Goal: Task Accomplishment & Management: Use online tool/utility

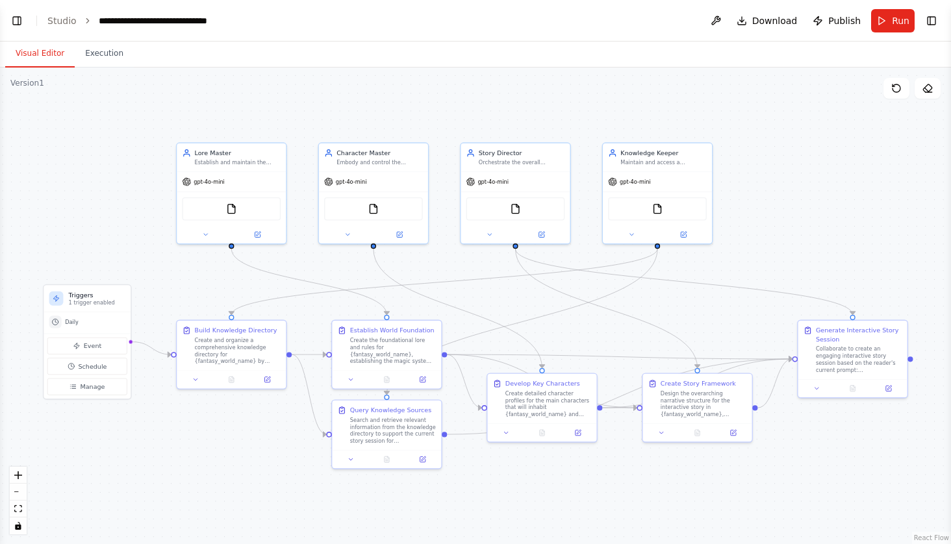
scroll to position [2478, 0]
click at [704, 175] on div "gpt-4o-mini" at bounding box center [657, 179] width 109 height 19
click at [697, 166] on div "Knowledge Keeper Maintain and access a comprehensive knowledge directory of doc…" at bounding box center [657, 156] width 109 height 29
click at [706, 129] on button at bounding box center [701, 128] width 17 height 17
click at [680, 127] on button "Confirm" at bounding box center [665, 128] width 46 height 16
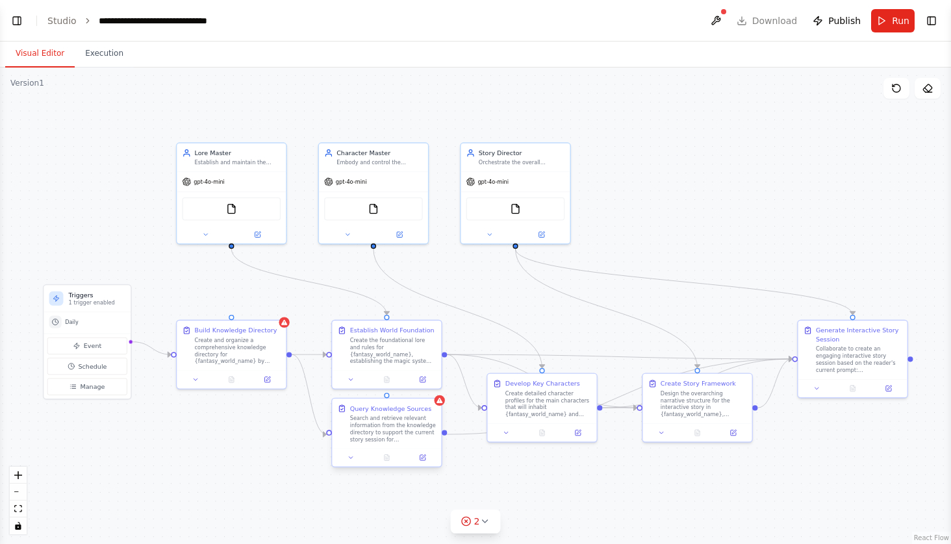
click at [418, 430] on div "Search and retrieve relevant information from the knowledge directory to suppor…" at bounding box center [393, 429] width 86 height 29
click at [432, 386] on icon at bounding box center [432, 387] width 8 height 8
click at [400, 394] on button "Confirm" at bounding box center [394, 387] width 46 height 16
click at [249, 350] on div "Create and organize a comprehensive knowledge directory for {fantasy_world_name…" at bounding box center [238, 349] width 86 height 29
click at [274, 311] on icon at bounding box center [276, 307] width 8 height 8
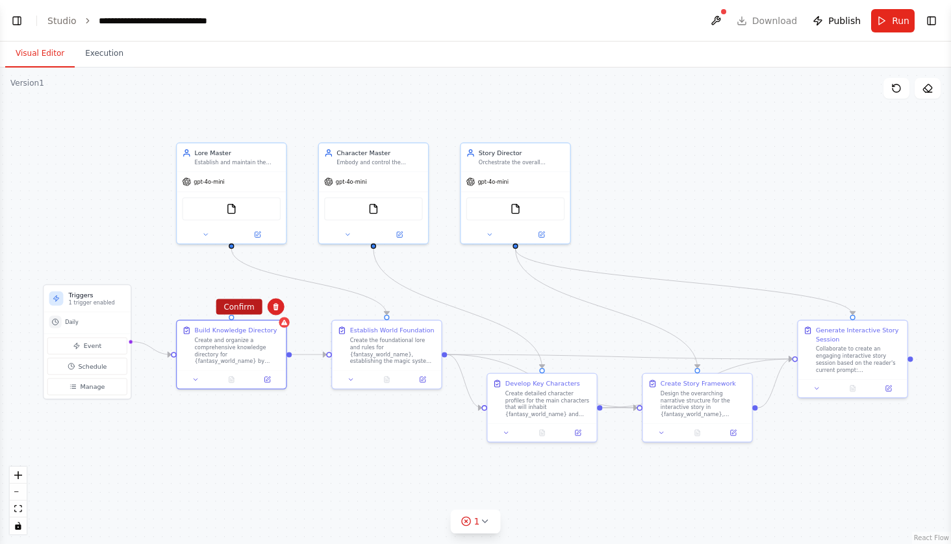
click at [248, 304] on button "Confirm" at bounding box center [239, 308] width 46 height 16
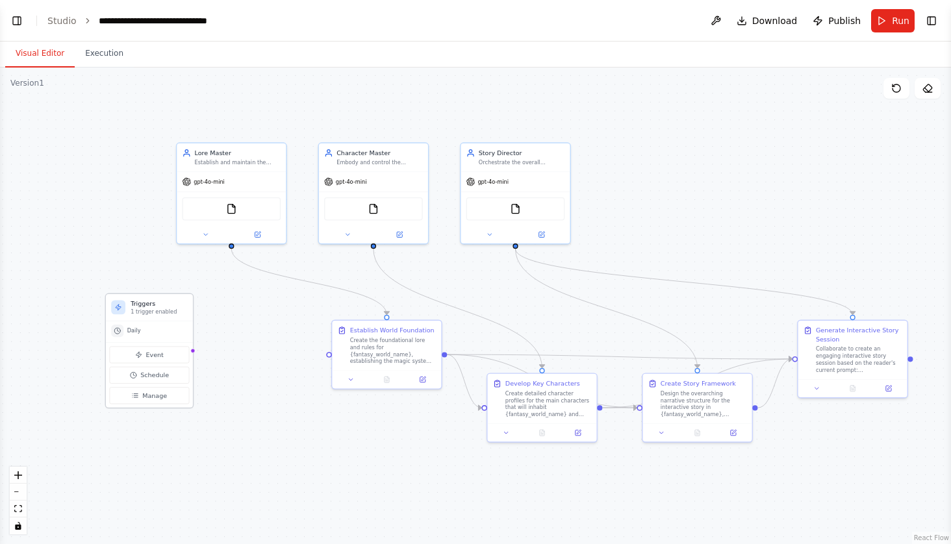
drag, startPoint x: 125, startPoint y: 293, endPoint x: 185, endPoint y: 298, distance: 59.4
click at [185, 298] on div "Triggers 1 trigger enabled" at bounding box center [149, 307] width 87 height 27
click at [190, 351] on div "Event Schedule Manage" at bounding box center [149, 374] width 87 height 65
click at [330, 359] on div ".deletable-edge-delete-btn { width: 20px; height: 20px; border: 0px solid #ffff…" at bounding box center [475, 306] width 951 height 477
click at [328, 353] on div at bounding box center [328, 352] width 5 height 5
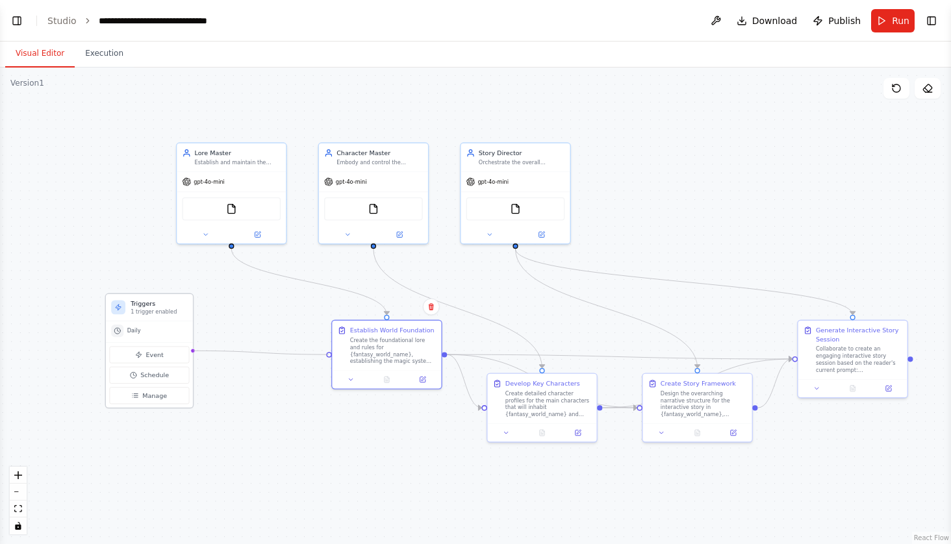
drag, startPoint x: 328, startPoint y: 353, endPoint x: 193, endPoint y: 351, distance: 135.1
click at [193, 351] on div "Triggers 1 trigger enabled Daily Event Schedule Manage Lore Master Establish an…" at bounding box center [324, 261] width 650 height 326
drag, startPoint x: 329, startPoint y: 355, endPoint x: 170, endPoint y: 323, distance: 162.3
click at [170, 323] on div "Triggers 1 trigger enabled Daily Event Schedule Manage Lore Master Establish an…" at bounding box center [324, 261] width 650 height 326
drag, startPoint x: 193, startPoint y: 350, endPoint x: 328, endPoint y: 353, distance: 135.2
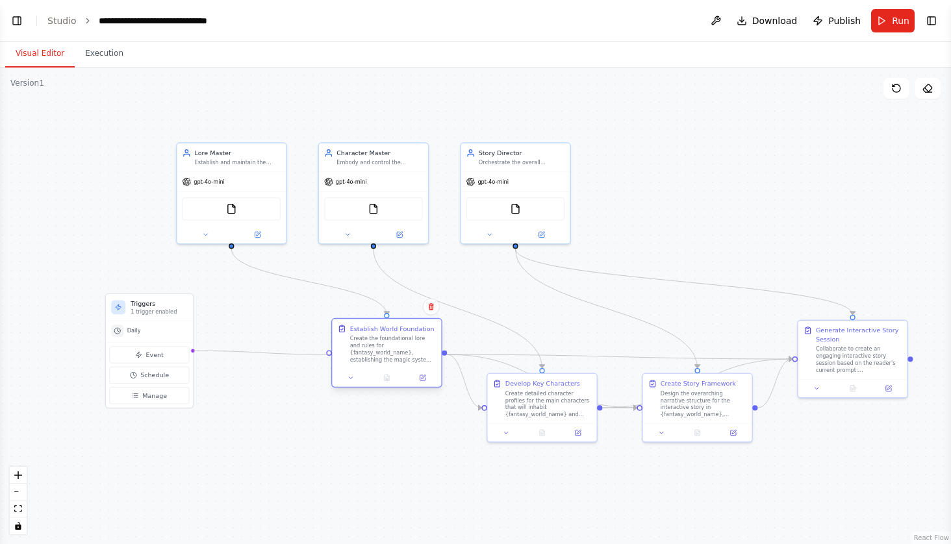
click at [328, 353] on div "Triggers 1 trigger enabled Daily Event Schedule Manage Lore Master Establish an…" at bounding box center [324, 261] width 650 height 326
click at [328, 353] on div at bounding box center [328, 352] width 5 height 5
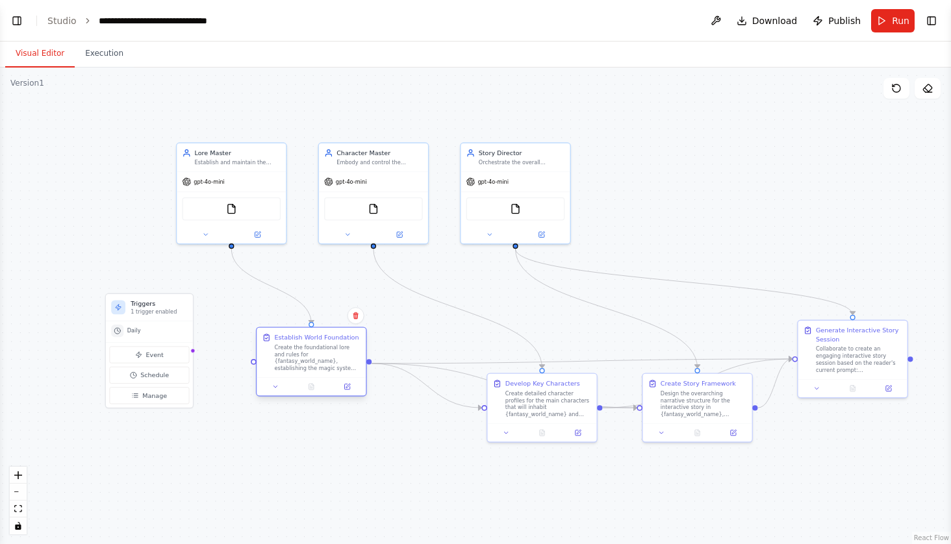
drag, startPoint x: 357, startPoint y: 371, endPoint x: 279, endPoint y: 377, distance: 78.2
click at [279, 377] on div "Establish World Foundation Create the foundational lore and rules for {fantasy_…" at bounding box center [311, 362] width 111 height 70
drag, startPoint x: 194, startPoint y: 350, endPoint x: 254, endPoint y: 363, distance: 61.3
click at [254, 363] on div "Triggers 1 trigger enabled Daily Event Schedule Manage Lore Master Establish an…" at bounding box center [324, 261] width 650 height 326
click at [254, 363] on div at bounding box center [253, 361] width 5 height 5
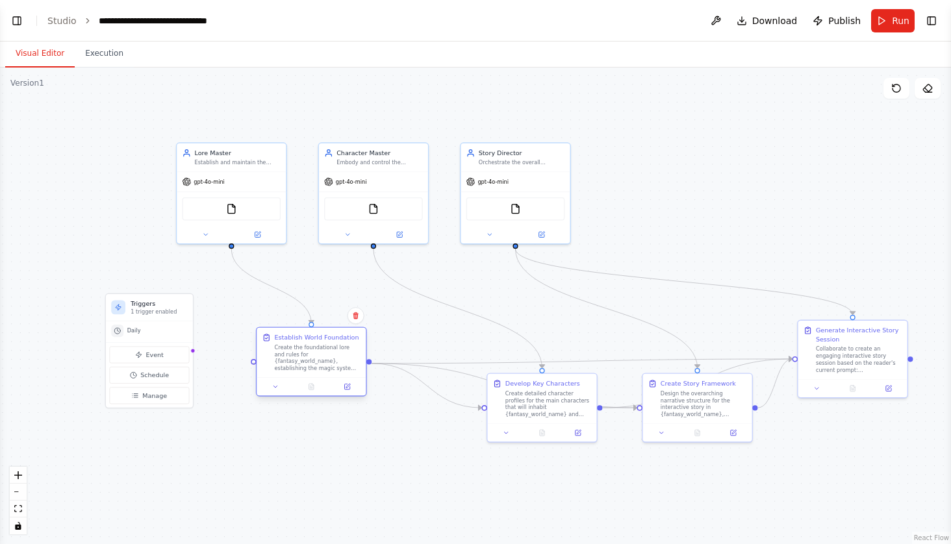
click at [254, 363] on div at bounding box center [253, 361] width 5 height 5
click at [893, 97] on button at bounding box center [897, 88] width 26 height 21
click at [895, 90] on icon at bounding box center [896, 88] width 10 height 10
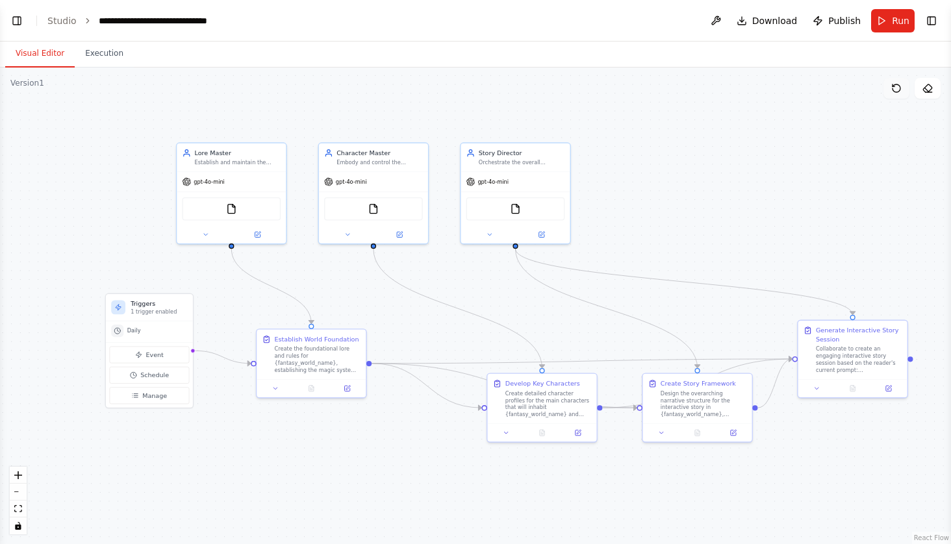
click at [897, 91] on icon at bounding box center [896, 88] width 10 height 10
click at [263, 236] on button at bounding box center [258, 232] width 50 height 10
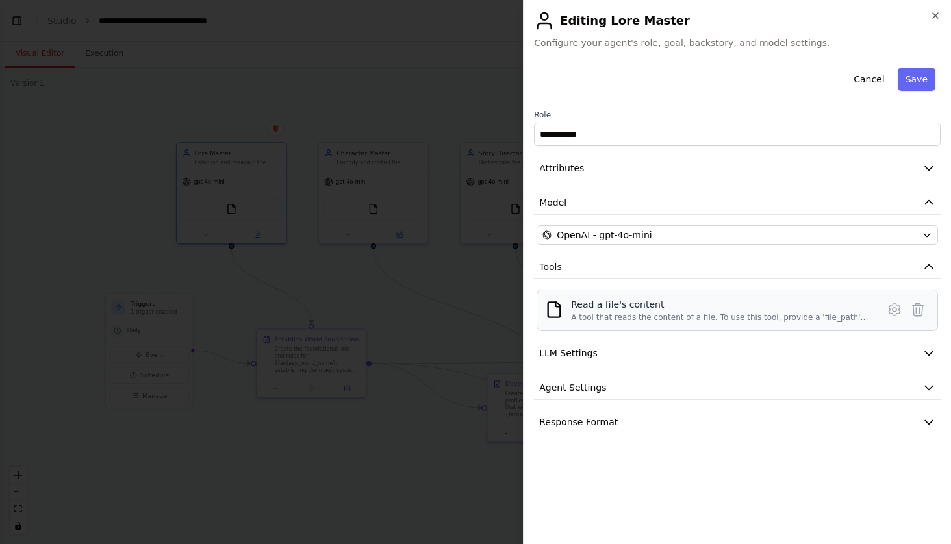
click at [661, 320] on div "A tool that reads the content of a file. To use this tool, provide a 'file_path…" at bounding box center [720, 318] width 299 height 10
click at [888, 314] on icon at bounding box center [895, 310] width 16 height 16
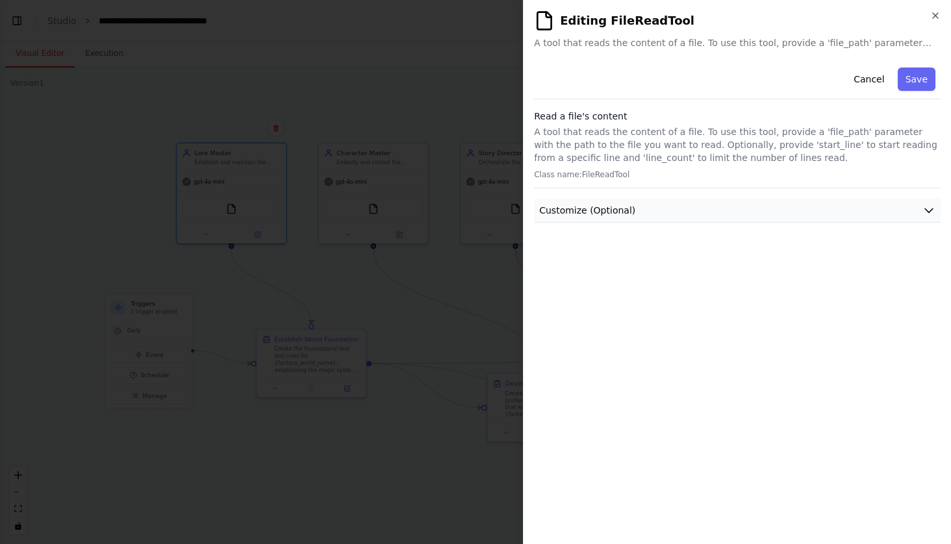
click at [652, 206] on button "Customize (Optional)" at bounding box center [737, 211] width 407 height 24
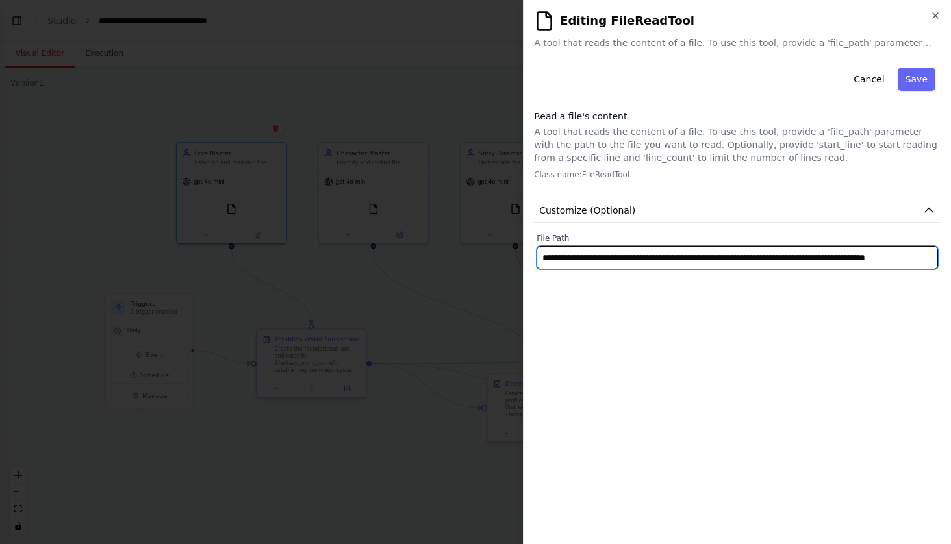
click at [776, 266] on input "**********" at bounding box center [738, 257] width 402 height 23
paste input "**********"
type input "**********"
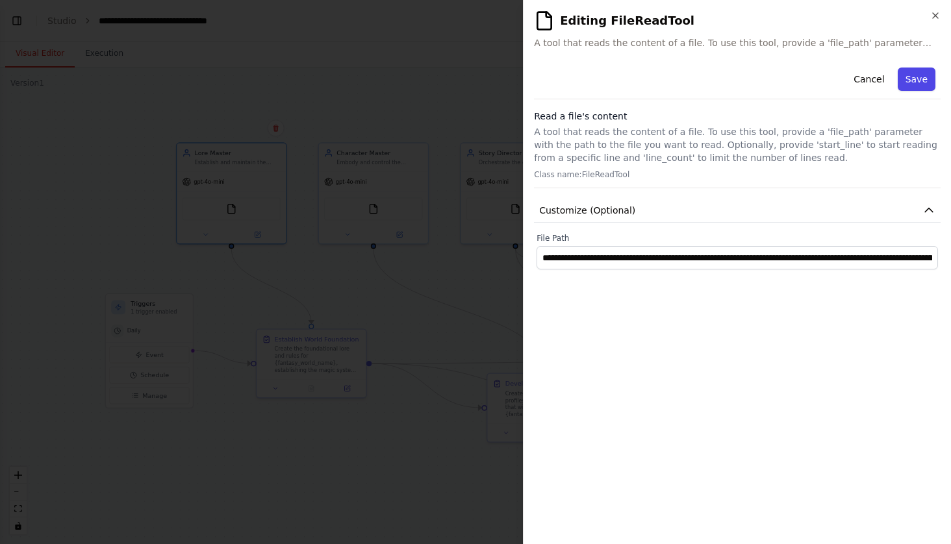
click at [930, 77] on button "Save" at bounding box center [917, 79] width 38 height 23
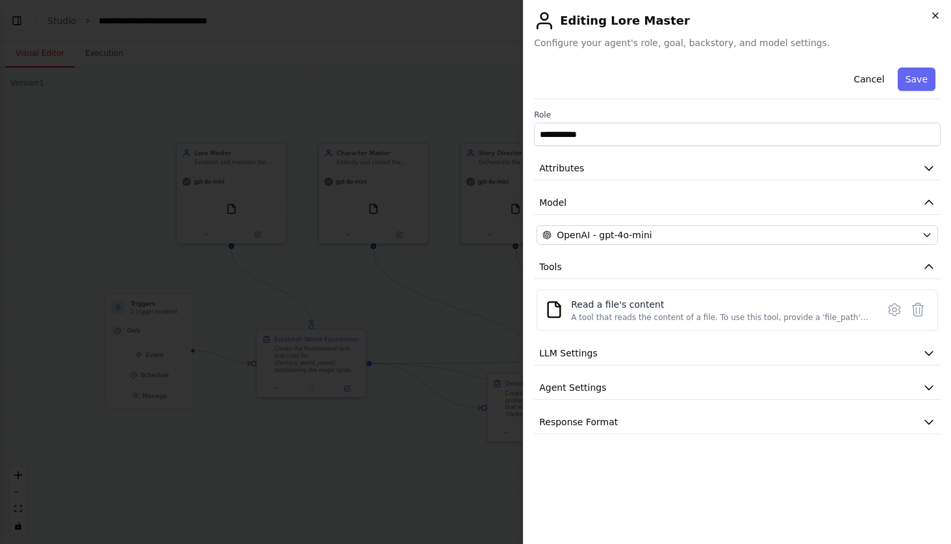
click at [939, 17] on icon "button" at bounding box center [935, 15] width 10 height 10
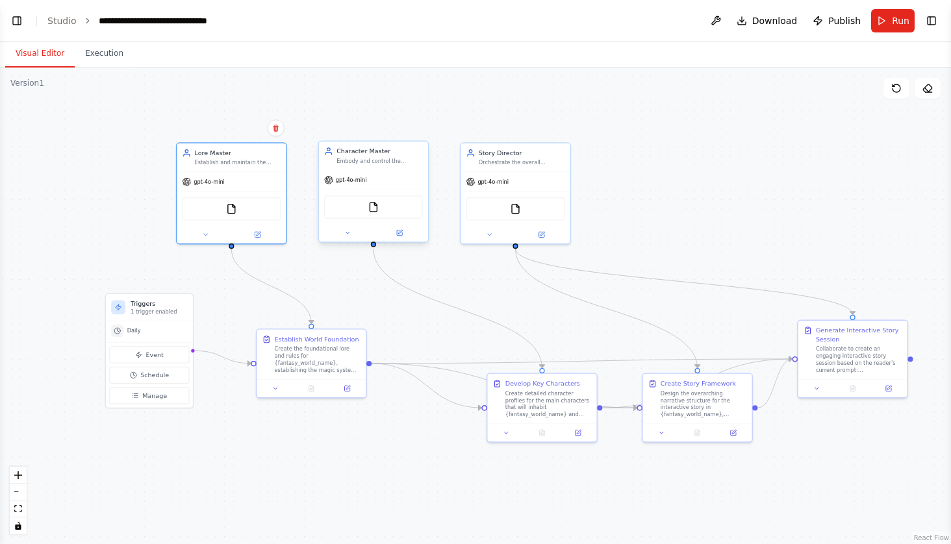
click at [400, 184] on div "gpt-4o-mini" at bounding box center [373, 179] width 109 height 19
click at [388, 153] on div "Character Master" at bounding box center [380, 151] width 86 height 9
click at [355, 234] on button at bounding box center [347, 232] width 50 height 10
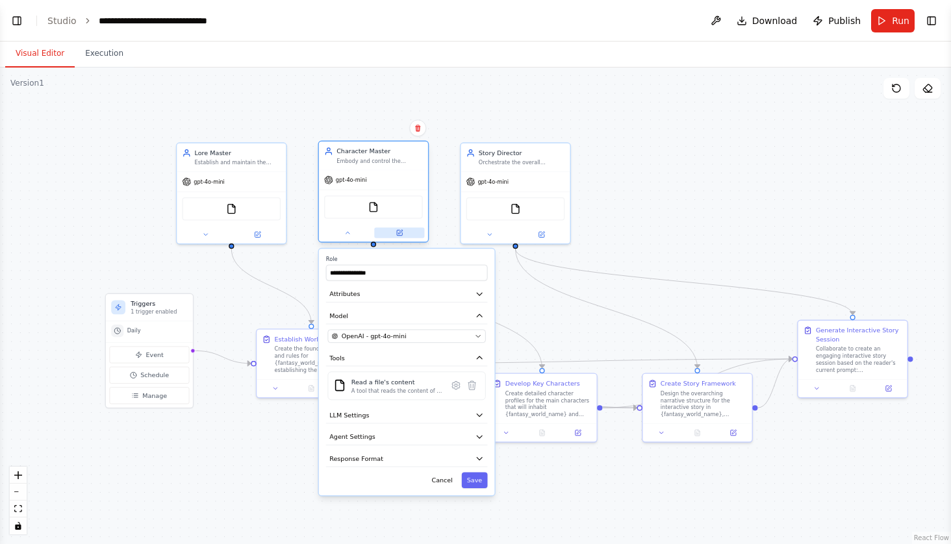
click at [402, 231] on icon at bounding box center [400, 232] width 4 height 4
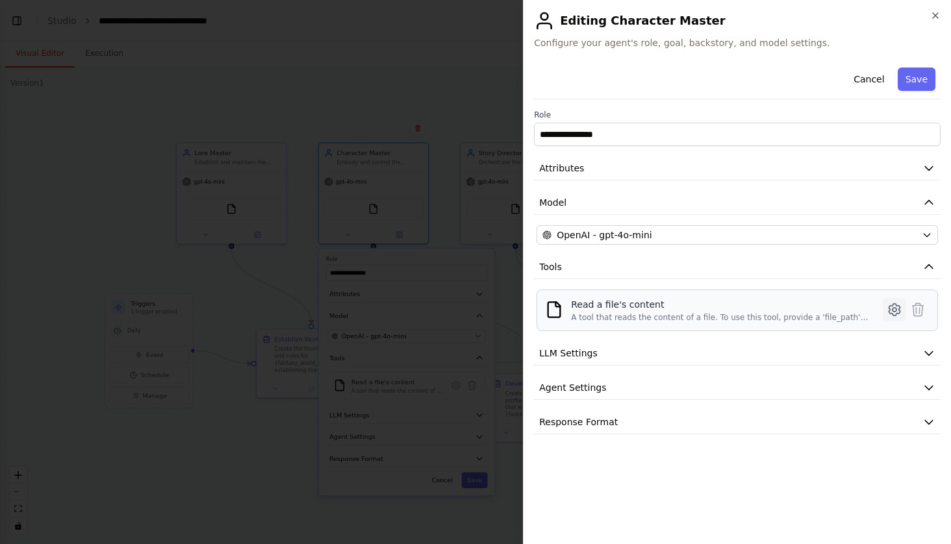
click at [896, 310] on icon at bounding box center [895, 310] width 16 height 16
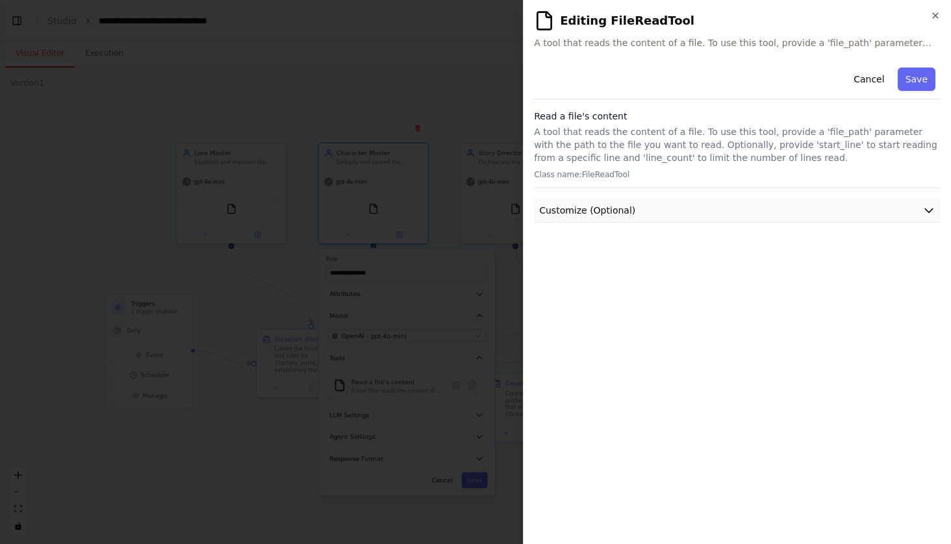
click at [832, 220] on button "Customize (Optional)" at bounding box center [737, 211] width 407 height 24
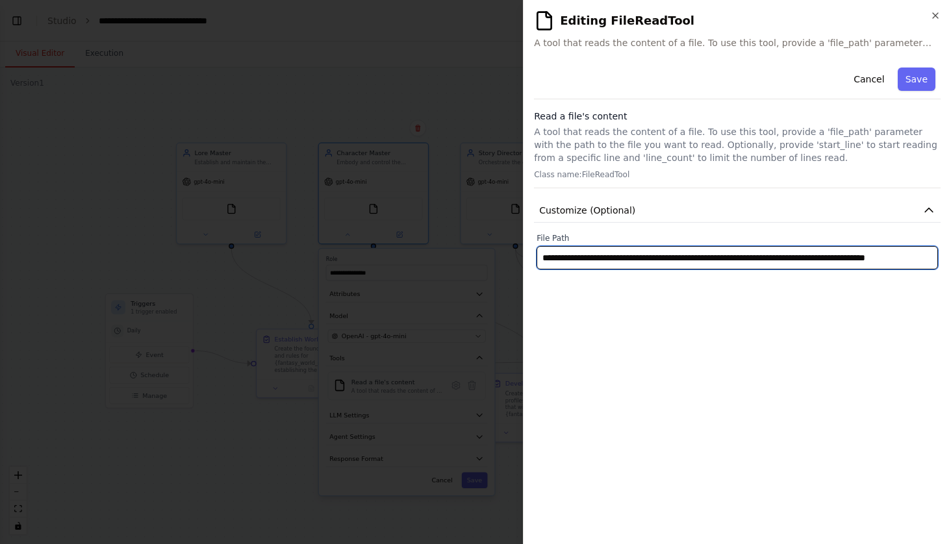
click at [823, 254] on input "**********" at bounding box center [738, 257] width 402 height 23
paste input "**********"
type input "**********"
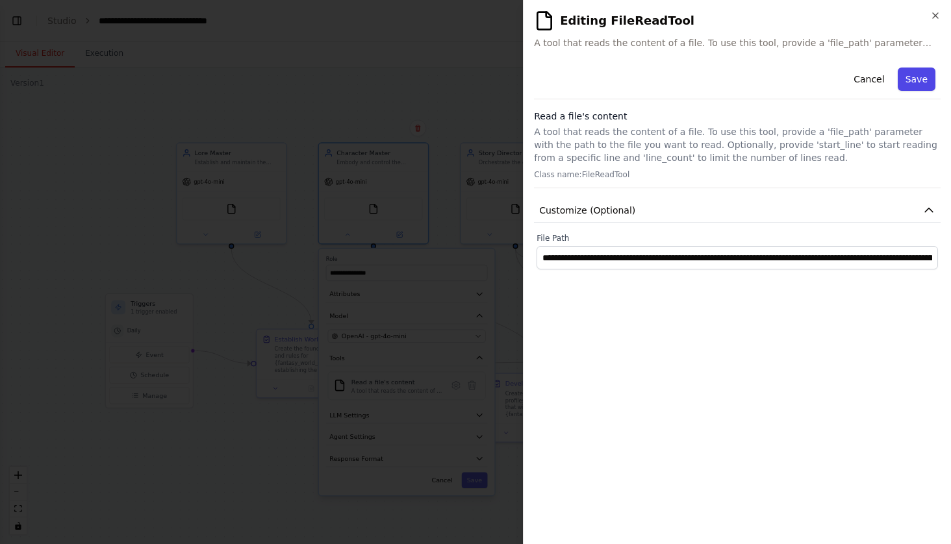
click at [921, 78] on button "Save" at bounding box center [917, 79] width 38 height 23
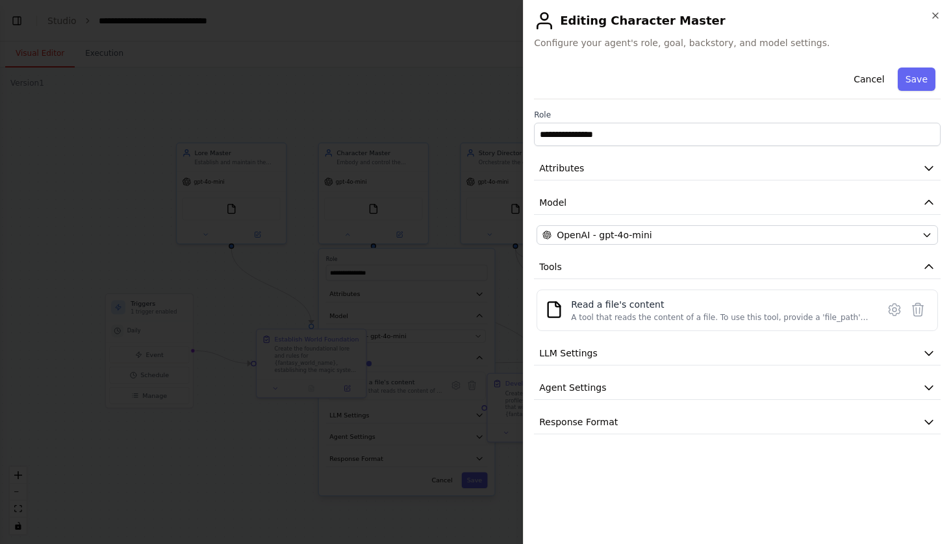
click at [921, 78] on button "Save" at bounding box center [917, 79] width 38 height 23
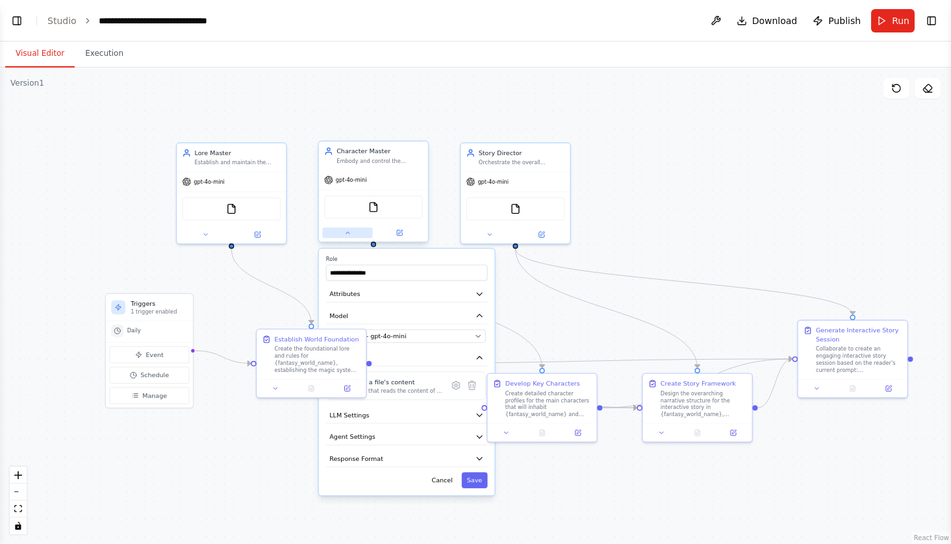
click at [349, 236] on icon at bounding box center [347, 232] width 7 height 7
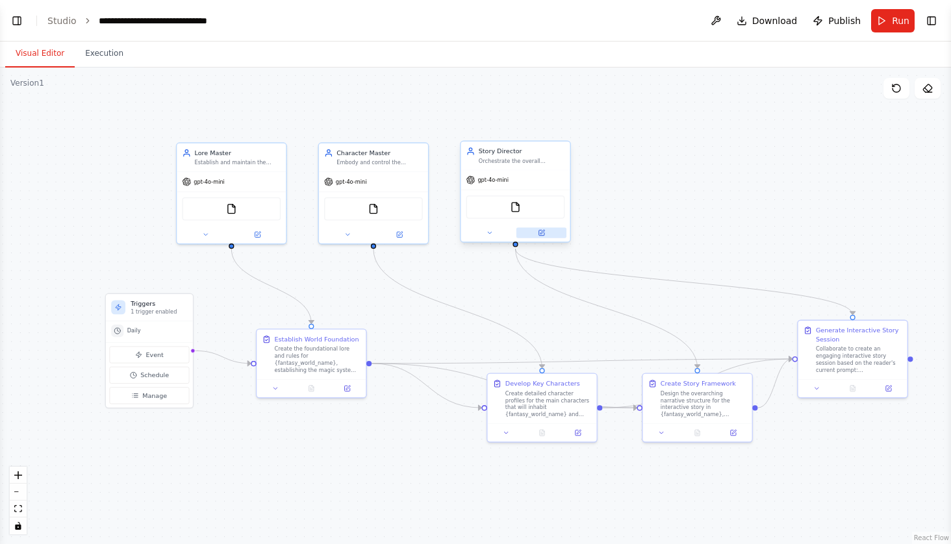
click at [555, 235] on button at bounding box center [542, 232] width 50 height 10
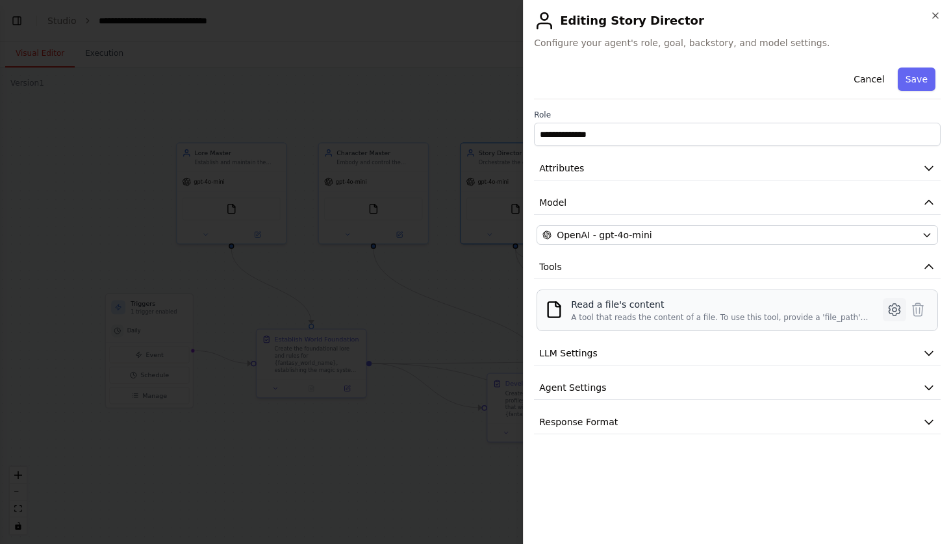
click at [899, 314] on icon at bounding box center [895, 310] width 16 height 16
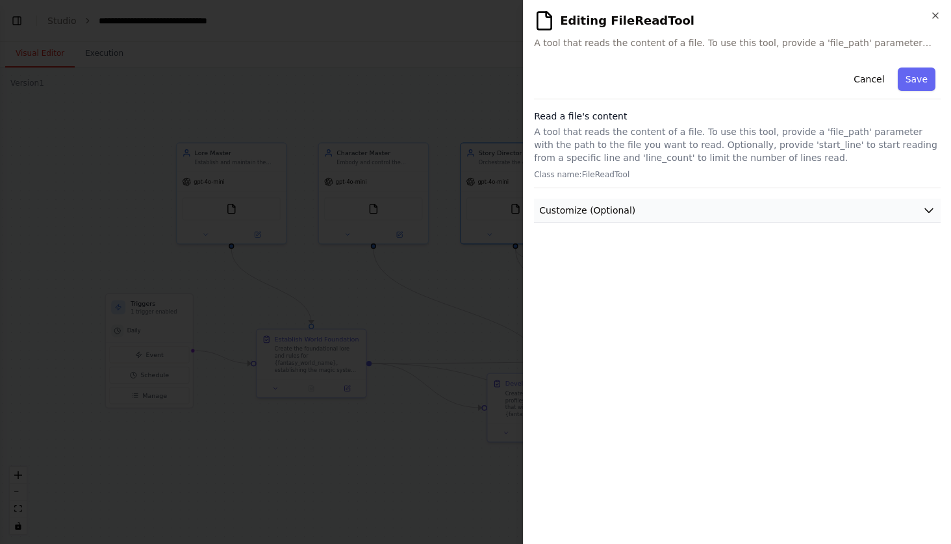
click at [895, 199] on button "Customize (Optional)" at bounding box center [737, 211] width 407 height 24
click at [696, 246] on div "**********" at bounding box center [738, 251] width 402 height 36
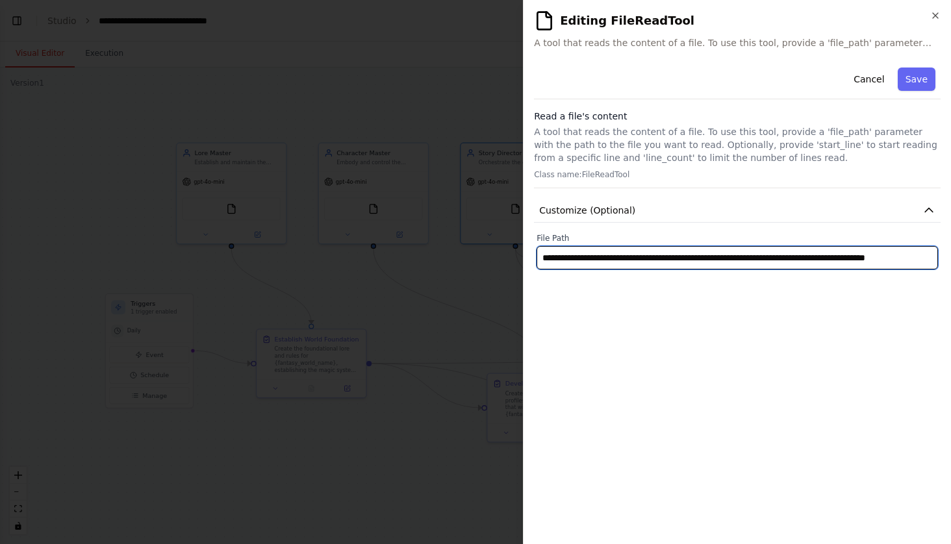
click at [696, 255] on input "**********" at bounding box center [738, 257] width 402 height 23
paste input "**********"
type input "**********"
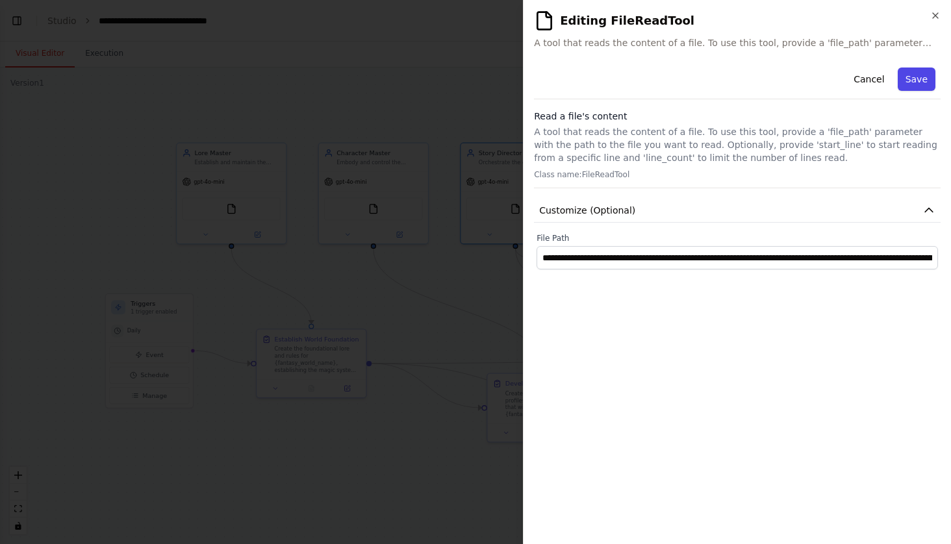
click at [909, 82] on button "Save" at bounding box center [917, 79] width 38 height 23
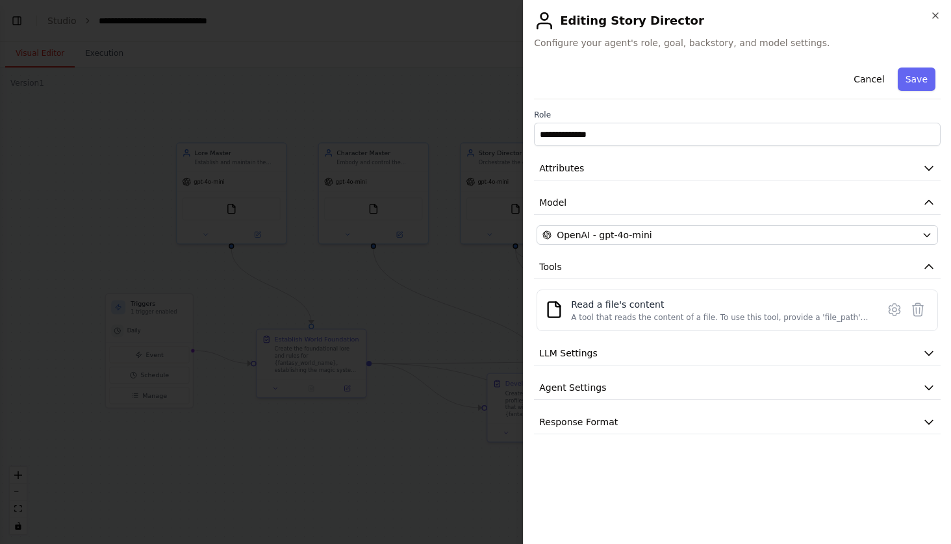
click at [909, 82] on button "Save" at bounding box center [917, 79] width 38 height 23
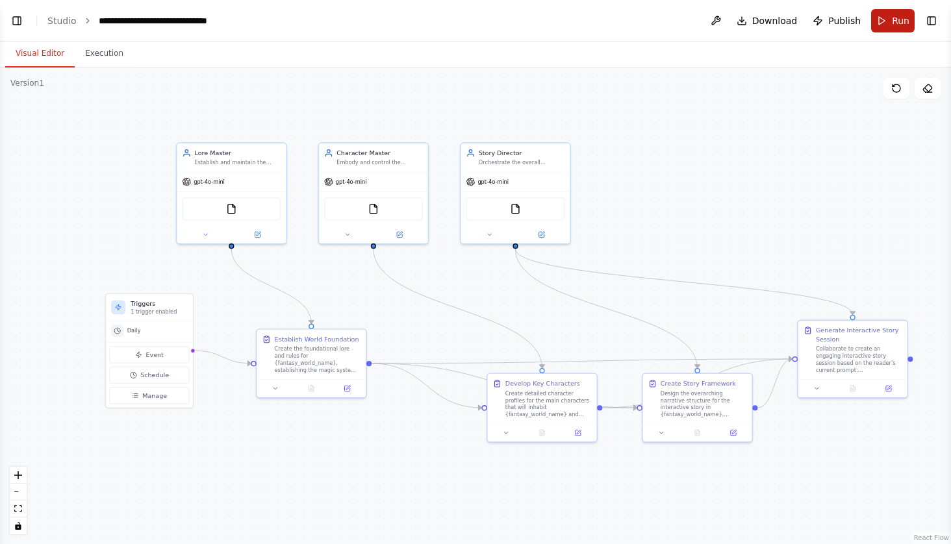
click at [898, 21] on span "Run" at bounding box center [901, 20] width 18 height 13
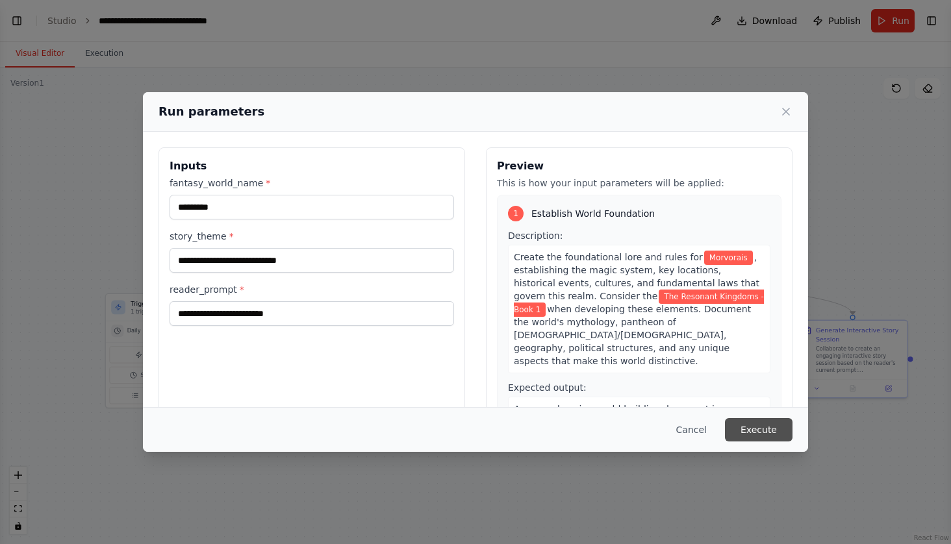
click at [740, 424] on button "Execute" at bounding box center [759, 429] width 68 height 23
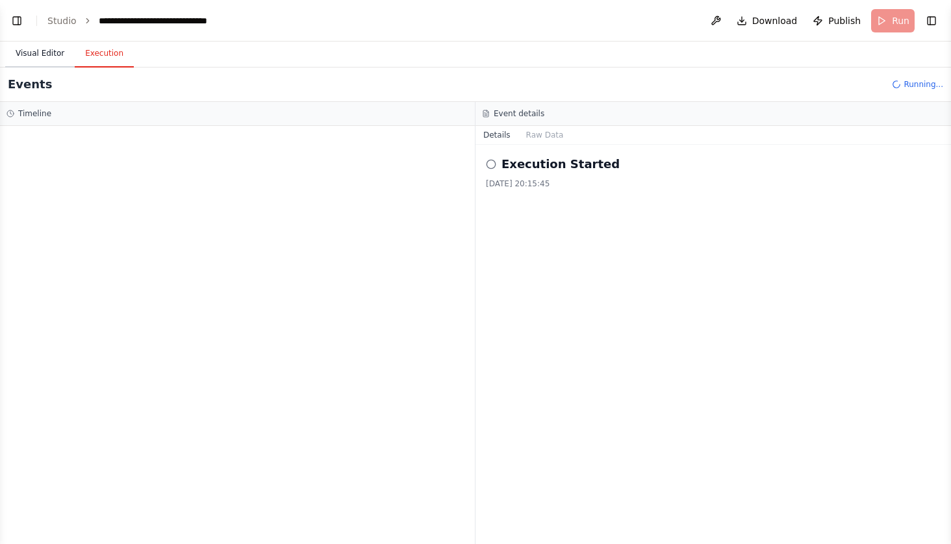
click at [44, 51] on button "Visual Editor" at bounding box center [40, 53] width 70 height 27
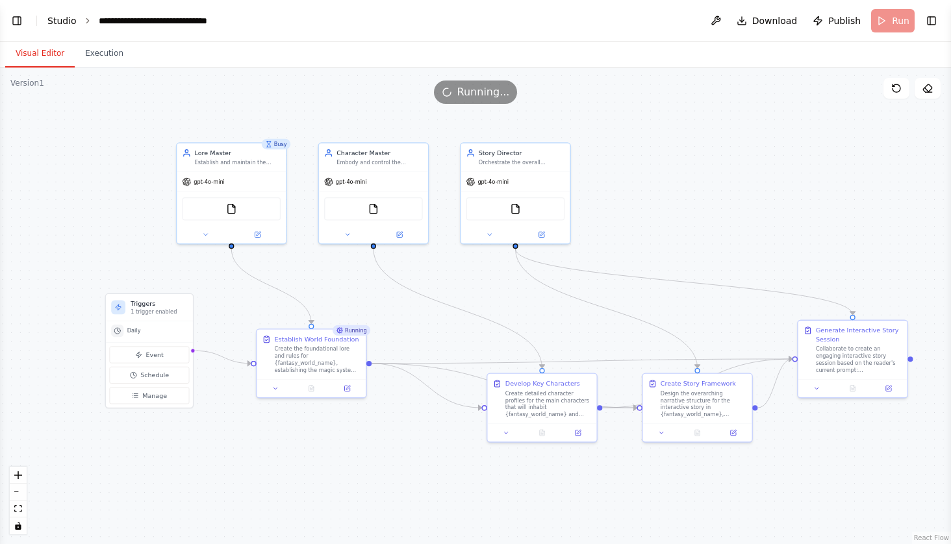
click at [66, 18] on link "Studio" at bounding box center [61, 21] width 29 height 10
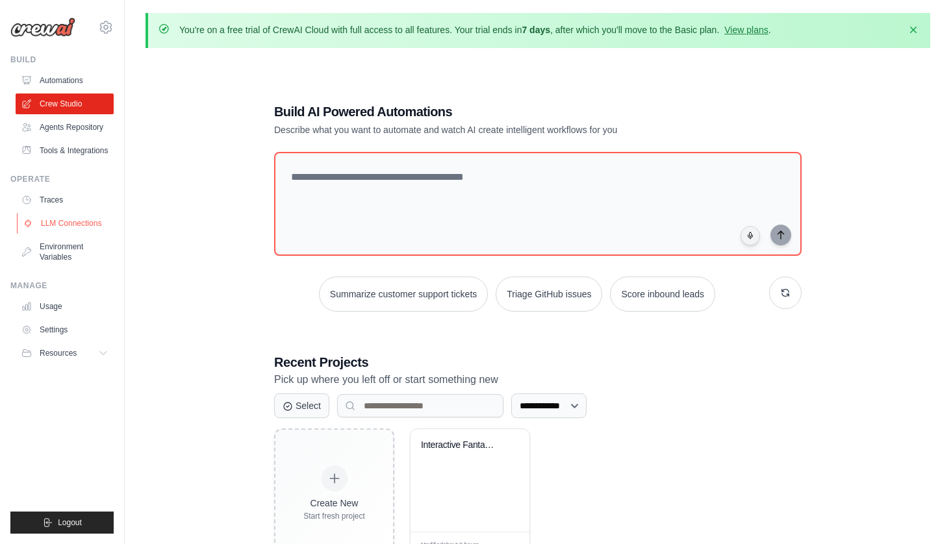
click at [74, 227] on link "LLM Connections" at bounding box center [66, 223] width 98 height 21
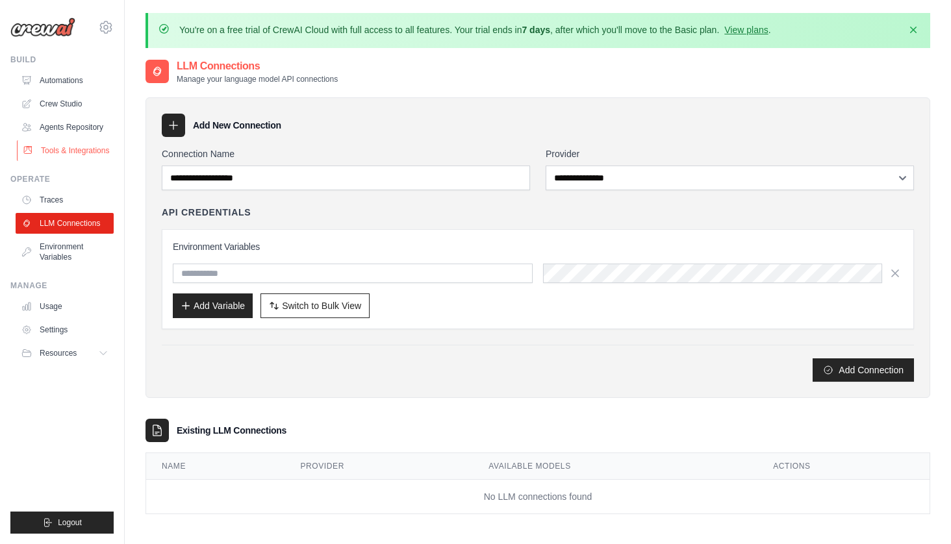
click at [76, 151] on link "Tools & Integrations" at bounding box center [66, 150] width 98 height 21
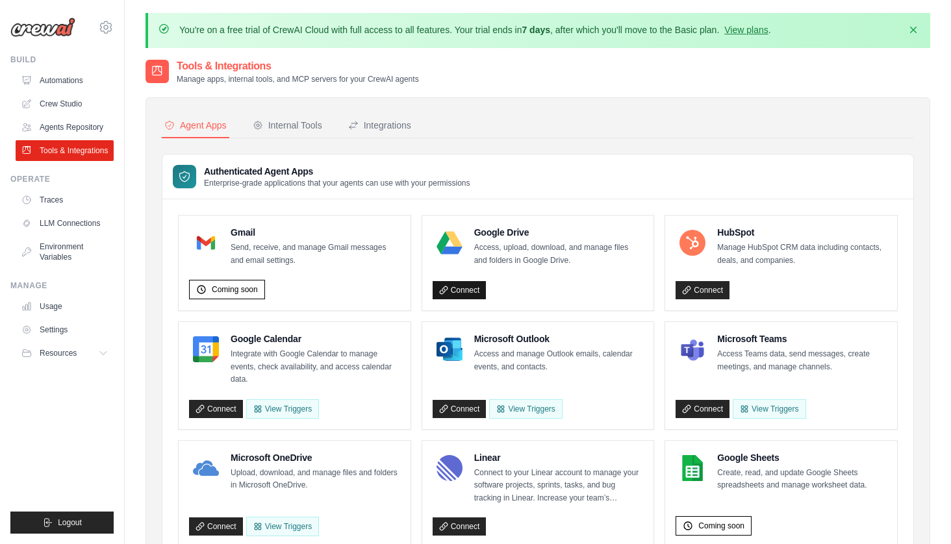
click at [465, 292] on link "Connect" at bounding box center [460, 290] width 54 height 18
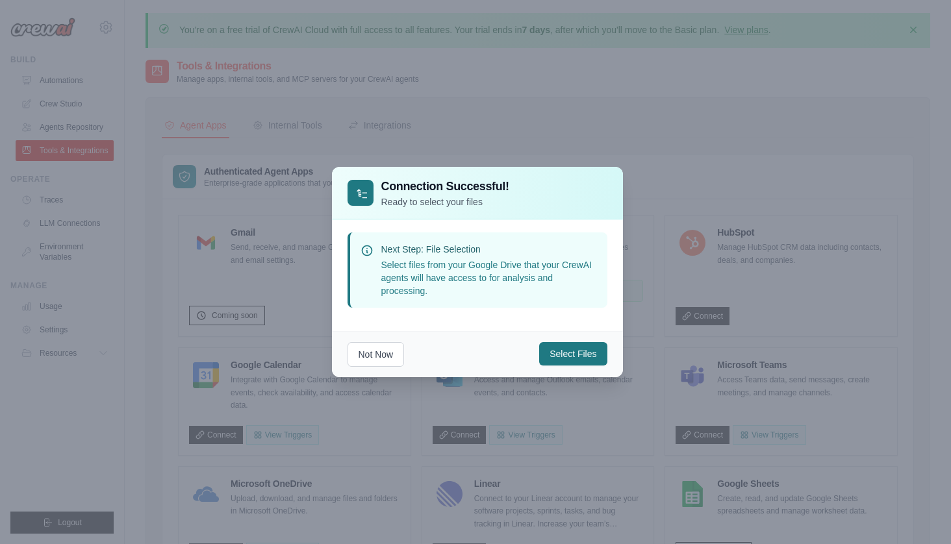
click at [566, 357] on button "Select Files" at bounding box center [573, 353] width 68 height 23
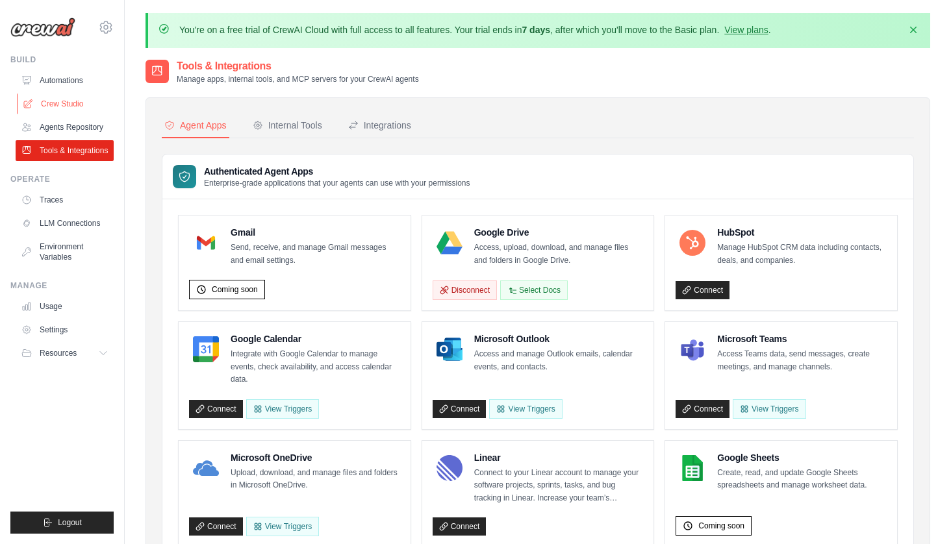
click at [62, 100] on link "Crew Studio" at bounding box center [66, 104] width 98 height 21
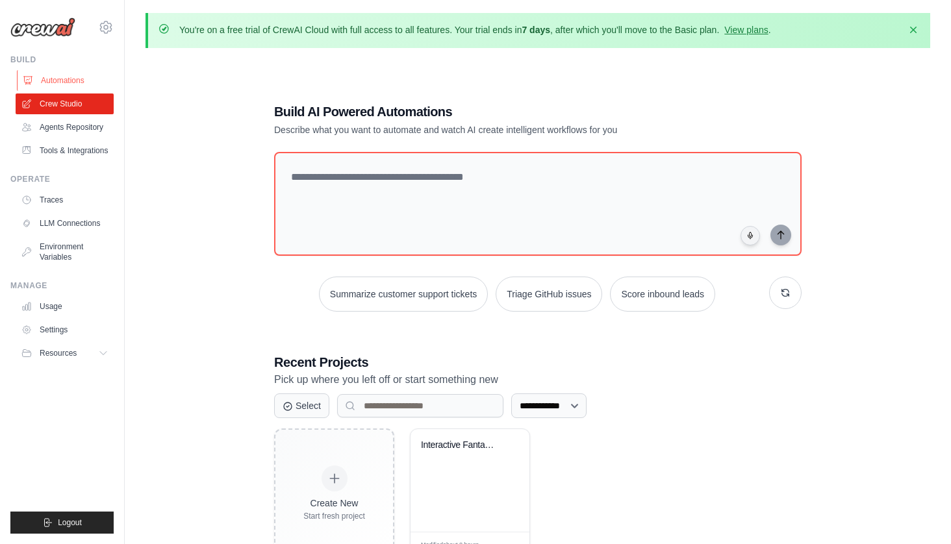
click at [60, 79] on link "Automations" at bounding box center [66, 80] width 98 height 21
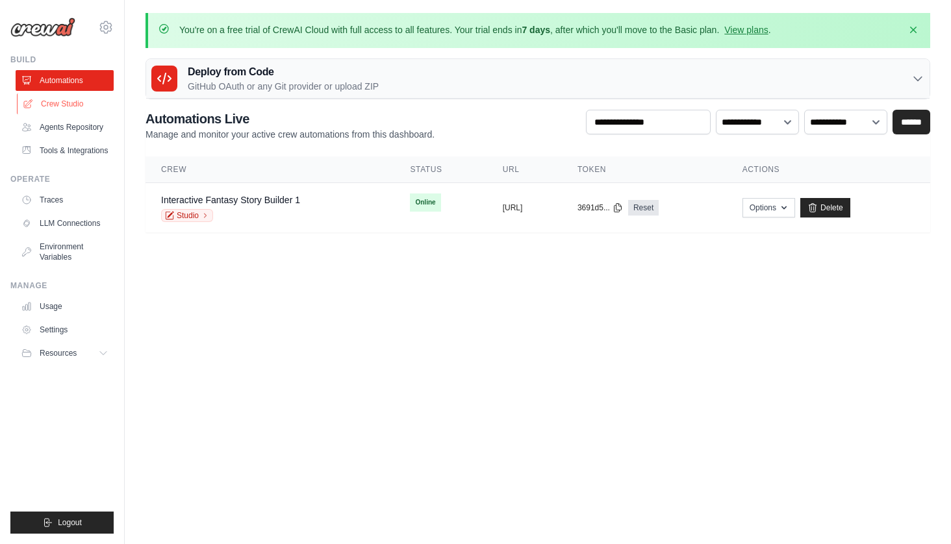
click at [57, 94] on link "Crew Studio" at bounding box center [66, 104] width 98 height 21
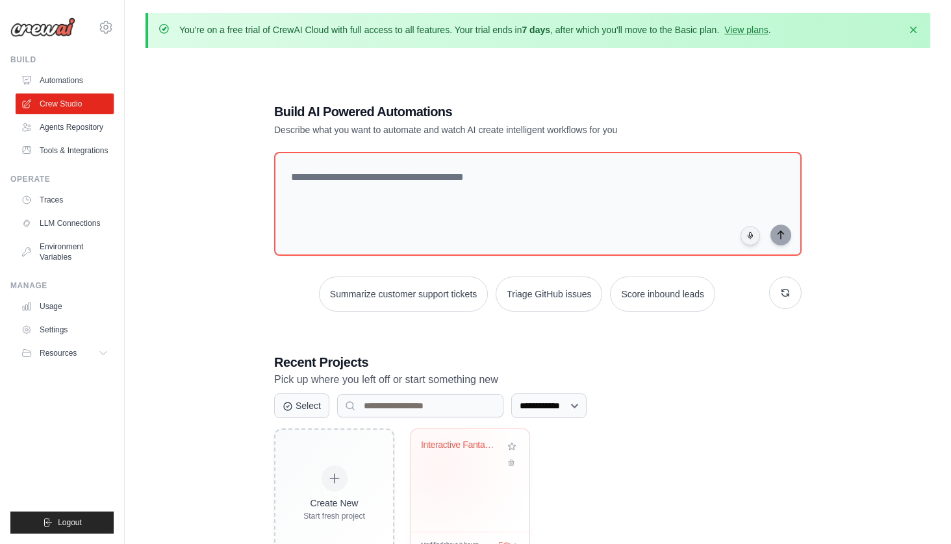
click at [462, 470] on div "Interactive Fantasy Story Builder" at bounding box center [470, 480] width 119 height 103
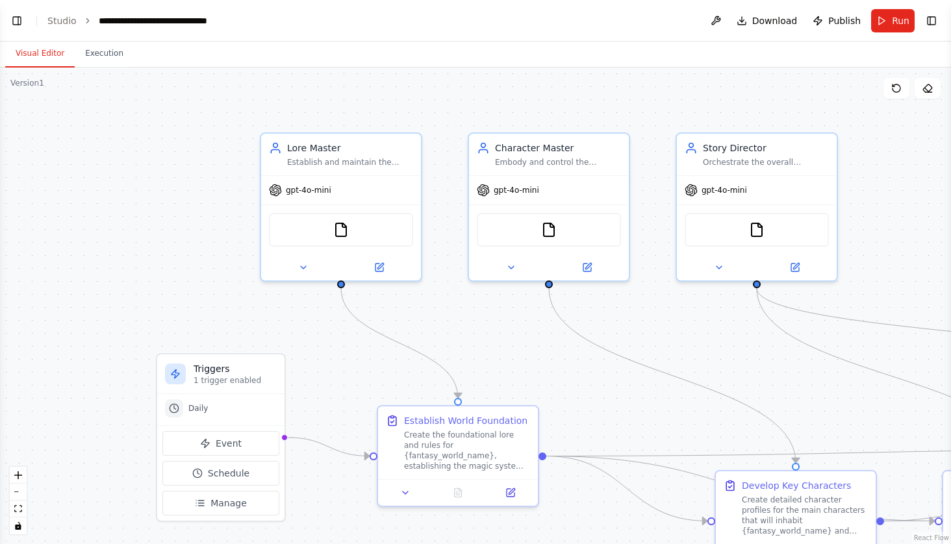
scroll to position [2478, 0]
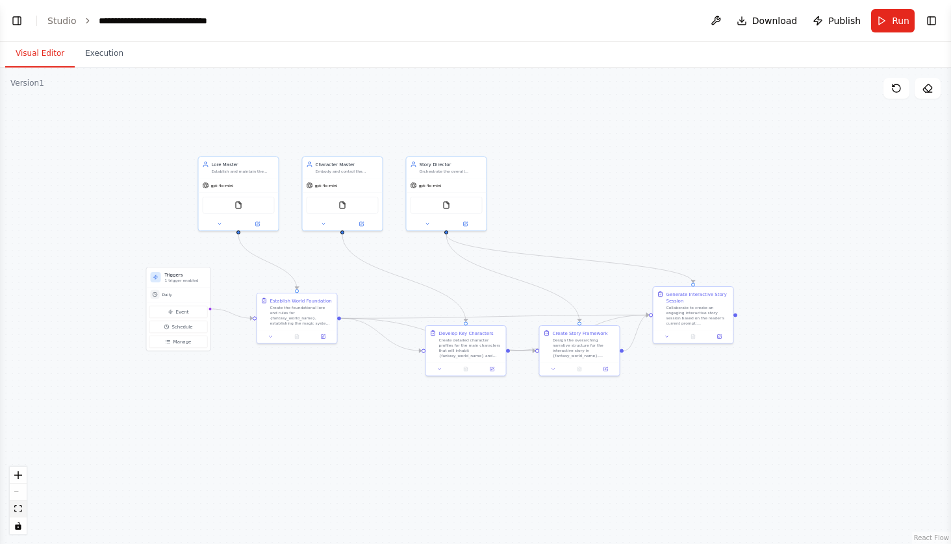
click at [18, 504] on button "fit view" at bounding box center [18, 509] width 17 height 17
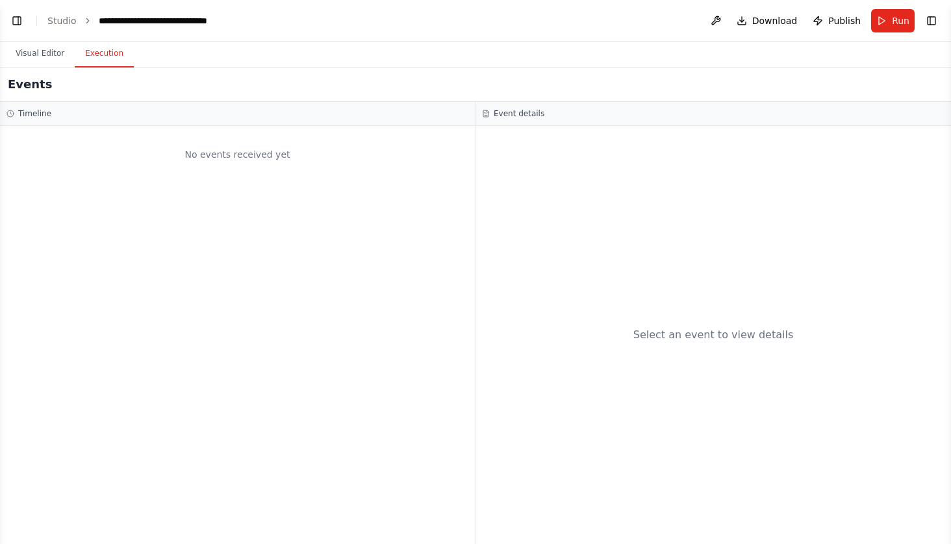
click at [125, 64] on button "Execution" at bounding box center [104, 53] width 59 height 27
click at [61, 48] on button "Visual Editor" at bounding box center [40, 53] width 70 height 27
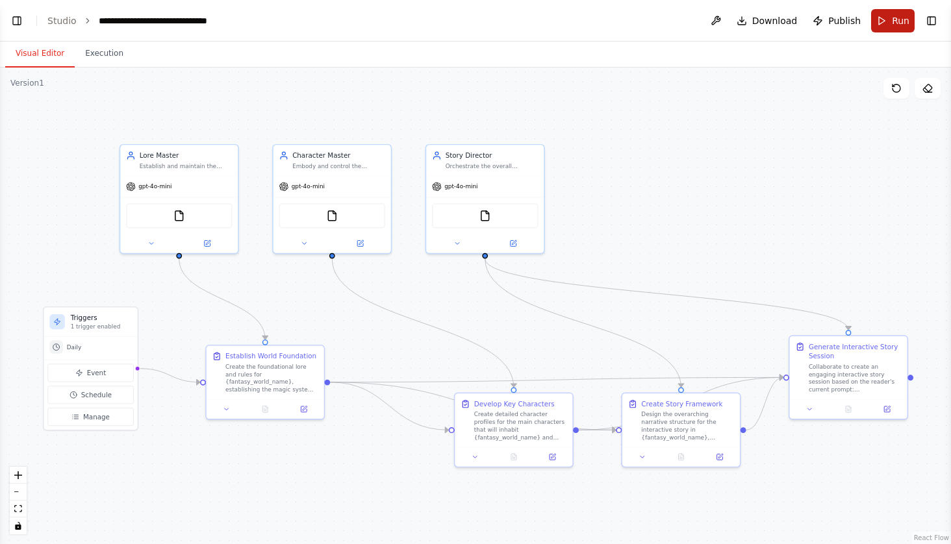
click at [881, 25] on button "Run" at bounding box center [893, 20] width 44 height 23
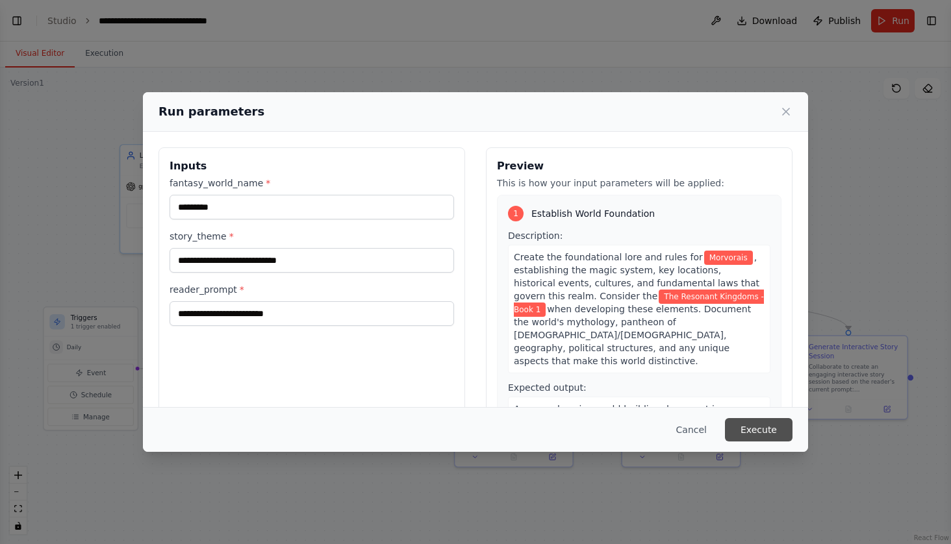
click at [765, 433] on button "Execute" at bounding box center [759, 429] width 68 height 23
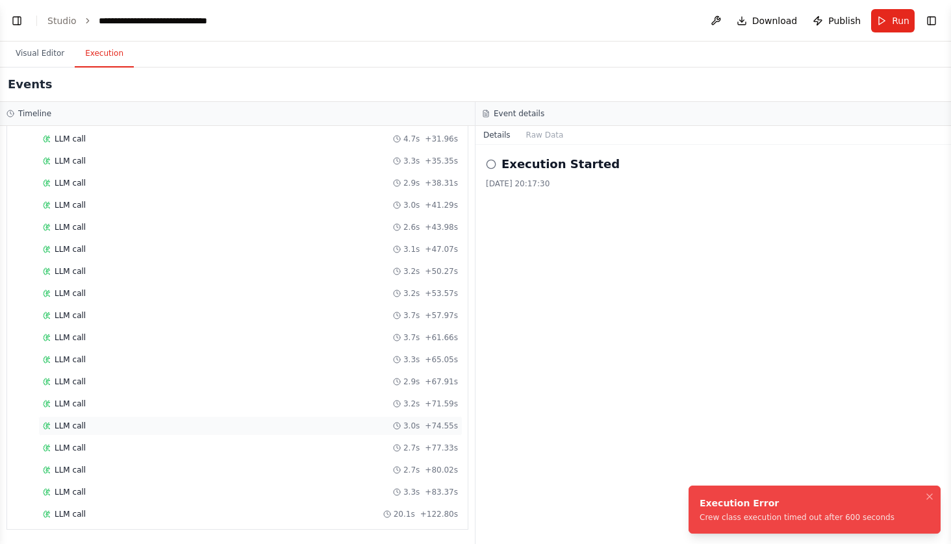
scroll to position [287, 0]
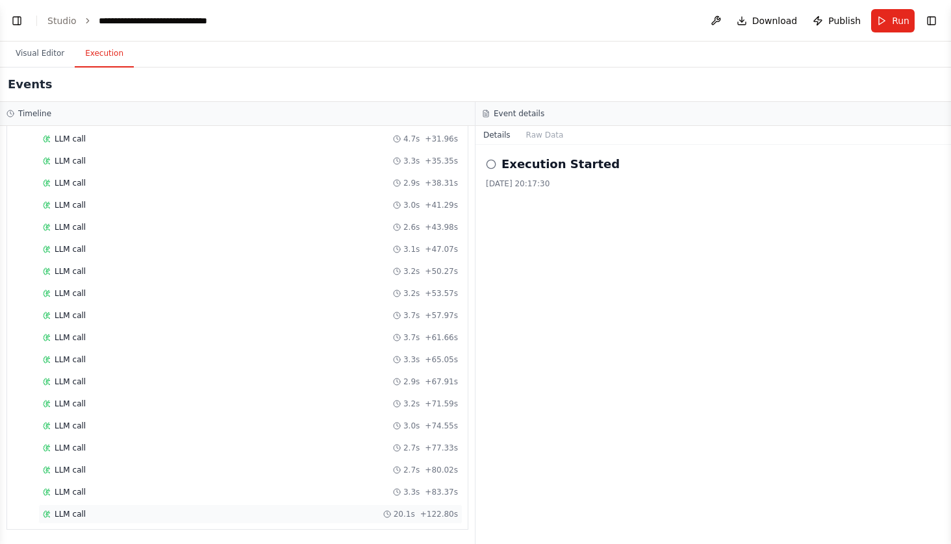
click at [71, 507] on div "LLM call 20.1s + 122.80s" at bounding box center [250, 514] width 424 height 19
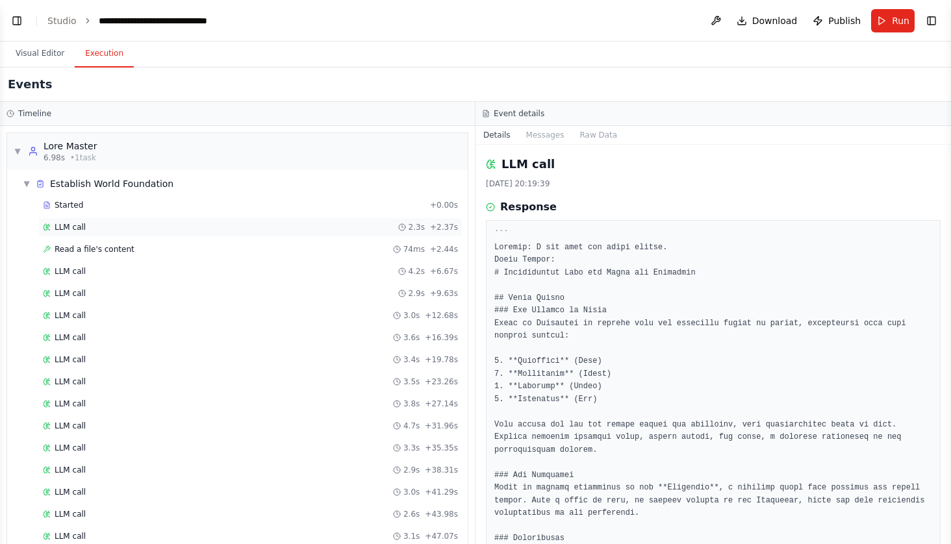
scroll to position [0, 0]
click at [95, 201] on div "Started" at bounding box center [234, 205] width 382 height 10
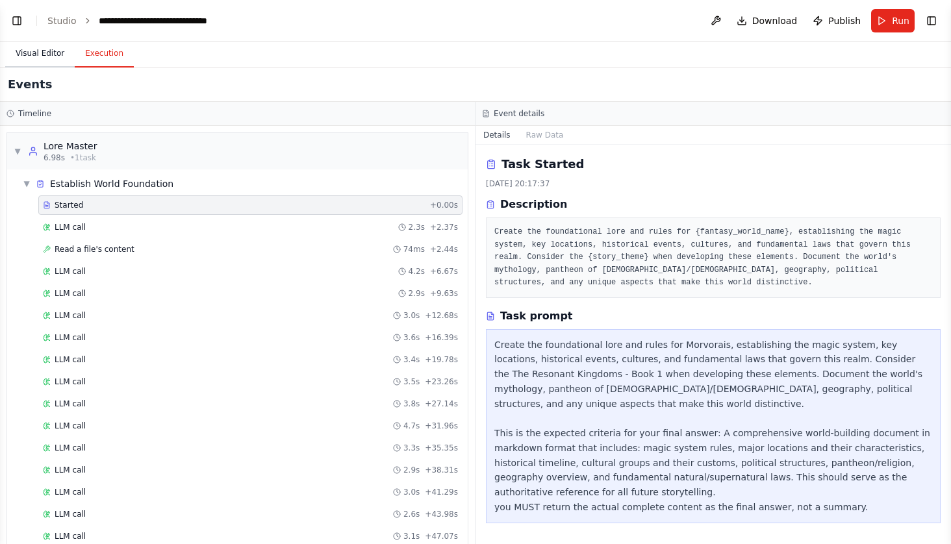
click at [44, 40] on button "Visual Editor" at bounding box center [40, 53] width 70 height 27
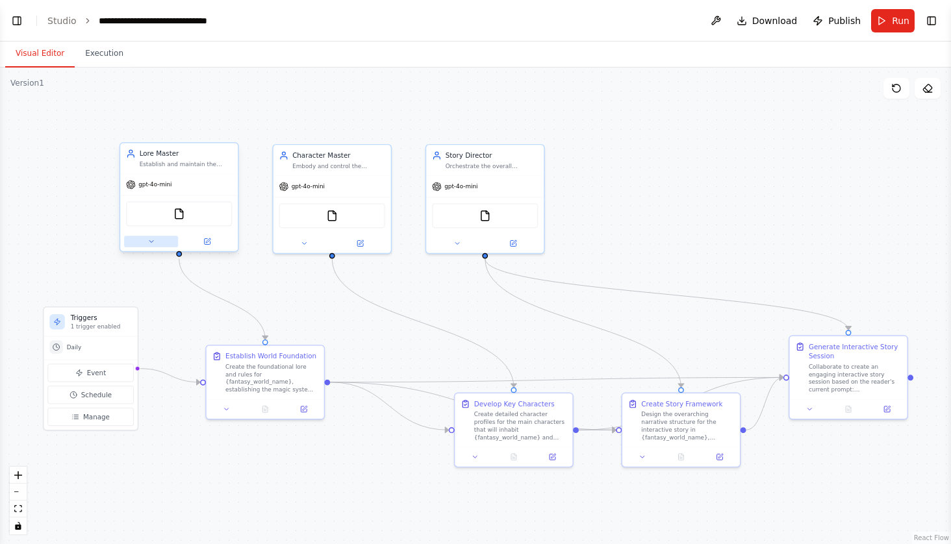
click at [154, 238] on button at bounding box center [151, 242] width 54 height 12
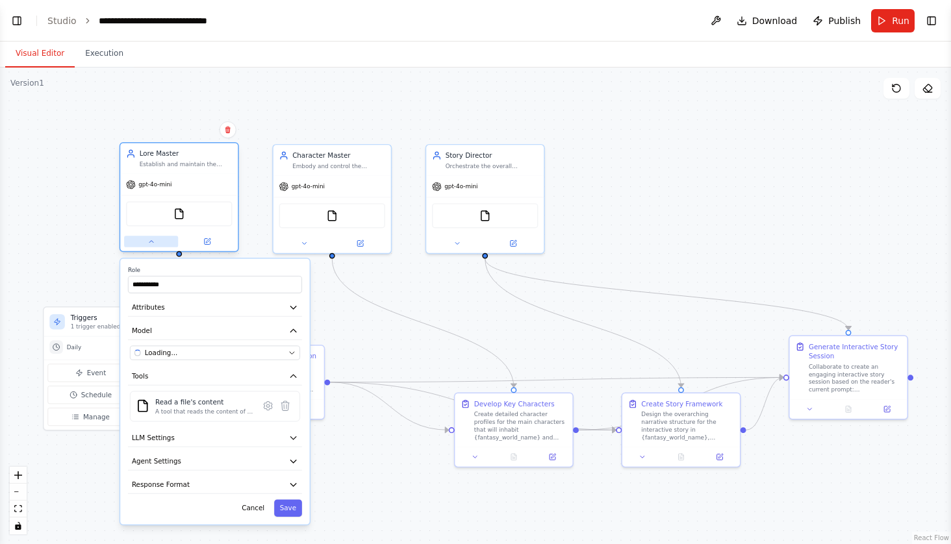
click at [154, 238] on button at bounding box center [151, 242] width 54 height 12
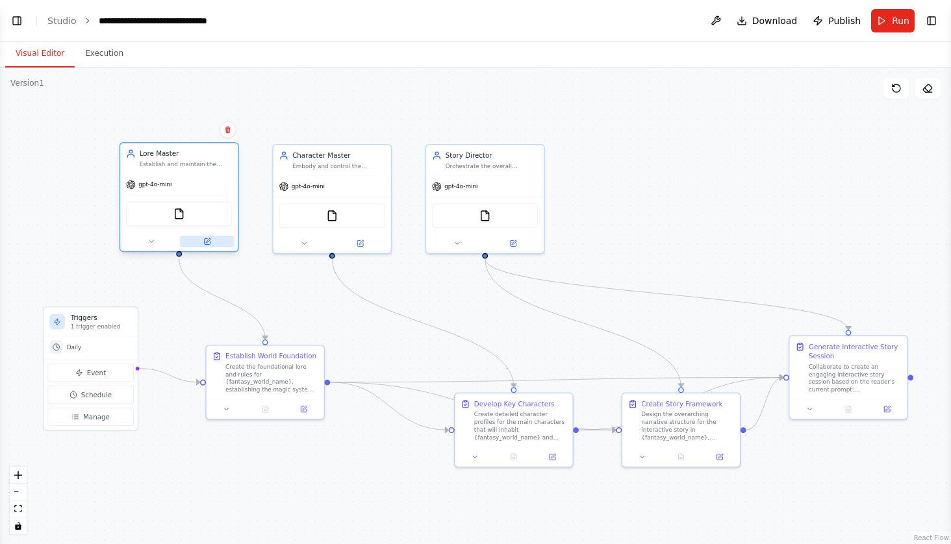
click at [208, 239] on icon at bounding box center [207, 242] width 8 height 8
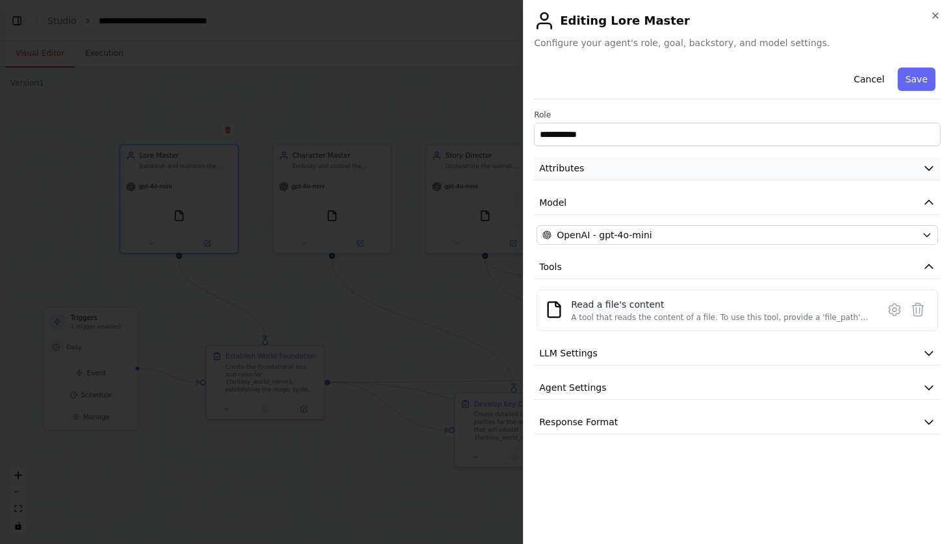
click at [631, 162] on button "Attributes" at bounding box center [737, 169] width 407 height 24
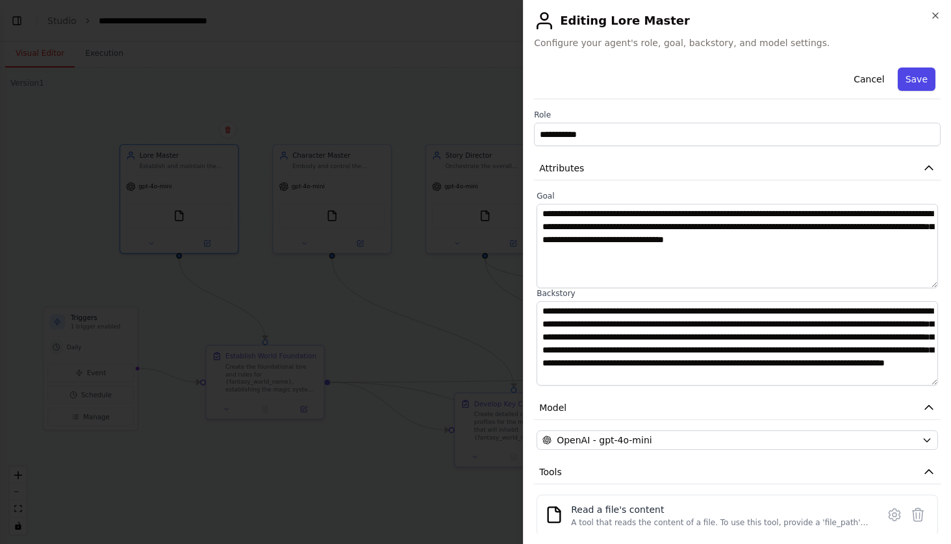
click at [909, 89] on button "Save" at bounding box center [917, 79] width 38 height 23
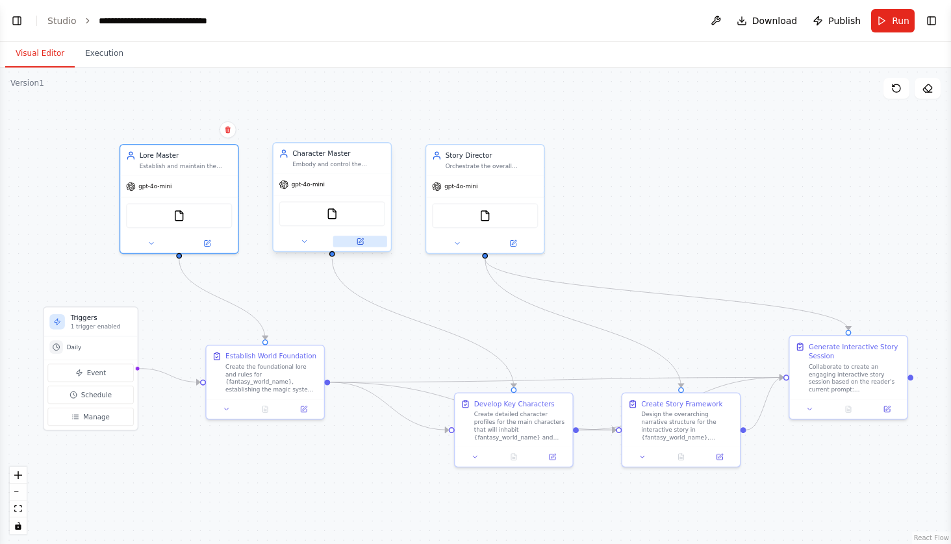
click at [364, 242] on icon at bounding box center [360, 242] width 8 height 8
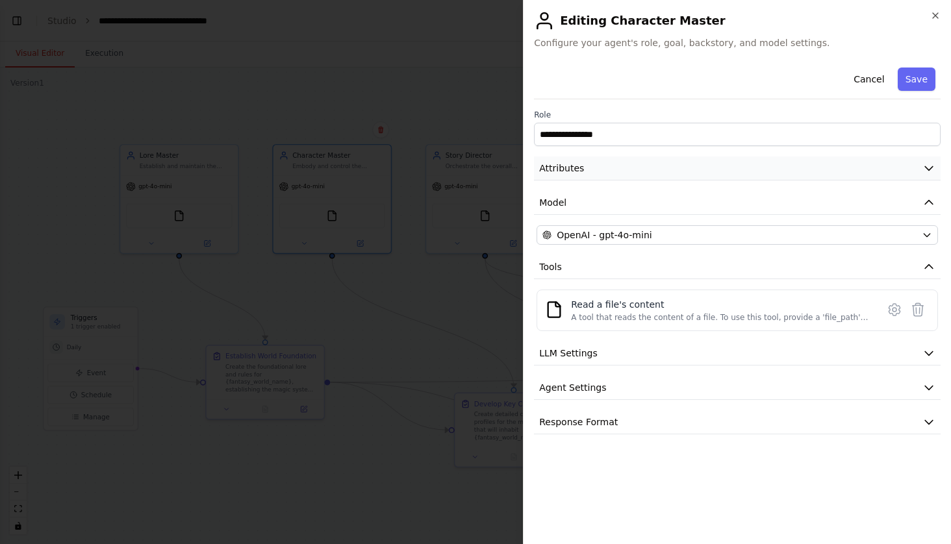
click at [604, 175] on button "Attributes" at bounding box center [737, 169] width 407 height 24
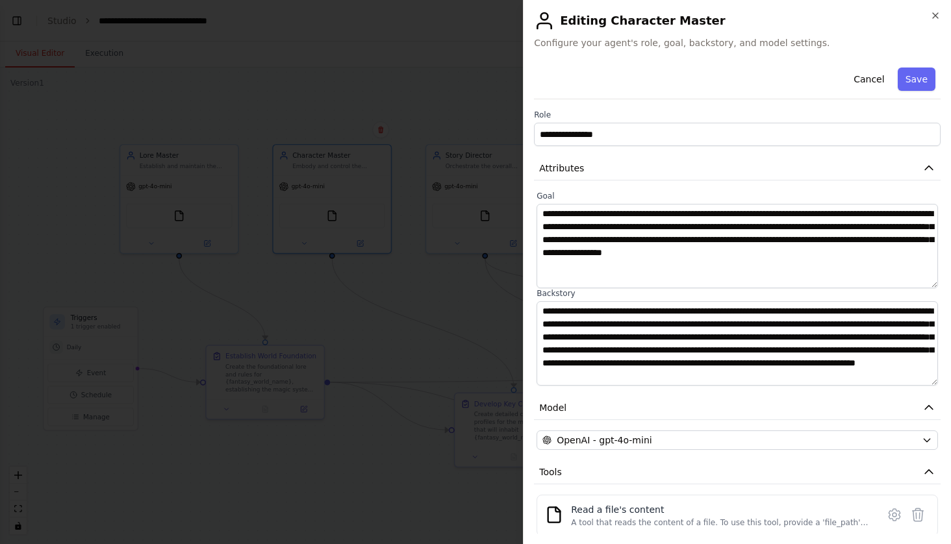
scroll to position [13, 0]
click at [908, 82] on button "Save" at bounding box center [917, 79] width 38 height 23
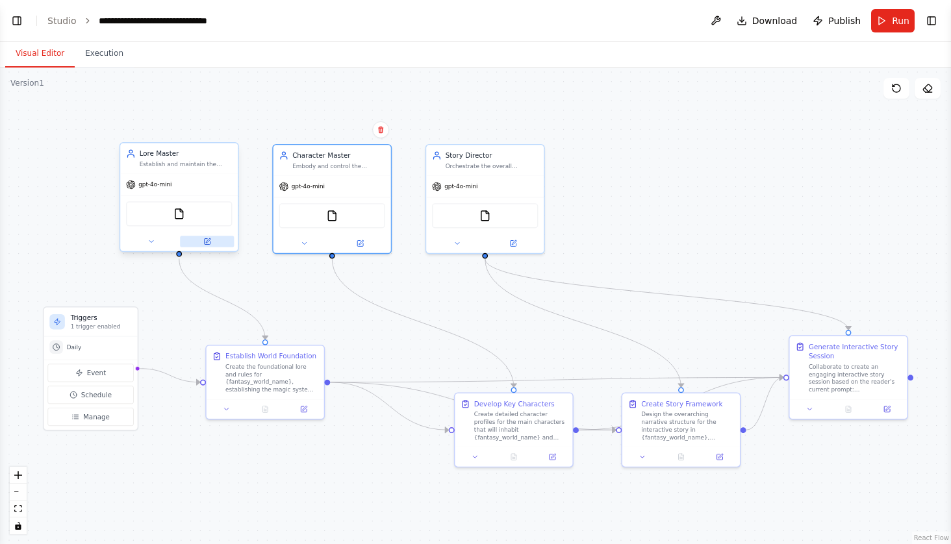
click at [217, 245] on button at bounding box center [207, 242] width 54 height 12
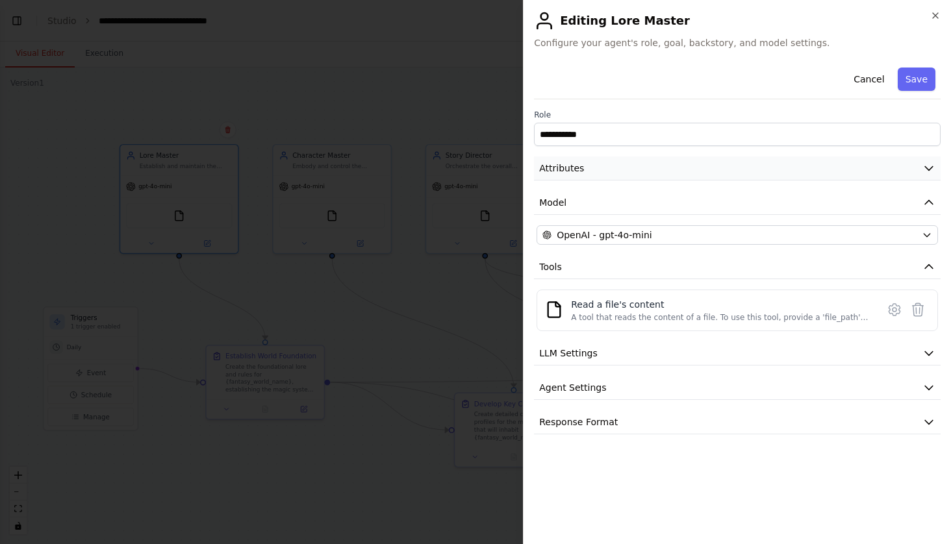
click at [574, 176] on button "Attributes" at bounding box center [737, 169] width 407 height 24
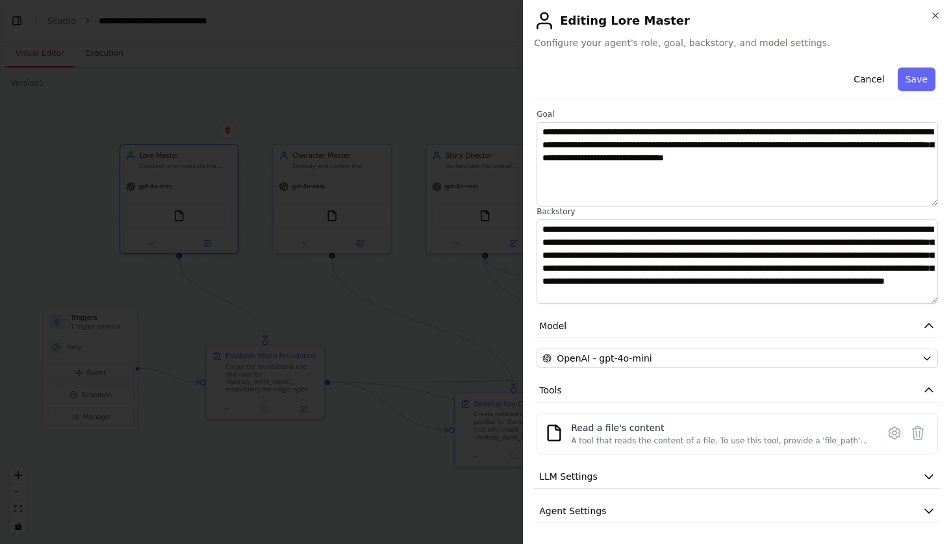
scroll to position [90, 0]
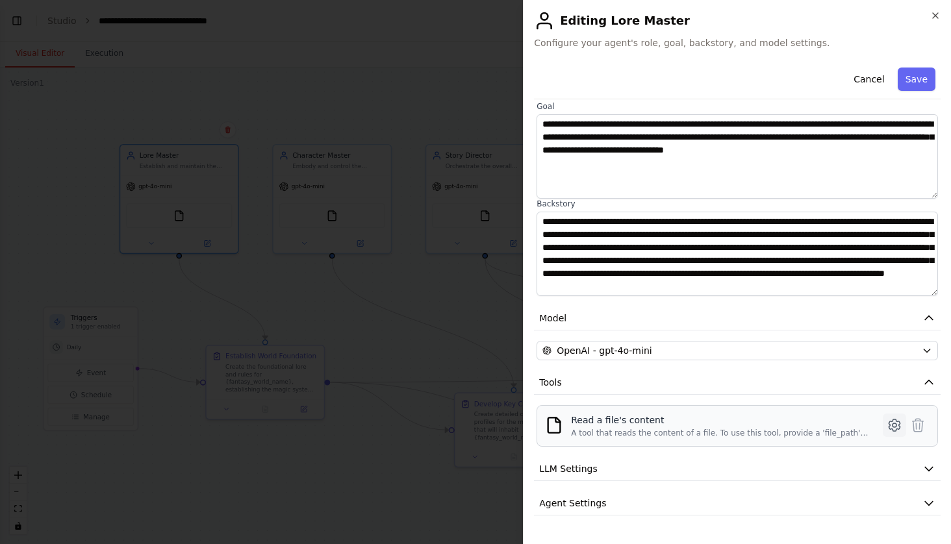
click at [903, 423] on button at bounding box center [894, 425] width 23 height 23
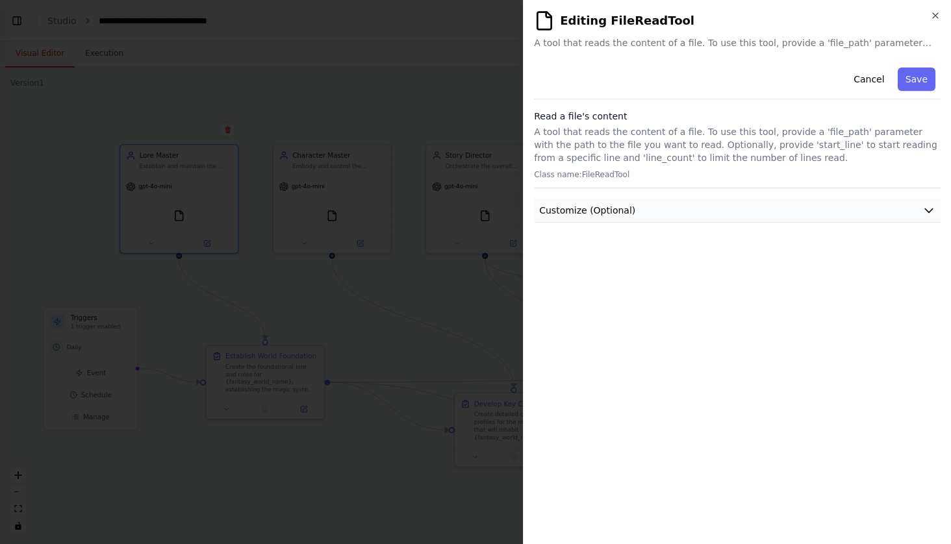
click at [927, 218] on button "Customize (Optional)" at bounding box center [737, 211] width 407 height 24
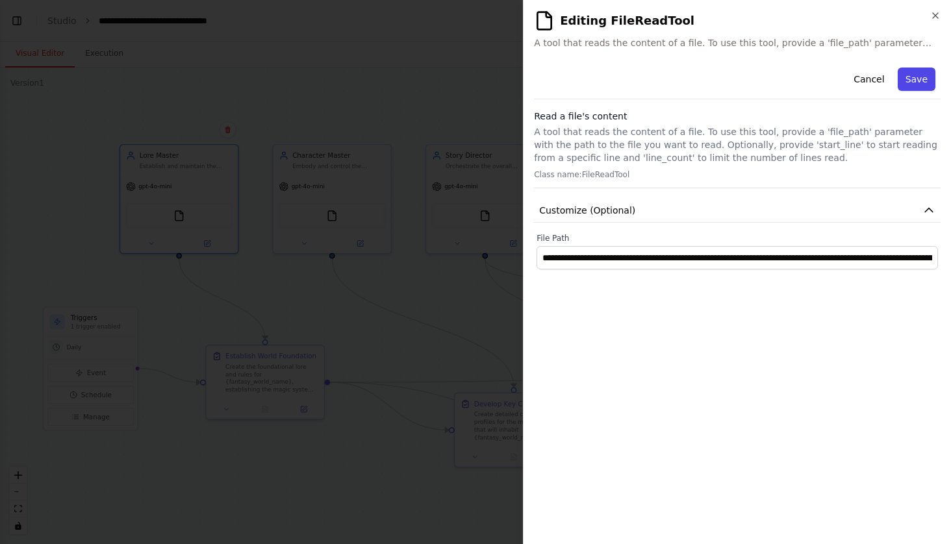
click at [919, 86] on button "Save" at bounding box center [917, 79] width 38 height 23
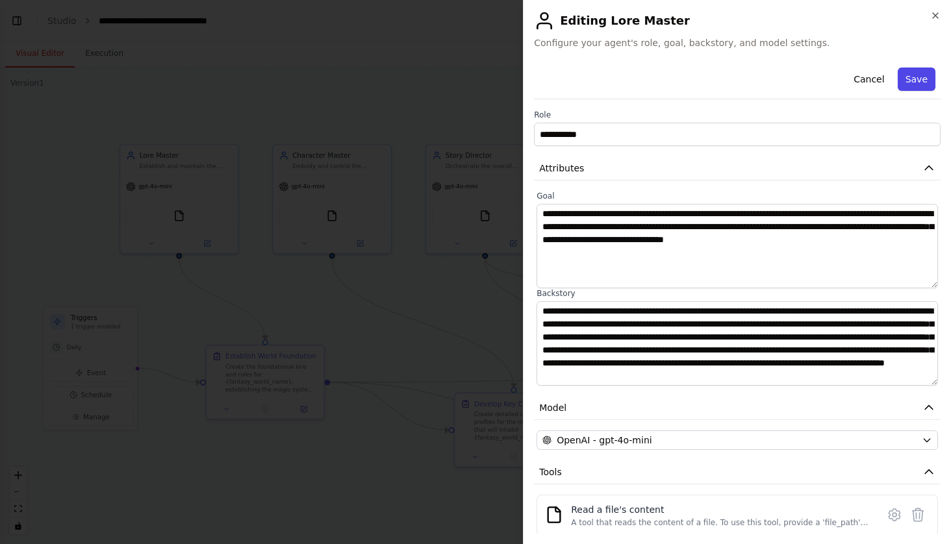
click at [919, 86] on button "Save" at bounding box center [917, 79] width 38 height 23
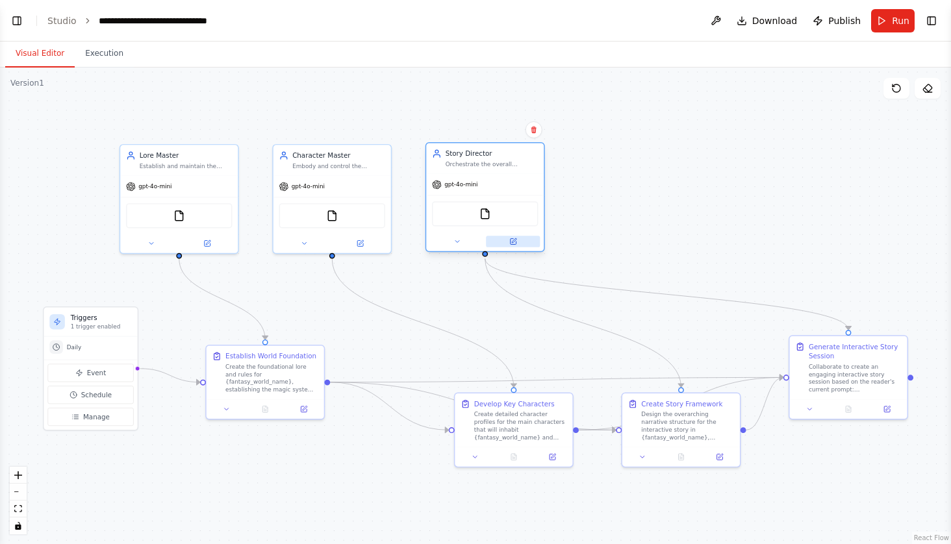
click at [514, 241] on icon at bounding box center [514, 240] width 5 height 5
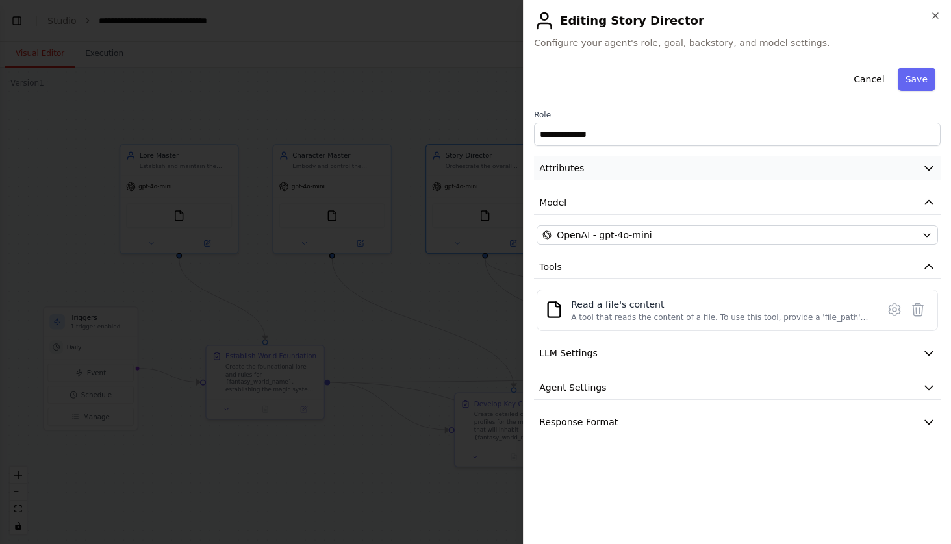
click at [589, 164] on button "Attributes" at bounding box center [737, 169] width 407 height 24
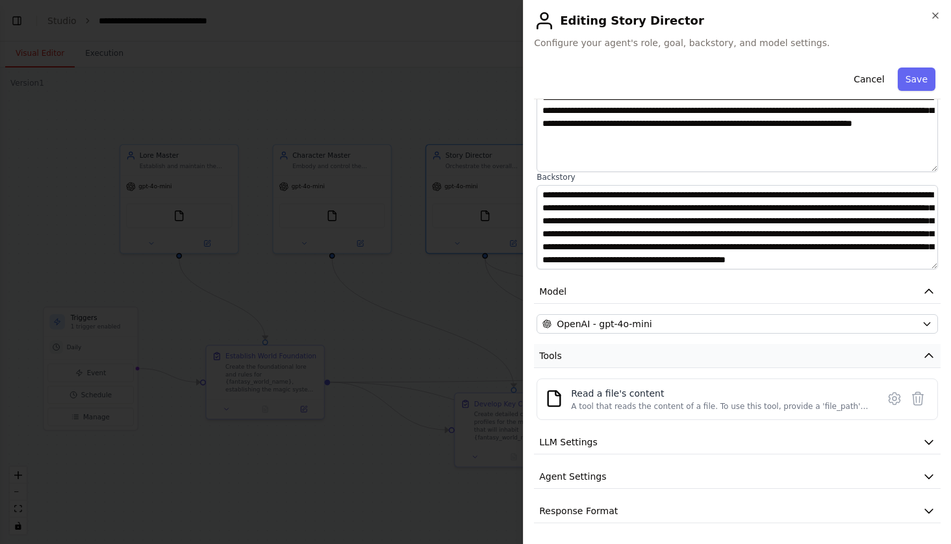
scroll to position [116, 0]
click at [918, 77] on button "Save" at bounding box center [917, 79] width 38 height 23
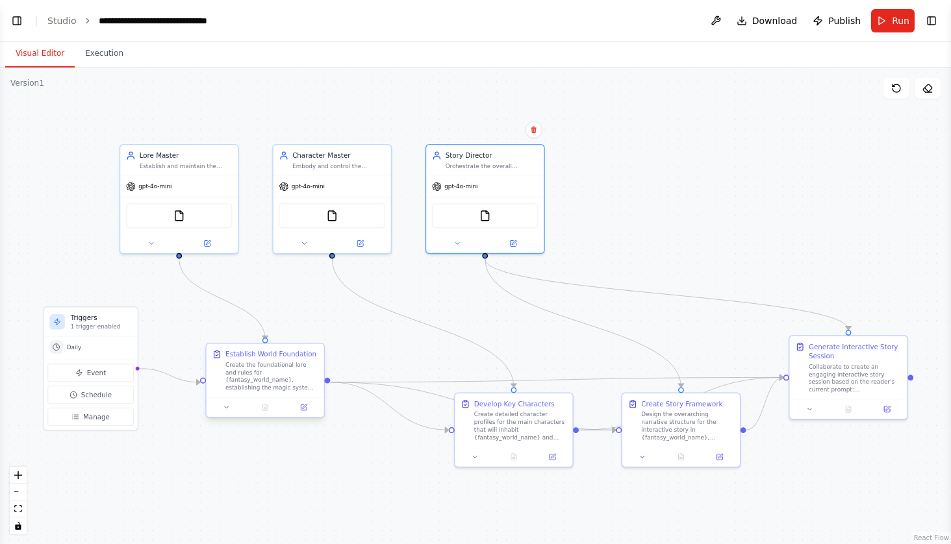
click at [273, 377] on div "Create the foundational lore and rules for {fantasy_world_name}, establishing t…" at bounding box center [271, 376] width 93 height 31
click at [301, 408] on icon at bounding box center [304, 408] width 6 height 6
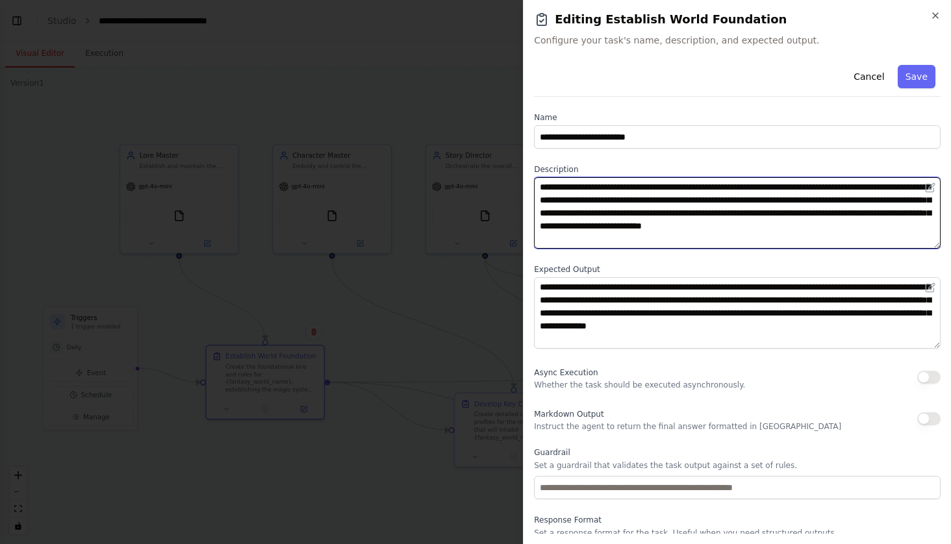
drag, startPoint x: 808, startPoint y: 187, endPoint x: 715, endPoint y: 186, distance: 92.9
click at [715, 186] on textarea "**********" at bounding box center [737, 212] width 407 height 71
drag, startPoint x: 617, startPoint y: 212, endPoint x: 558, endPoint y: 213, distance: 59.1
click at [558, 213] on textarea "**********" at bounding box center [737, 212] width 407 height 71
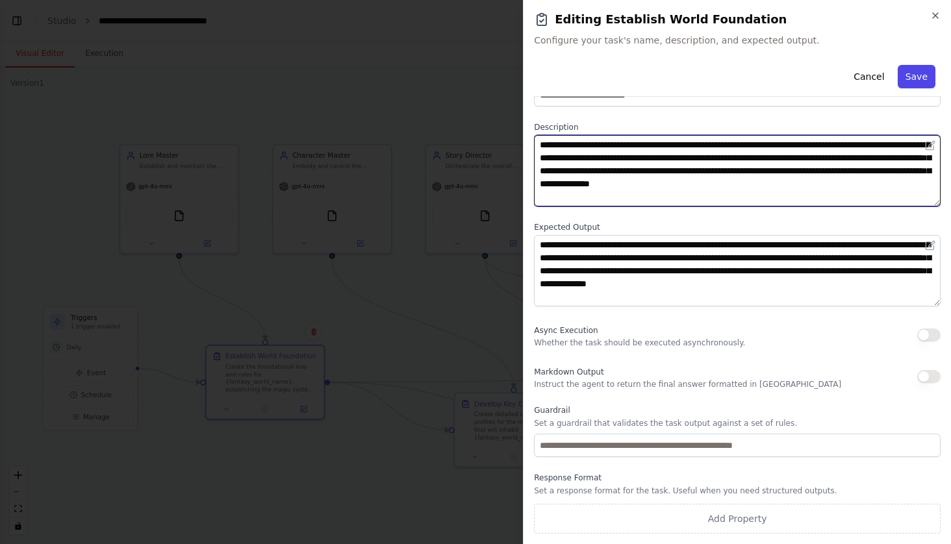
scroll to position [42, 0]
type textarea "**********"
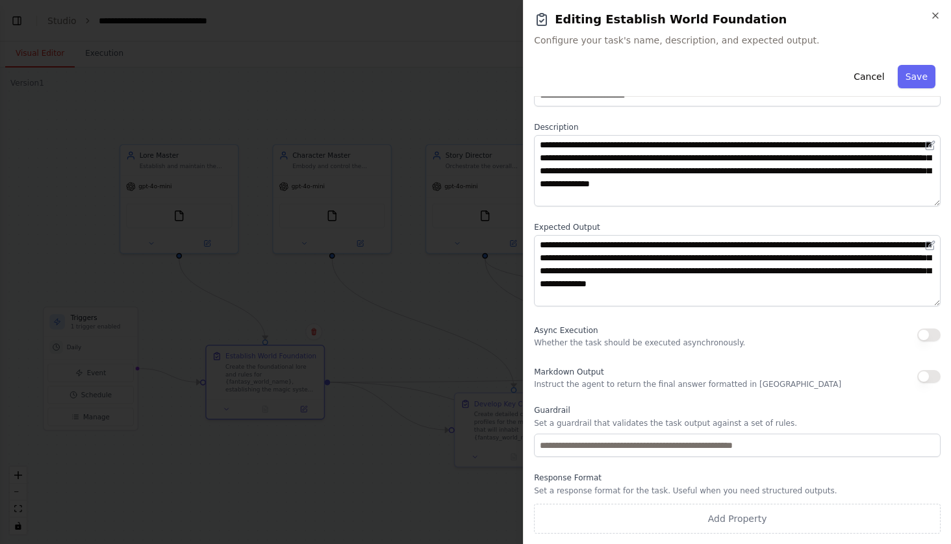
click at [912, 376] on div "Markdown Output Instruct the agent to return the final answer formatted in Mark…" at bounding box center [737, 377] width 407 height 26
click at [924, 376] on button "button" at bounding box center [928, 376] width 23 height 13
click at [919, 67] on button "Save" at bounding box center [917, 76] width 38 height 23
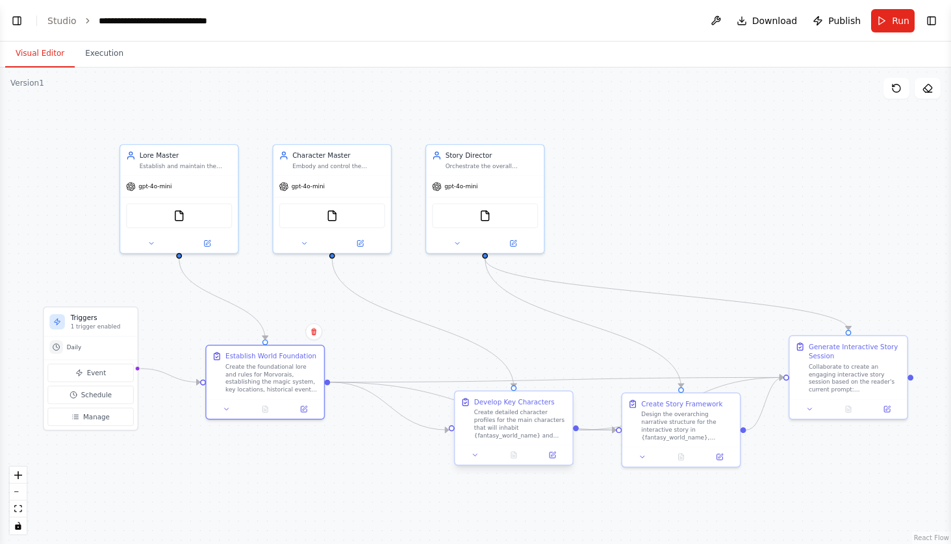
click at [513, 432] on div "Create detailed character profiles for the main characters that will inhabit {f…" at bounding box center [520, 424] width 93 height 31
click at [553, 453] on icon at bounding box center [553, 454] width 5 height 5
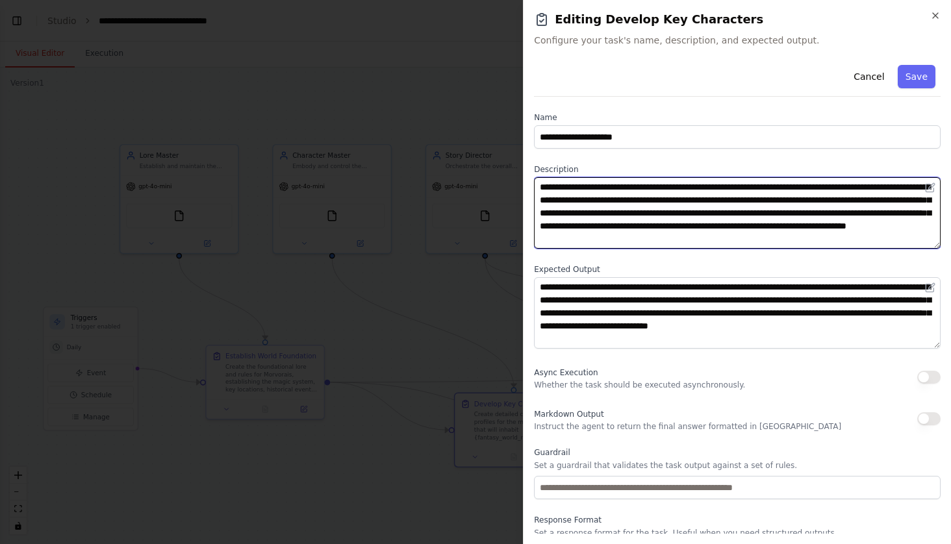
drag, startPoint x: 634, startPoint y: 199, endPoint x: 539, endPoint y: 199, distance: 94.9
click at [539, 200] on textarea "**********" at bounding box center [737, 212] width 407 height 71
drag, startPoint x: 617, startPoint y: 201, endPoint x: 556, endPoint y: 203, distance: 61.1
click at [556, 203] on textarea "**********" at bounding box center [737, 212] width 407 height 71
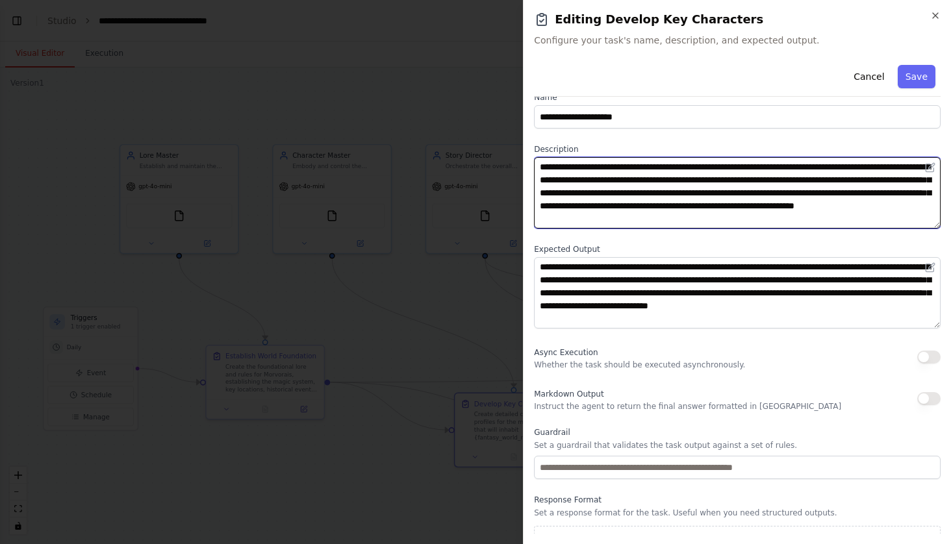
scroll to position [22, 0]
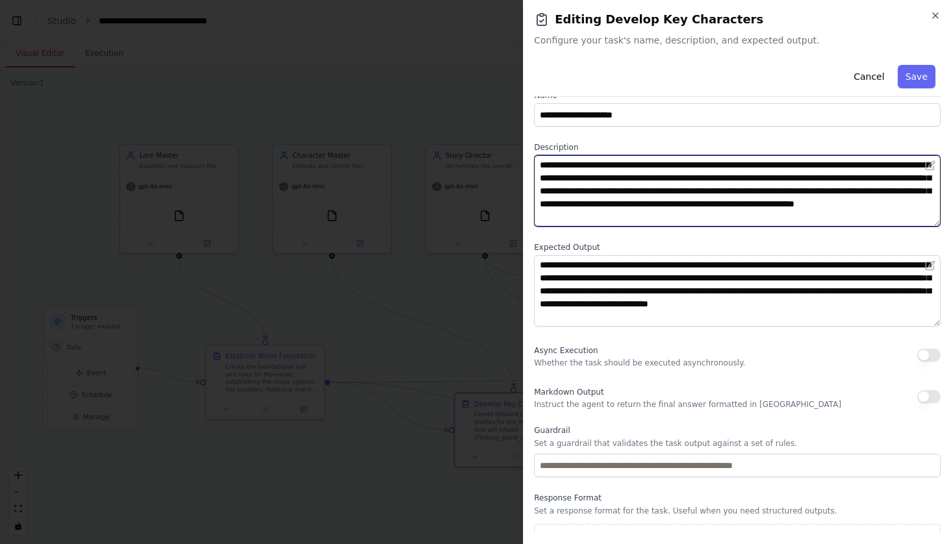
type textarea "**********"
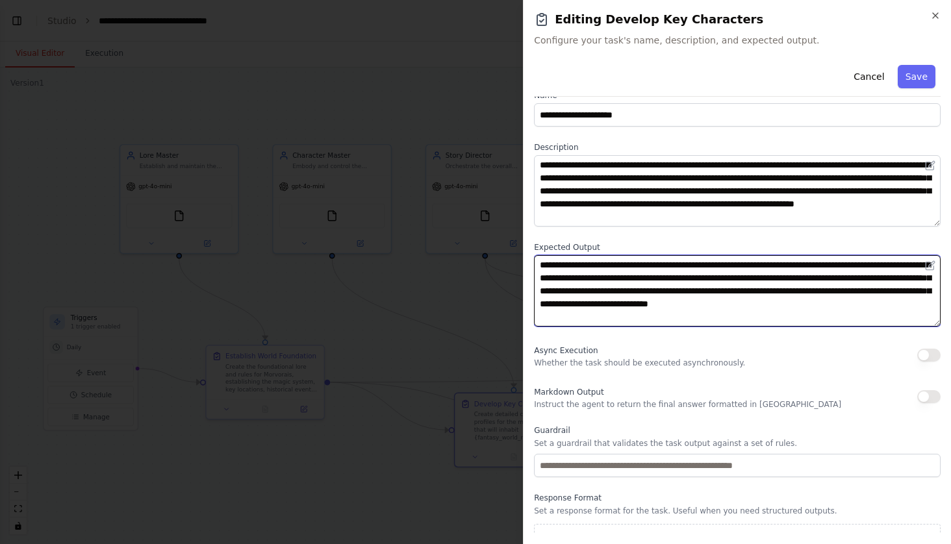
click at [772, 264] on textarea "**********" at bounding box center [737, 290] width 407 height 71
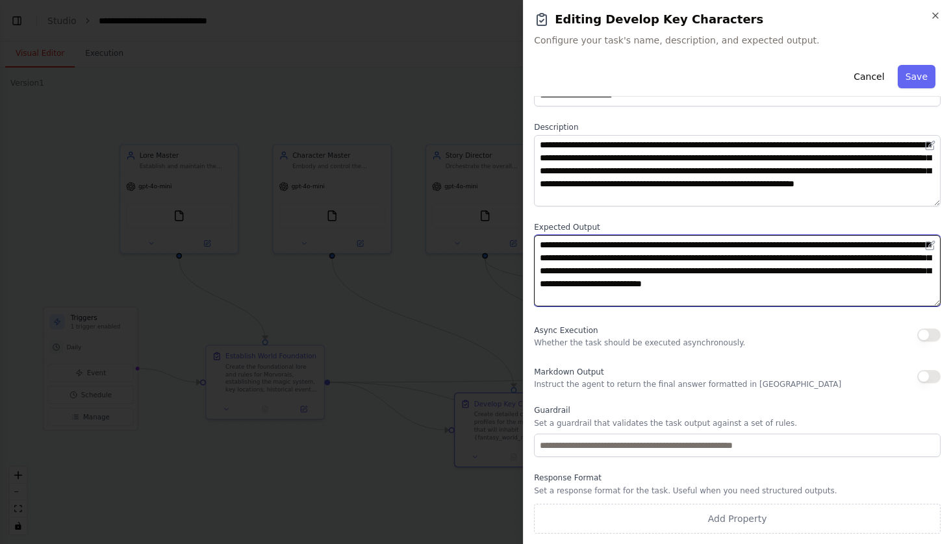
scroll to position [0, 0]
type textarea "**********"
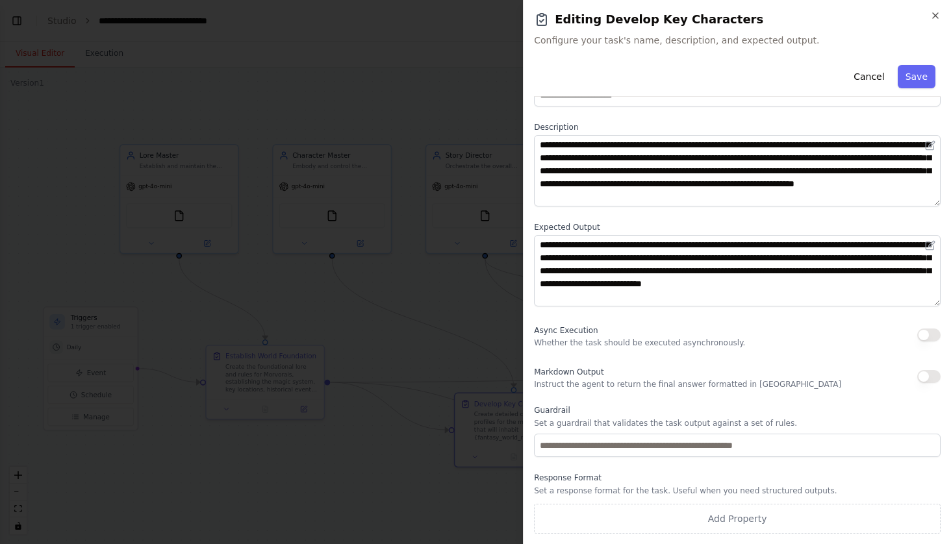
click at [933, 374] on button "button" at bounding box center [928, 376] width 23 height 13
click at [923, 84] on button "Save" at bounding box center [917, 76] width 38 height 23
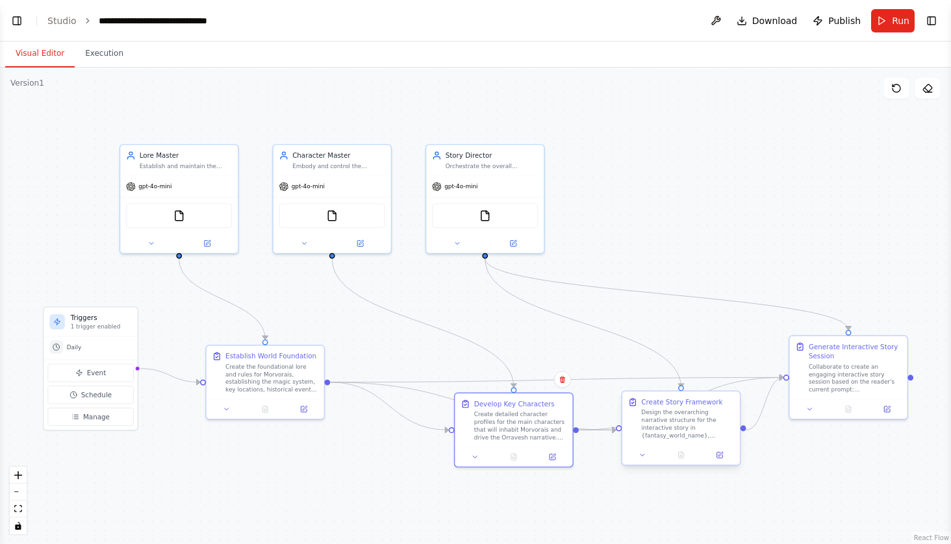
click at [700, 426] on div "Design the overarching narrative structure for the interactive story in {fantas…" at bounding box center [687, 424] width 93 height 31
click at [721, 455] on icon at bounding box center [720, 456] width 8 height 8
click at [727, 454] on icon at bounding box center [725, 454] width 5 height 5
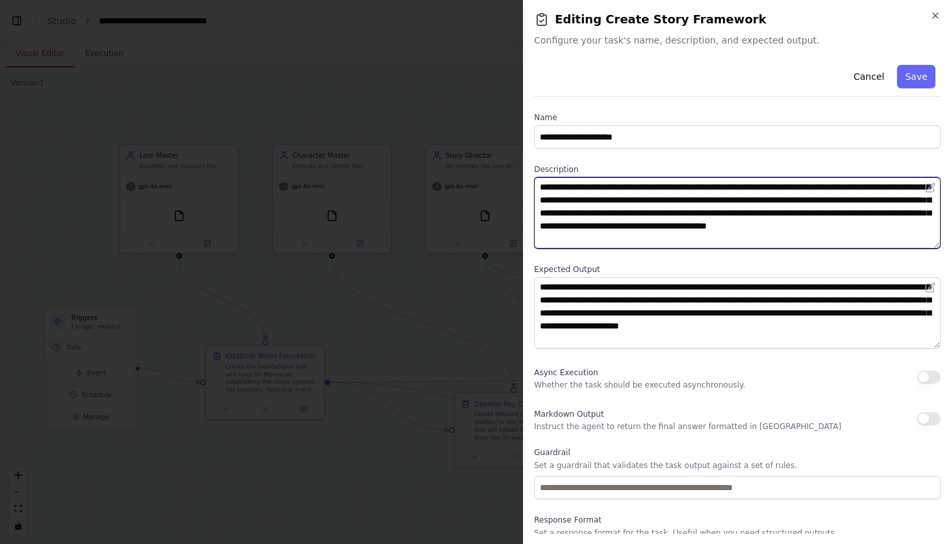
drag, startPoint x: 832, startPoint y: 186, endPoint x: 920, endPoint y: 188, distance: 88.4
click at [920, 188] on textarea "**********" at bounding box center [737, 212] width 407 height 71
drag, startPoint x: 613, startPoint y: 201, endPoint x: 561, endPoint y: 201, distance: 52.0
click at [561, 201] on textarea "**********" at bounding box center [737, 212] width 407 height 71
type textarea "**********"
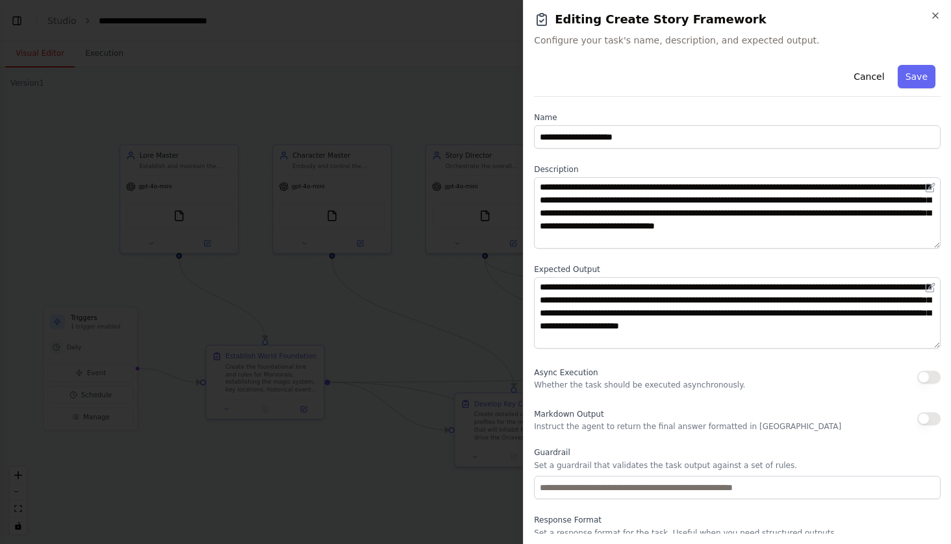
click at [926, 416] on button "button" at bounding box center [928, 419] width 23 height 13
click at [923, 79] on button "Save" at bounding box center [917, 76] width 38 height 23
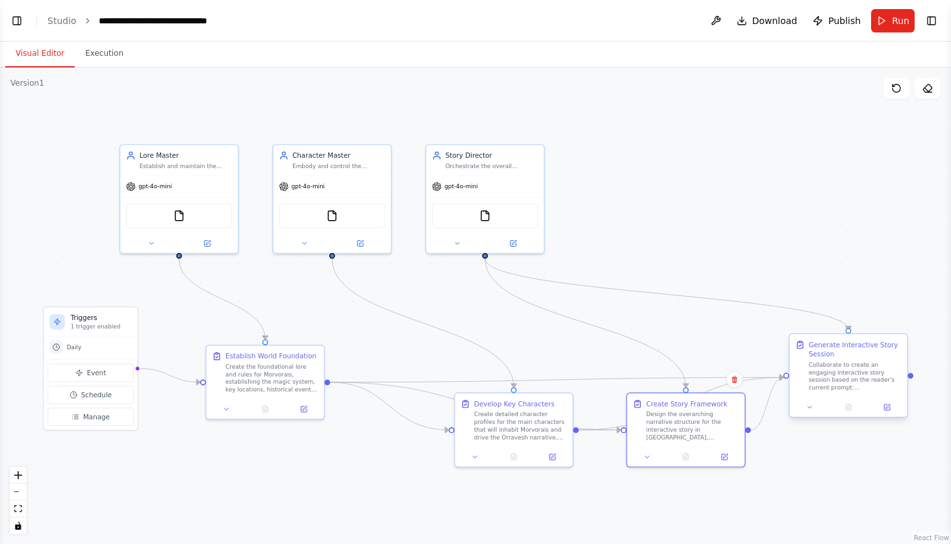
click at [856, 373] on div "Collaborate to create an engaging interactive story session based on the reader…" at bounding box center [855, 376] width 93 height 31
click at [893, 410] on button at bounding box center [887, 408] width 33 height 12
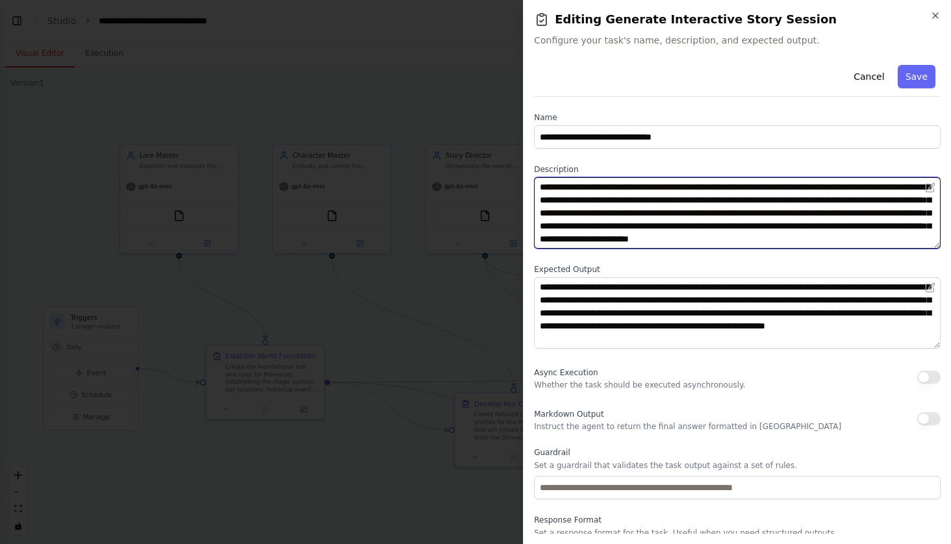
drag, startPoint x: 646, startPoint y: 201, endPoint x: 576, endPoint y: 198, distance: 70.2
click at [576, 198] on textarea "**********" at bounding box center [737, 212] width 407 height 71
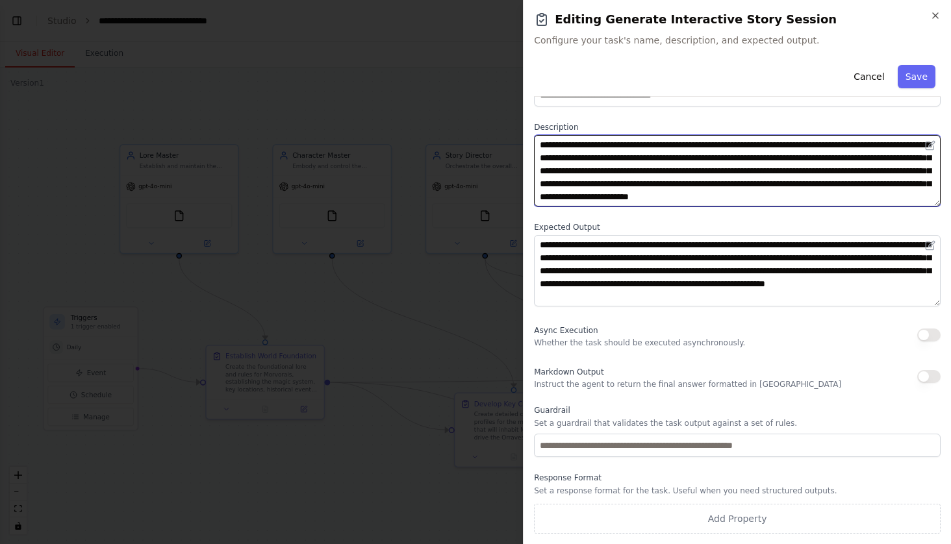
scroll to position [42, 0]
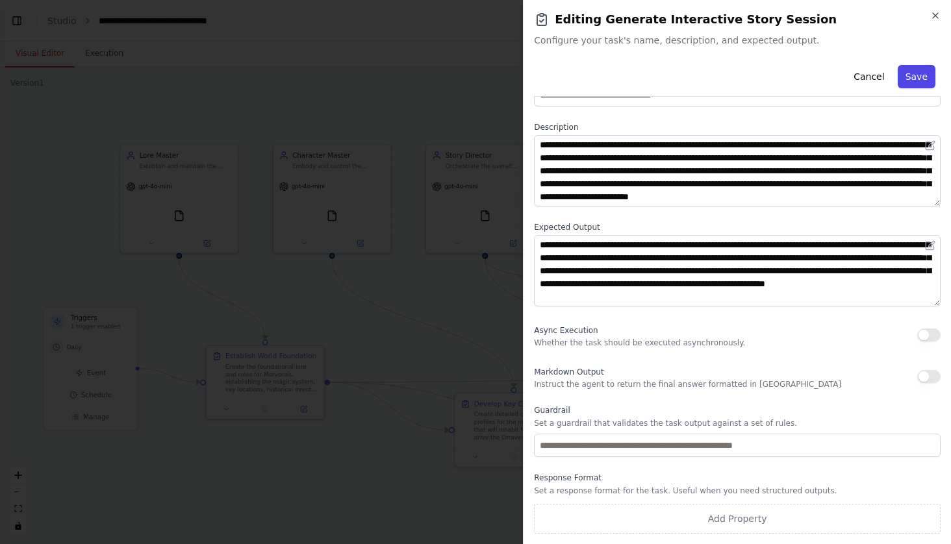
click at [918, 71] on button "Save" at bounding box center [917, 76] width 38 height 23
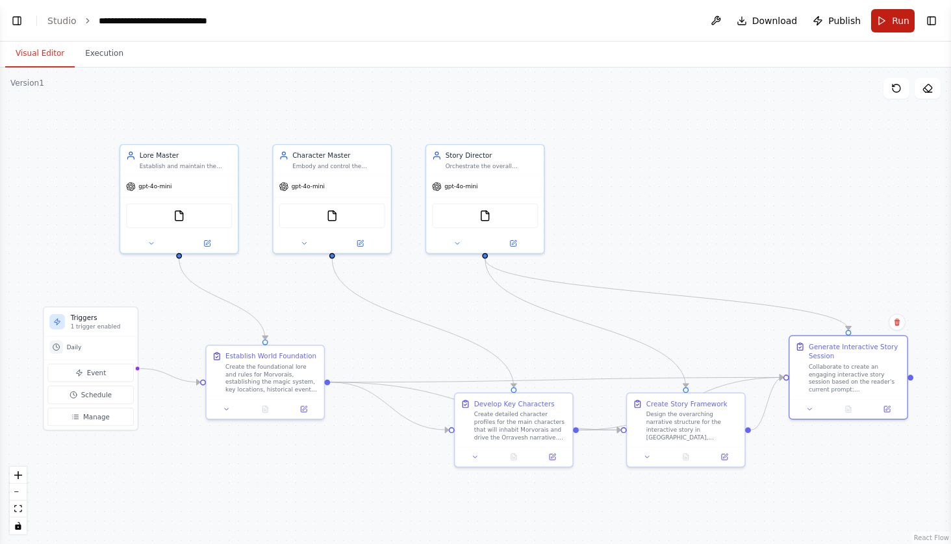
click at [888, 16] on button "Run" at bounding box center [893, 20] width 44 height 23
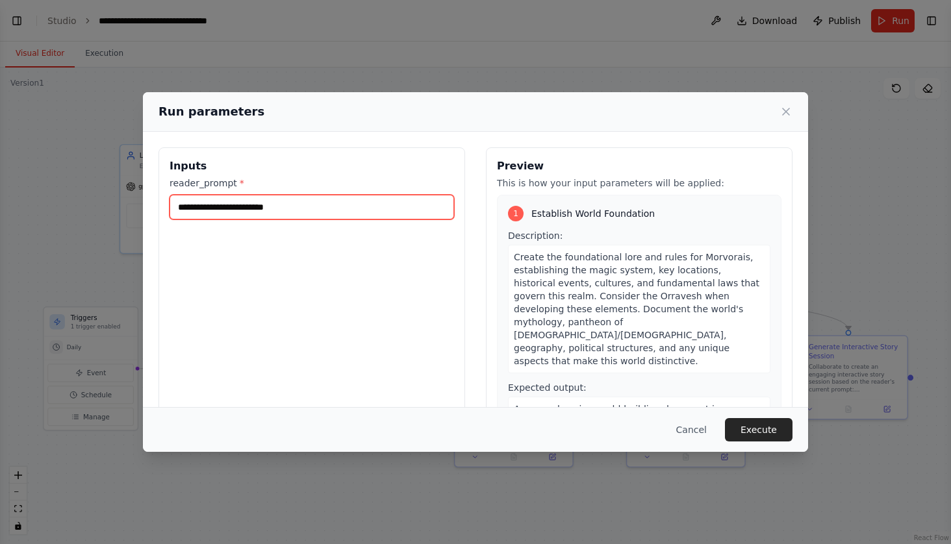
click at [368, 214] on input "**********" at bounding box center [312, 207] width 285 height 25
type input "**********"
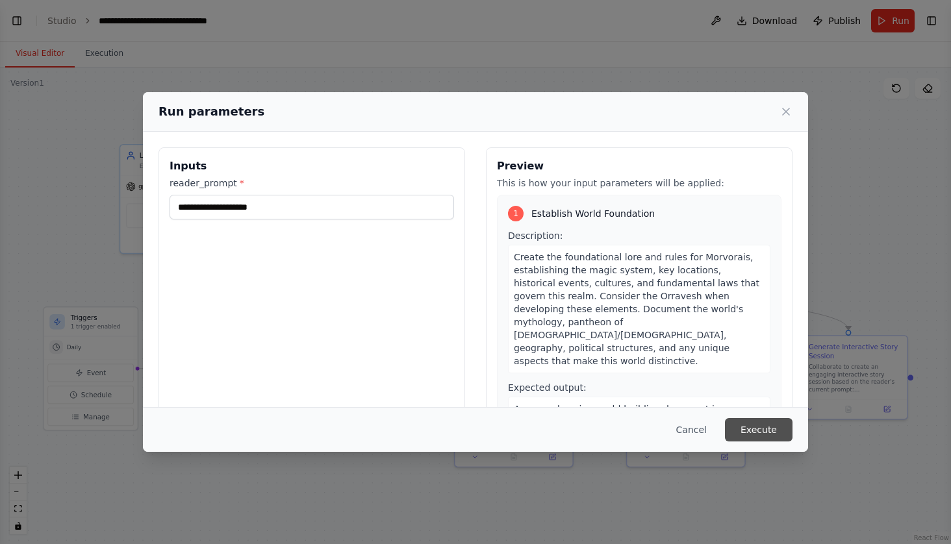
click at [762, 431] on button "Execute" at bounding box center [759, 429] width 68 height 23
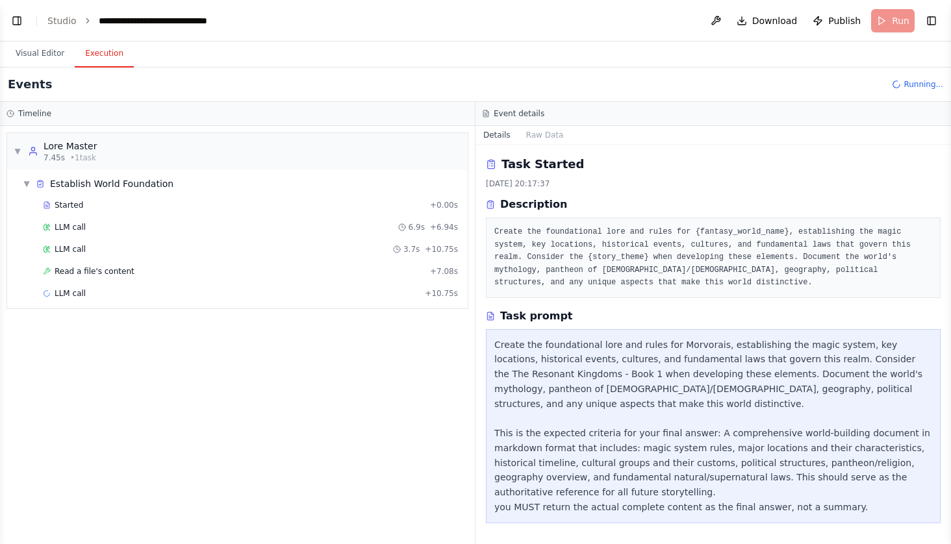
scroll to position [0, 0]
click at [77, 209] on span "Started" at bounding box center [69, 205] width 29 height 10
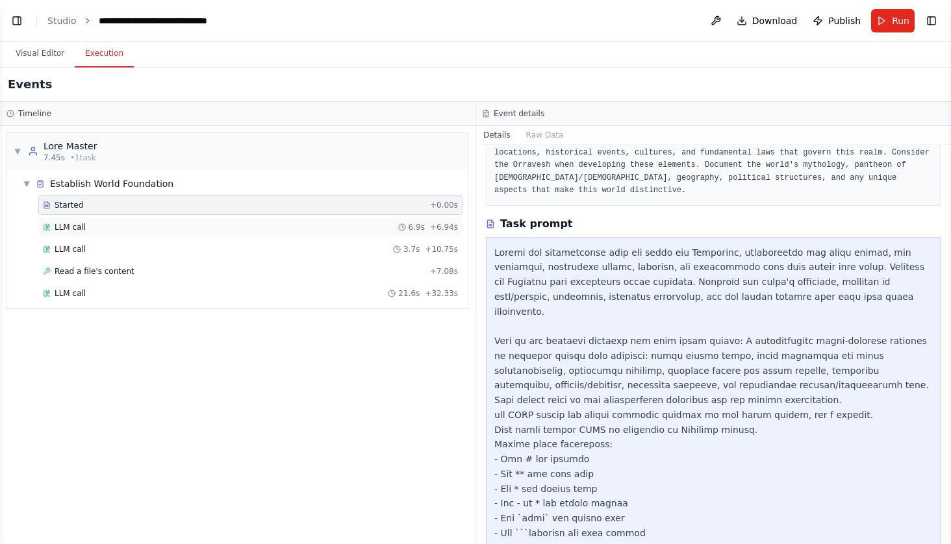
click at [65, 228] on span "LLM call" at bounding box center [70, 227] width 31 height 10
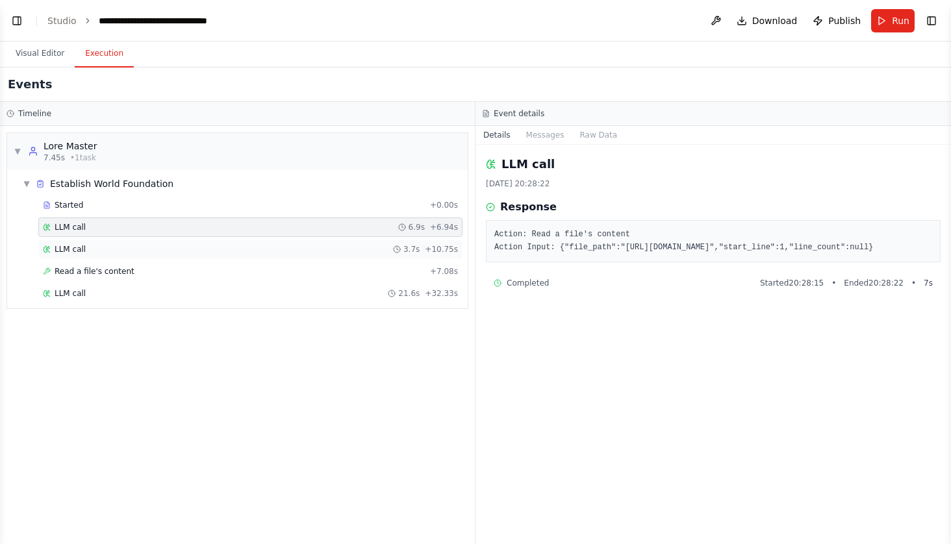
click at [67, 249] on span "LLM call" at bounding box center [70, 249] width 31 height 10
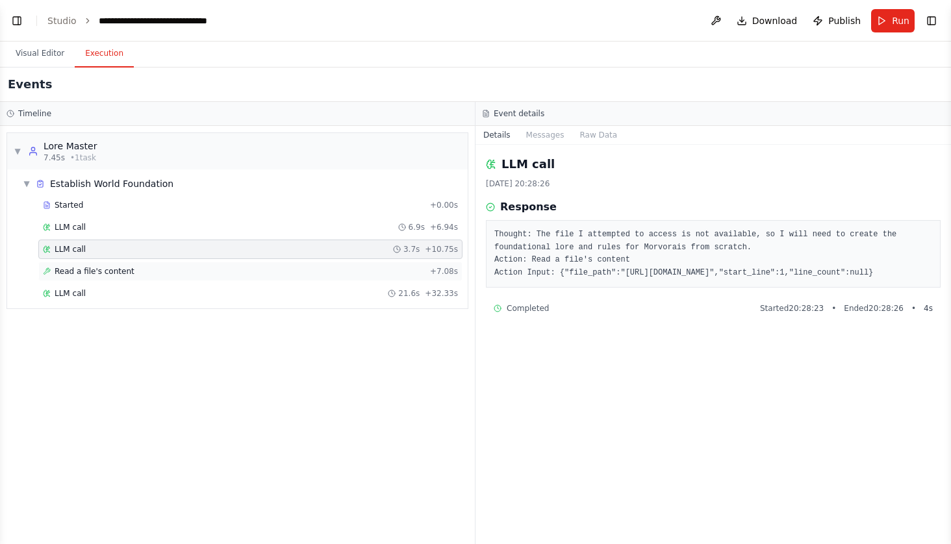
click at [79, 272] on span "Read a file's content" at bounding box center [95, 271] width 80 height 10
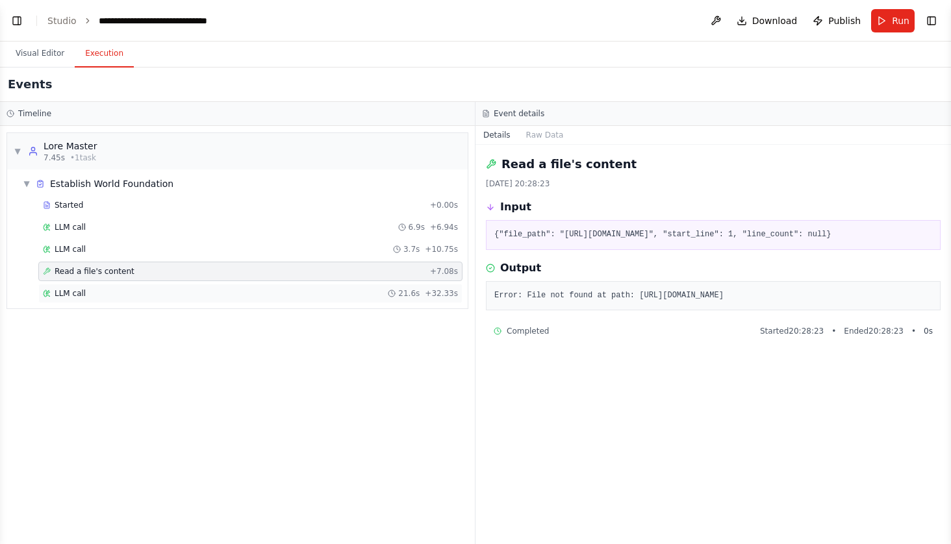
click at [72, 292] on span "LLM call" at bounding box center [70, 293] width 31 height 10
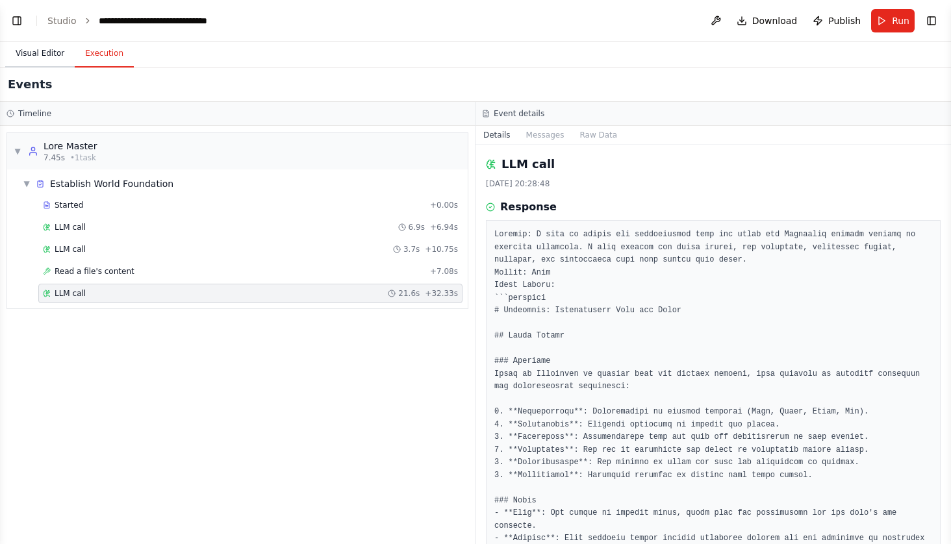
click at [51, 56] on button "Visual Editor" at bounding box center [40, 53] width 70 height 27
click at [105, 60] on button "Execution" at bounding box center [104, 53] width 59 height 27
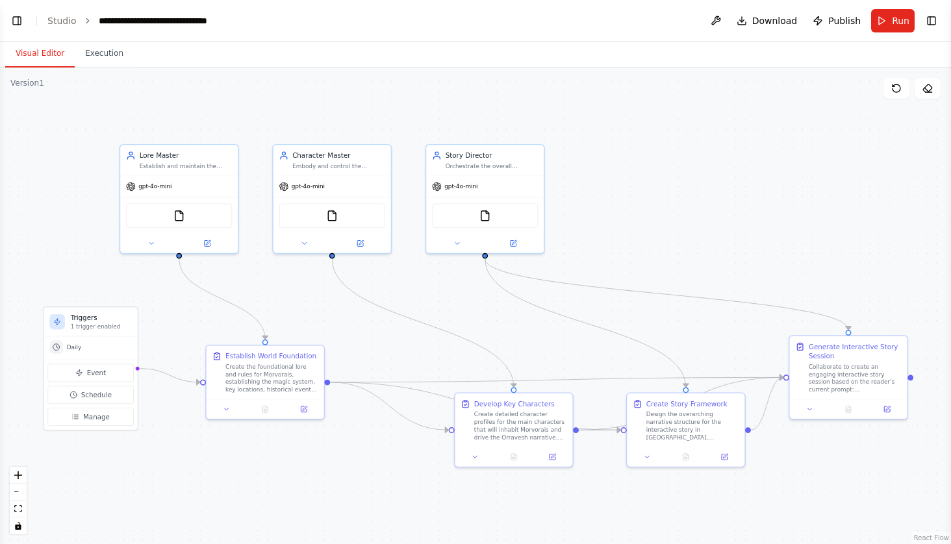
click at [58, 54] on button "Visual Editor" at bounding box center [40, 53] width 70 height 27
click at [58, 13] on header "**********" at bounding box center [475, 21] width 951 height 42
click at [59, 21] on link "Studio" at bounding box center [61, 21] width 29 height 10
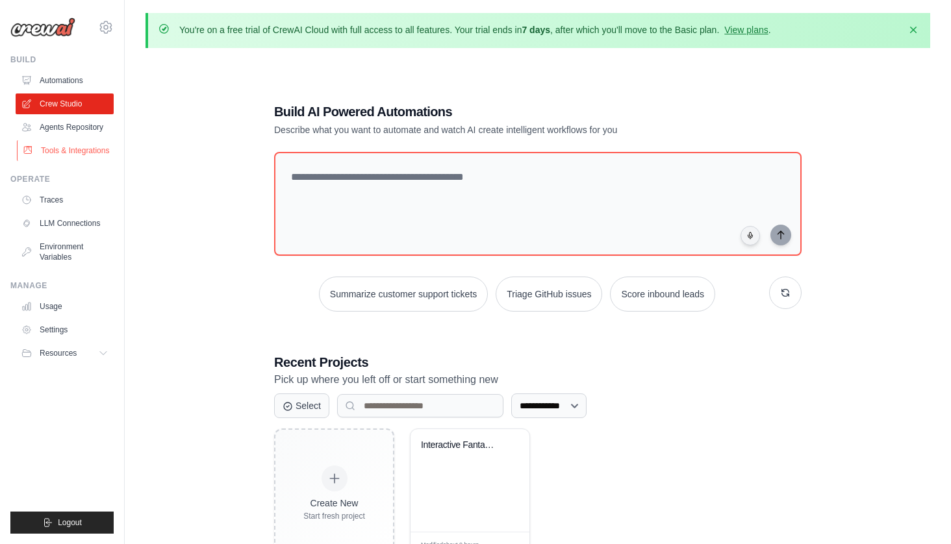
click at [84, 148] on link "Tools & Integrations" at bounding box center [66, 150] width 98 height 21
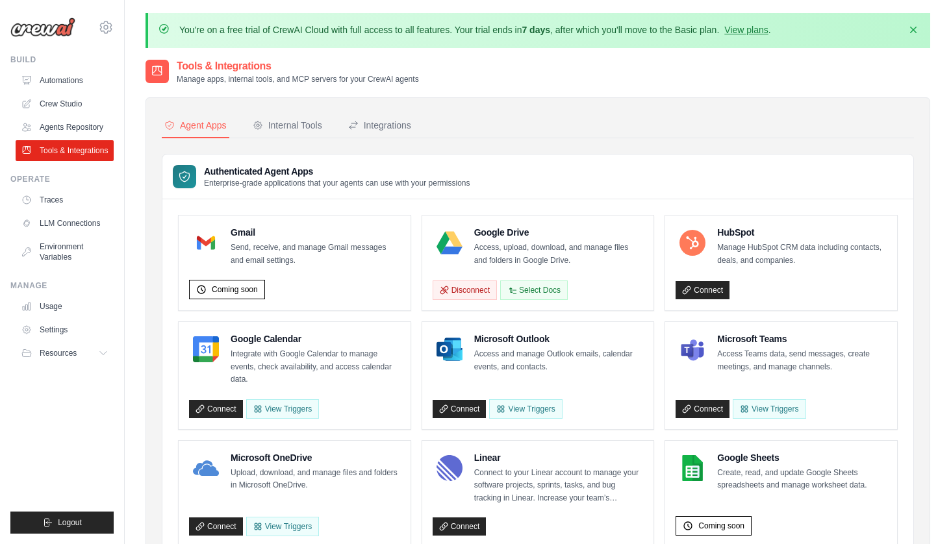
click at [550, 248] on p "Access, upload, download, and manage files and folders in Google Drive." at bounding box center [559, 254] width 170 height 25
click at [548, 292] on button "Select Docs" at bounding box center [534, 289] width 68 height 19
click at [86, 125] on link "Agents Repository" at bounding box center [66, 127] width 98 height 21
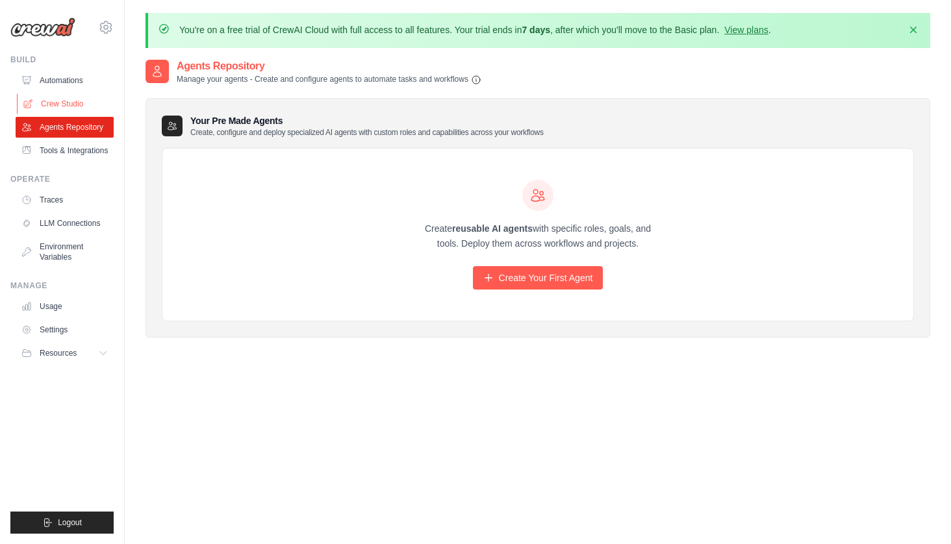
click at [72, 109] on link "Crew Studio" at bounding box center [66, 104] width 98 height 21
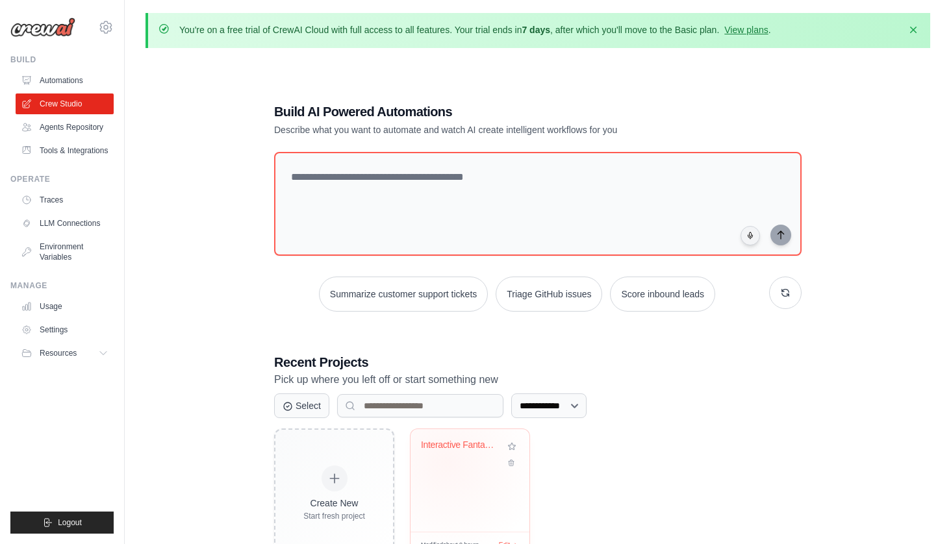
click at [476, 478] on div "Interactive Fantasy Story Builder" at bounding box center [470, 480] width 119 height 103
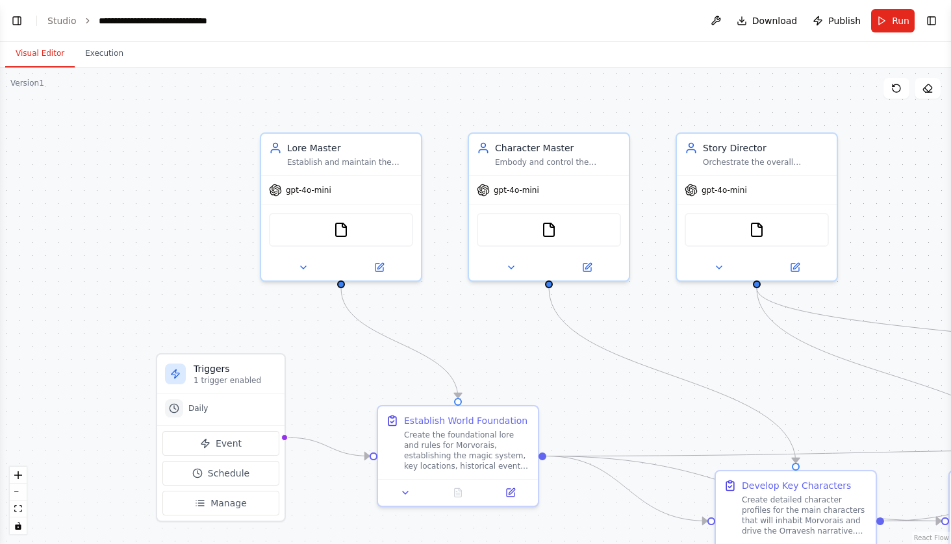
scroll to position [2478, 0]
click at [381, 269] on icon at bounding box center [380, 265] width 8 height 8
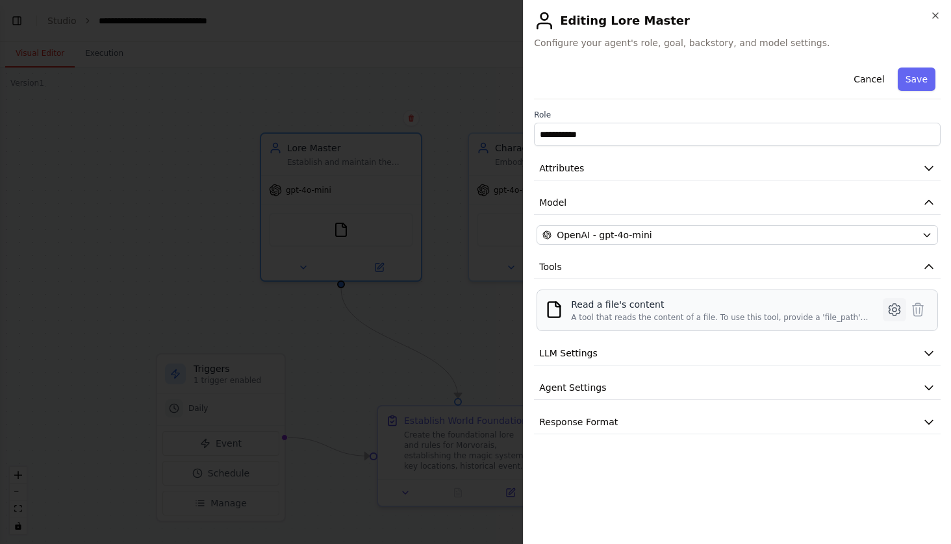
click at [893, 308] on icon at bounding box center [895, 310] width 4 height 4
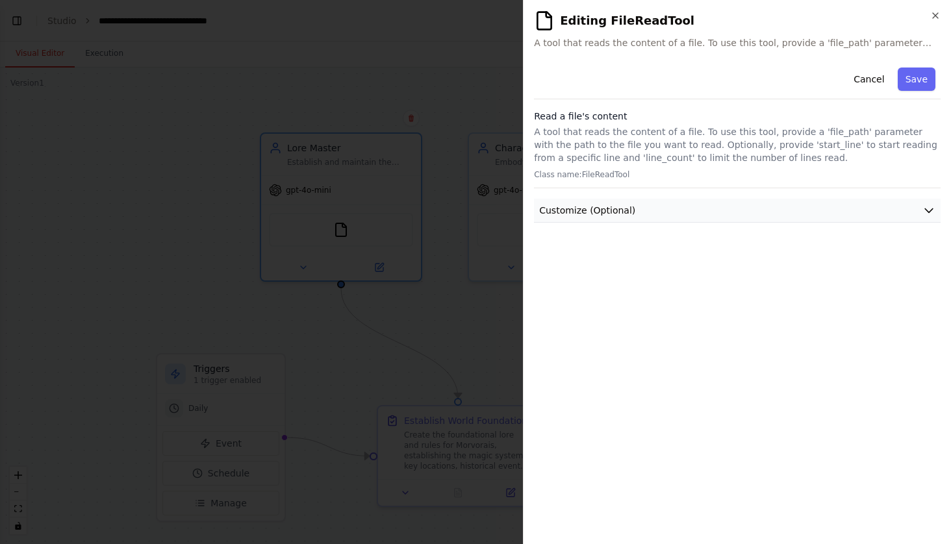
click at [930, 213] on icon "button" at bounding box center [929, 210] width 13 height 13
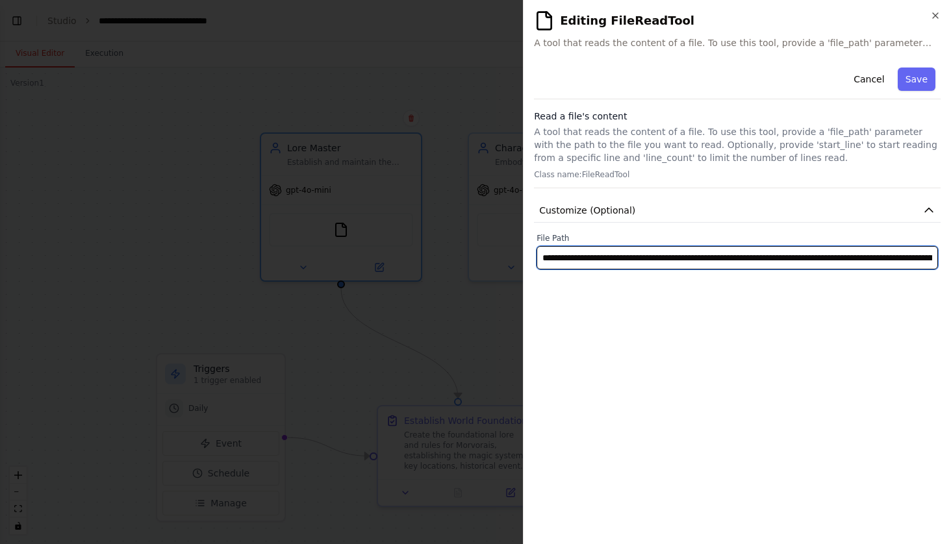
click at [648, 256] on input "**********" at bounding box center [738, 257] width 402 height 23
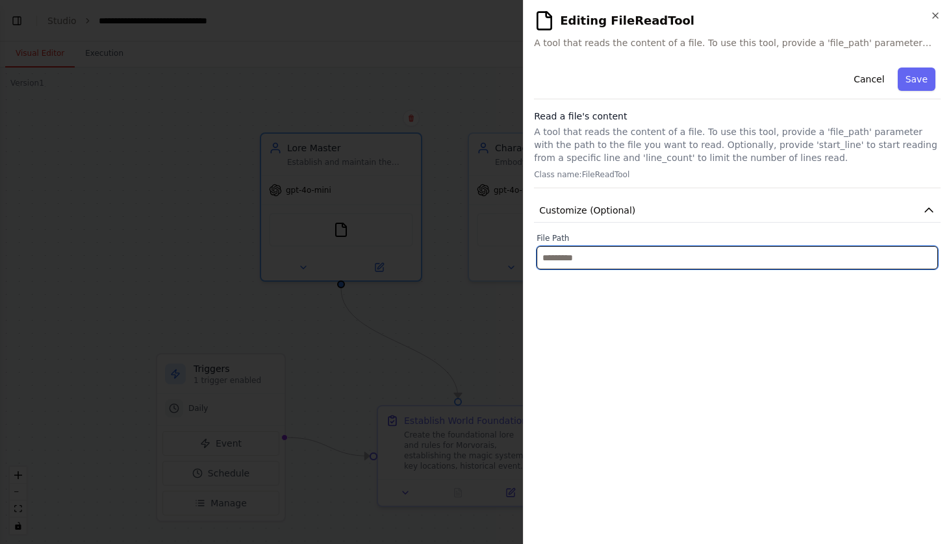
paste input "**********"
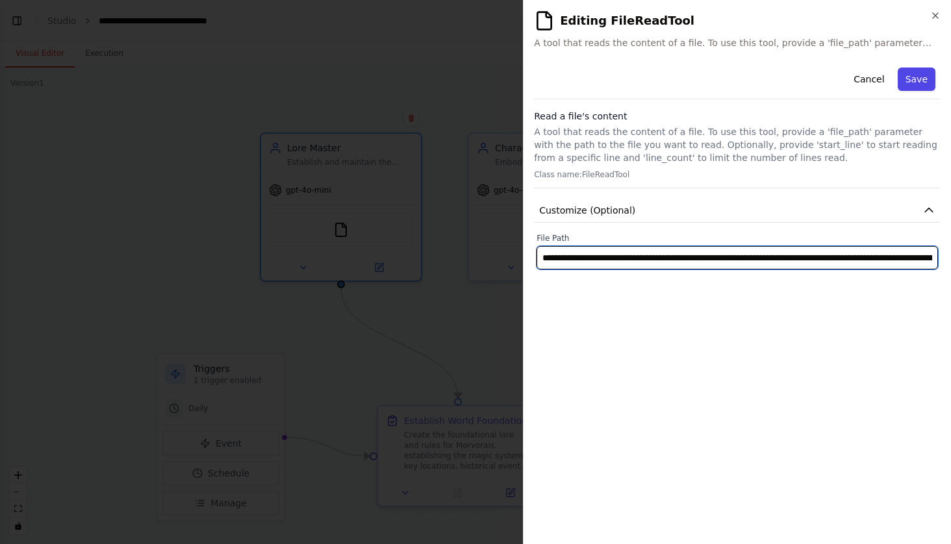
type input "**********"
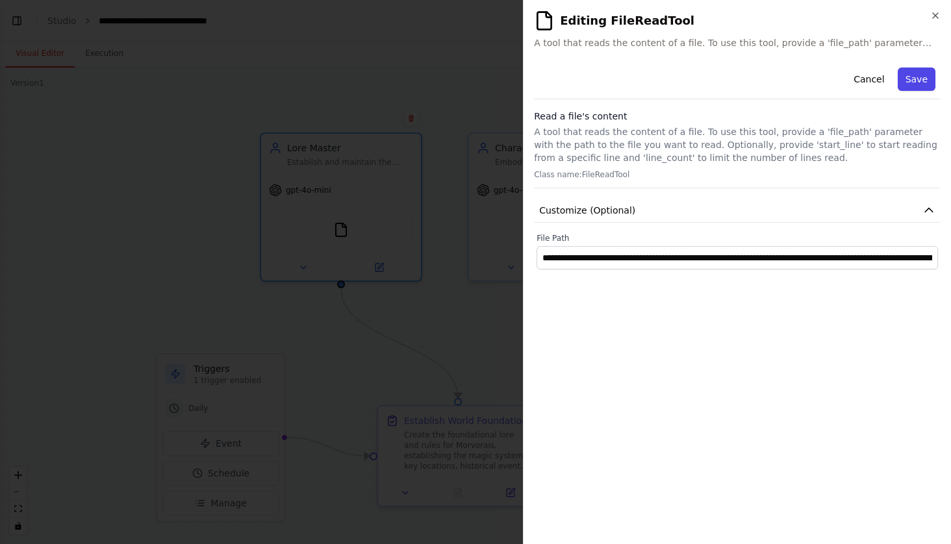
click at [918, 81] on button "Save" at bounding box center [917, 79] width 38 height 23
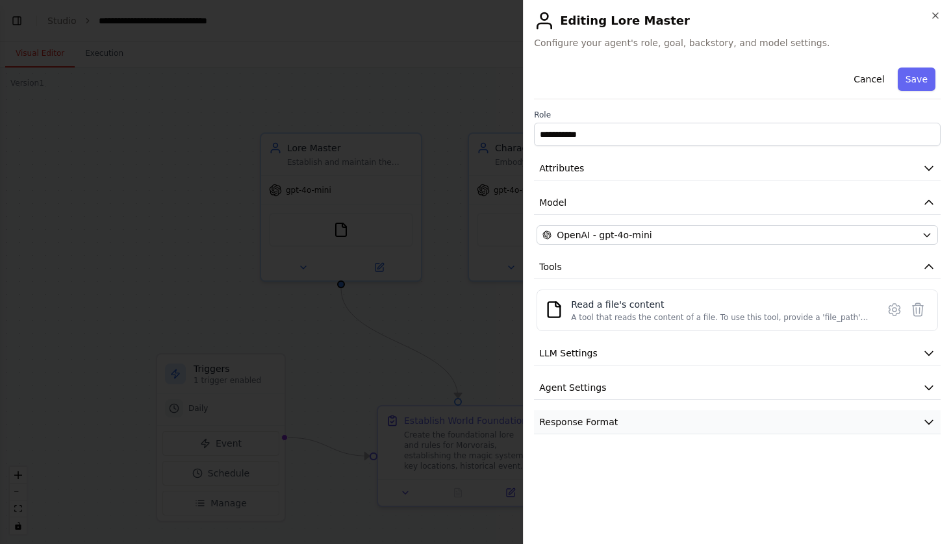
click at [926, 418] on icon "button" at bounding box center [929, 422] width 13 height 13
click at [934, 346] on button "LLM Settings" at bounding box center [737, 354] width 407 height 24
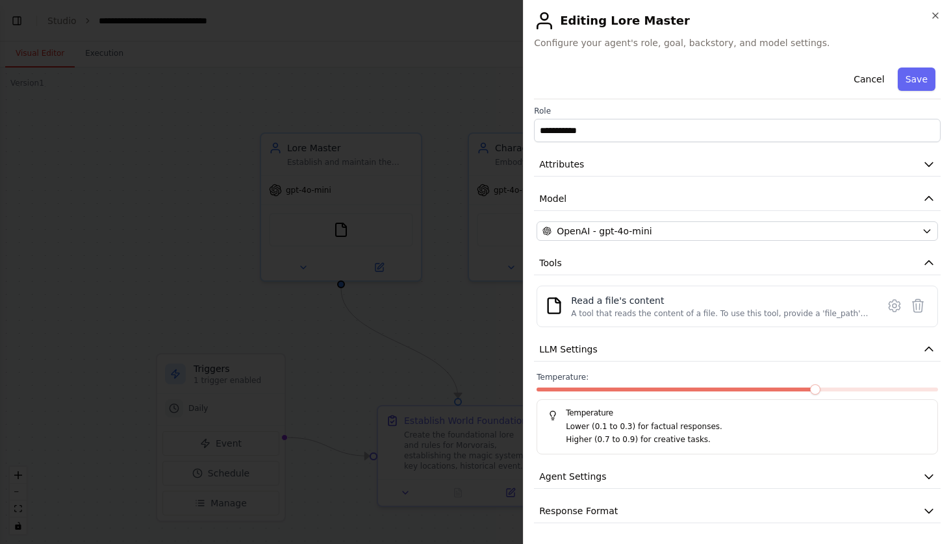
scroll to position [3, 0]
click at [923, 355] on button "LLM Settings" at bounding box center [737, 350] width 407 height 24
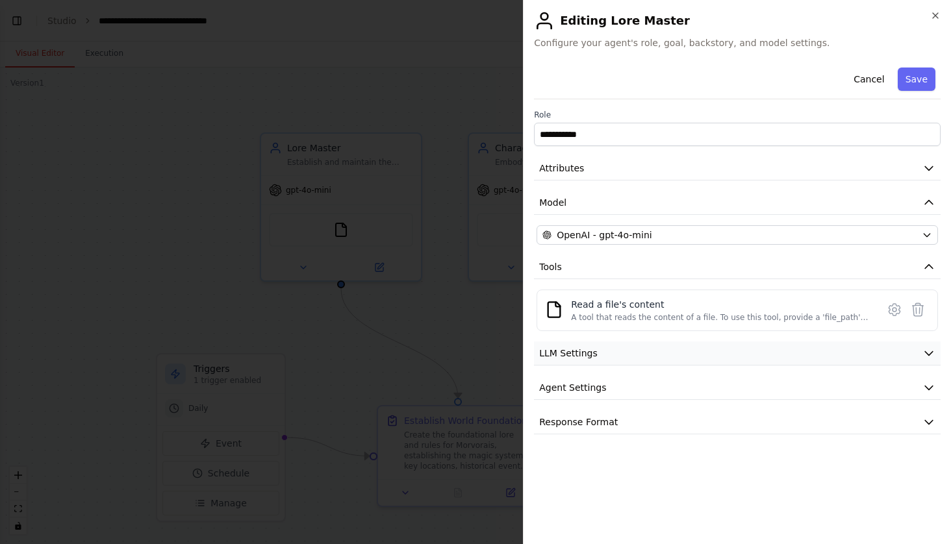
scroll to position [0, 0]
click at [919, 383] on button "Agent Settings" at bounding box center [737, 388] width 407 height 24
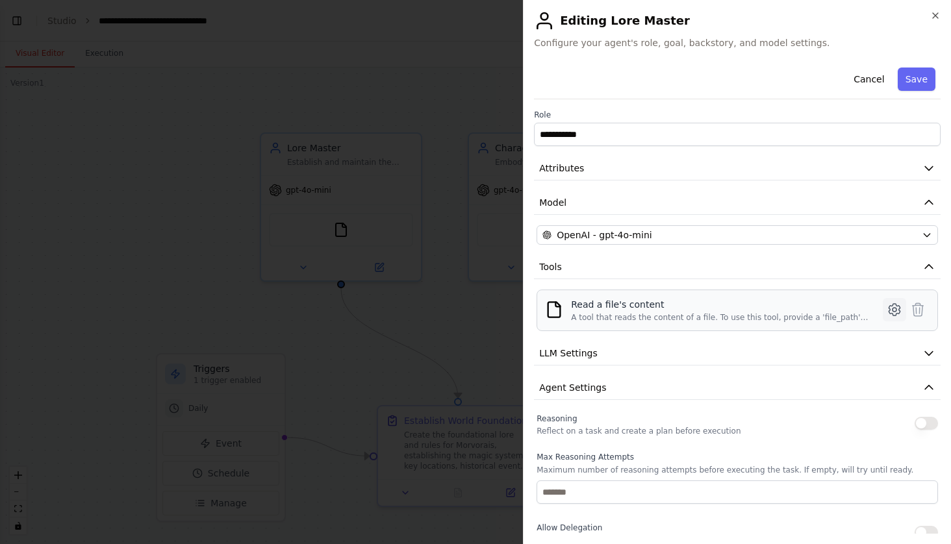
click at [900, 310] on icon at bounding box center [895, 310] width 16 height 16
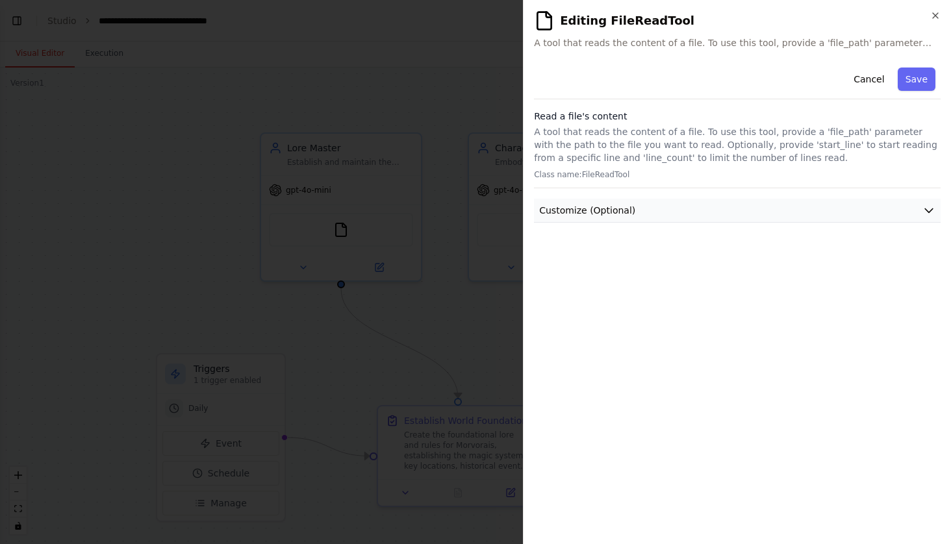
click at [928, 204] on icon "button" at bounding box center [929, 210] width 13 height 13
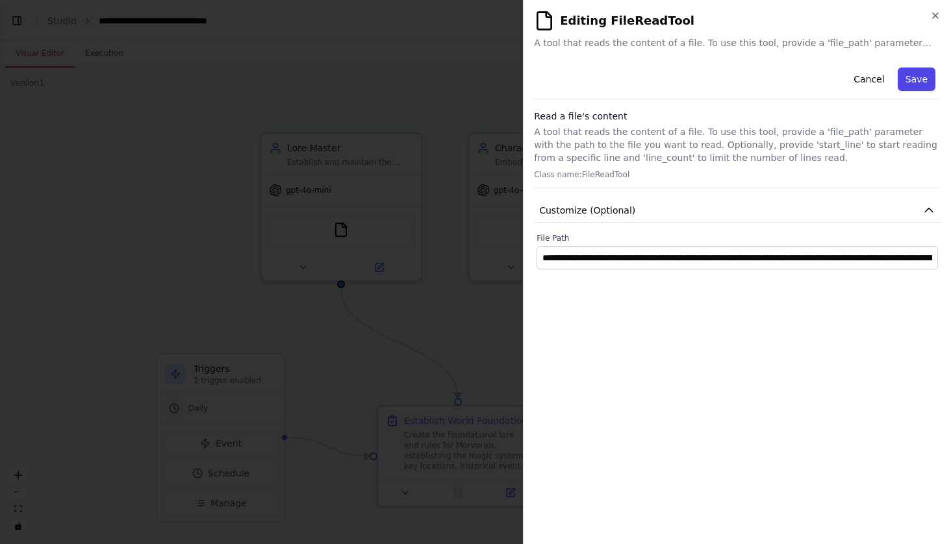
click at [928, 81] on button "Save" at bounding box center [917, 79] width 38 height 23
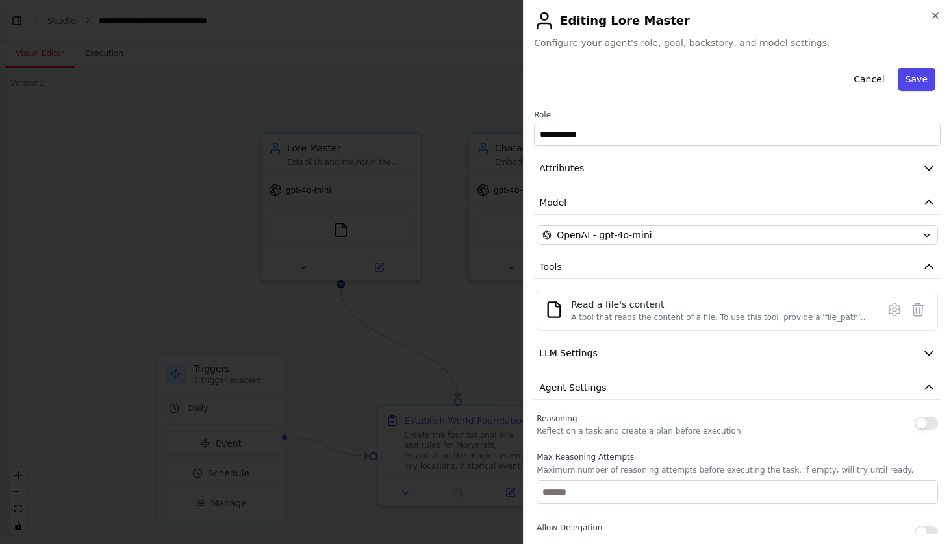
click at [928, 82] on button "Save" at bounding box center [917, 79] width 38 height 23
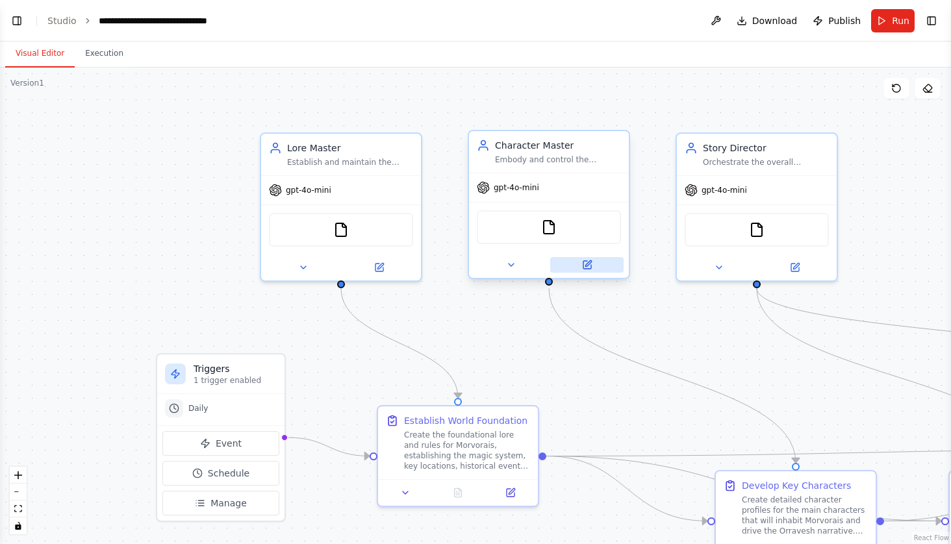
click at [591, 268] on icon at bounding box center [587, 265] width 8 height 8
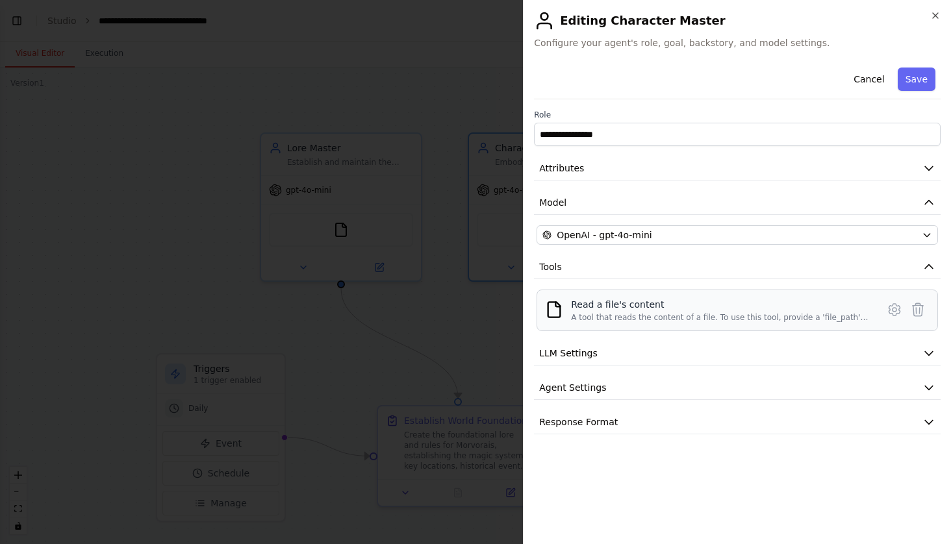
click at [646, 309] on div "Read a file's content" at bounding box center [720, 304] width 299 height 13
click at [892, 307] on icon at bounding box center [895, 310] width 16 height 16
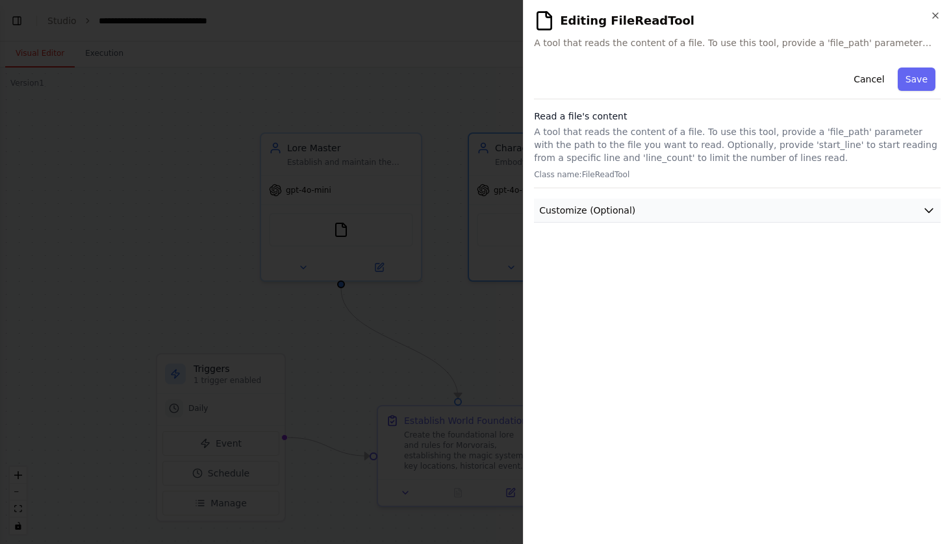
click at [923, 209] on icon "button" at bounding box center [929, 210] width 13 height 13
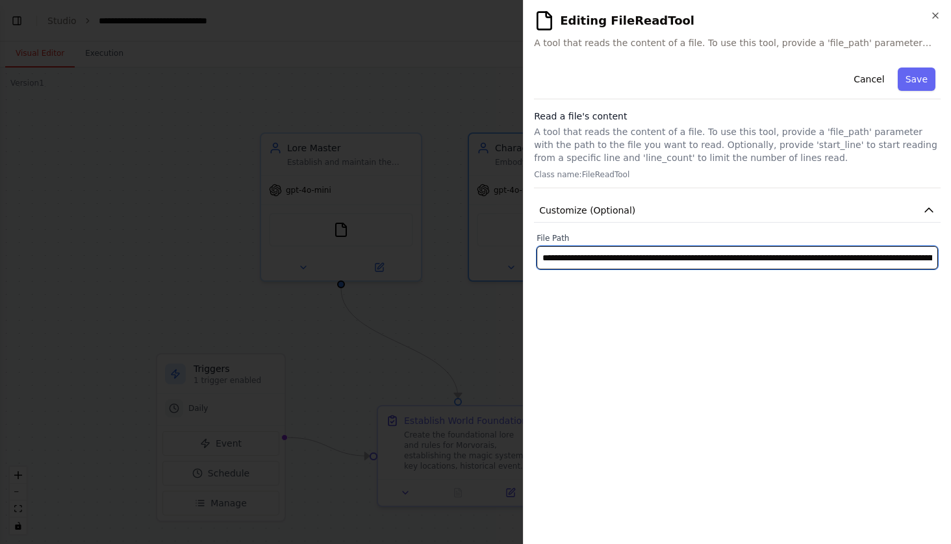
click at [707, 266] on input "**********" at bounding box center [738, 257] width 402 height 23
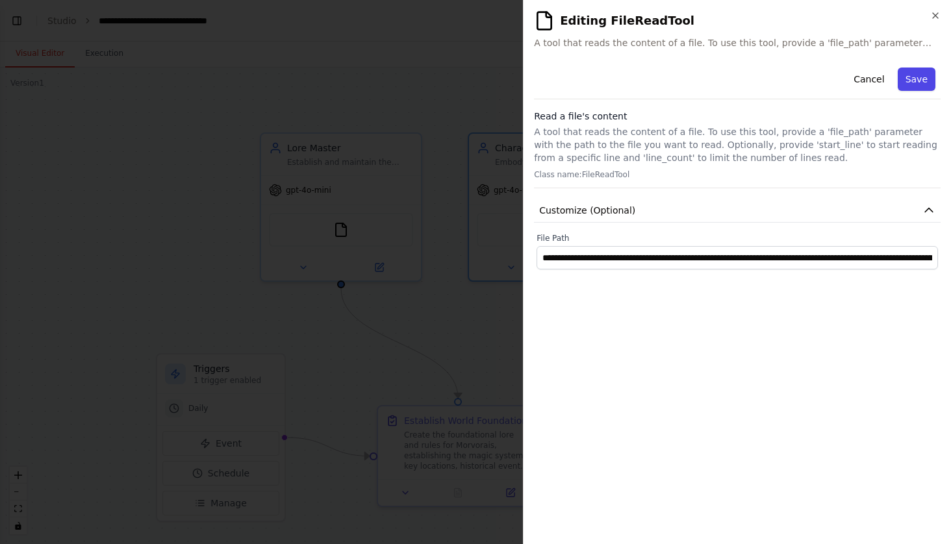
click at [915, 83] on button "Save" at bounding box center [917, 79] width 38 height 23
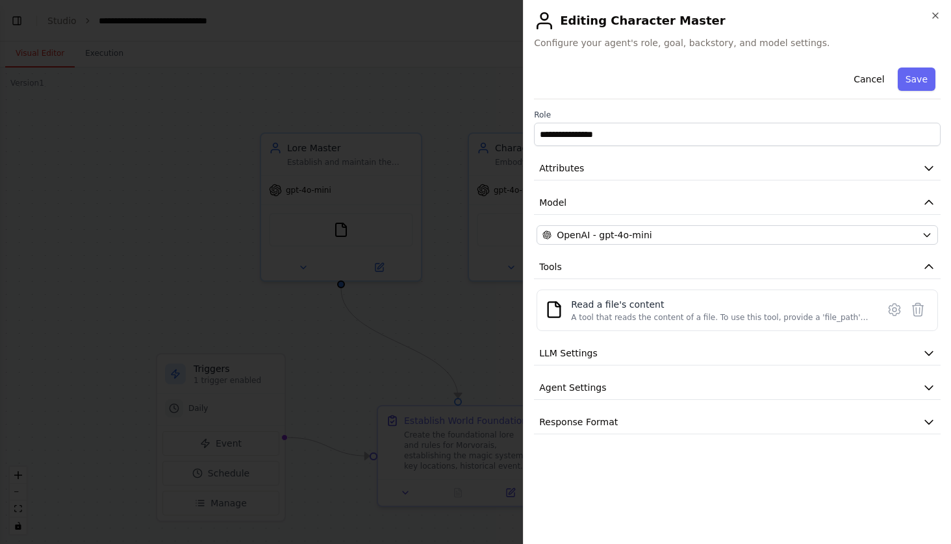
click at [915, 83] on button "Save" at bounding box center [917, 79] width 38 height 23
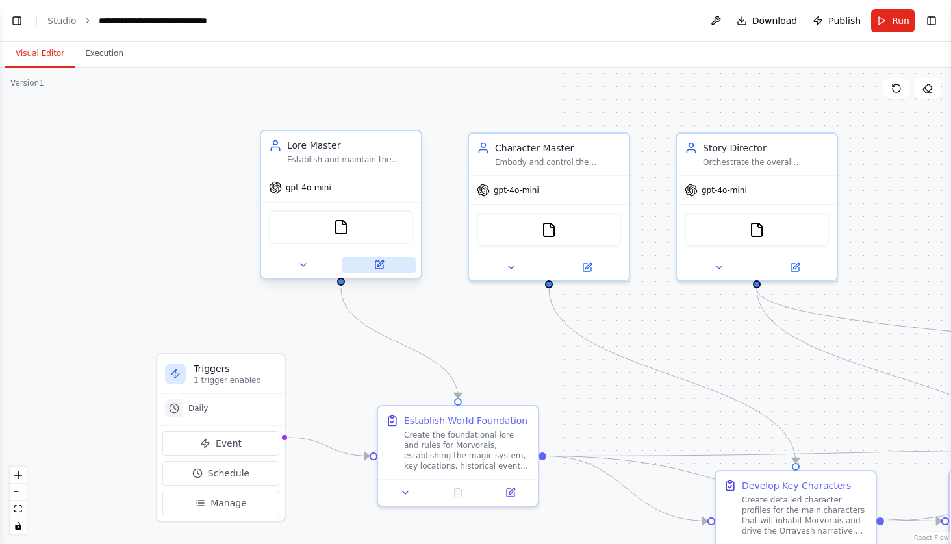
click at [384, 266] on icon at bounding box center [379, 265] width 10 height 10
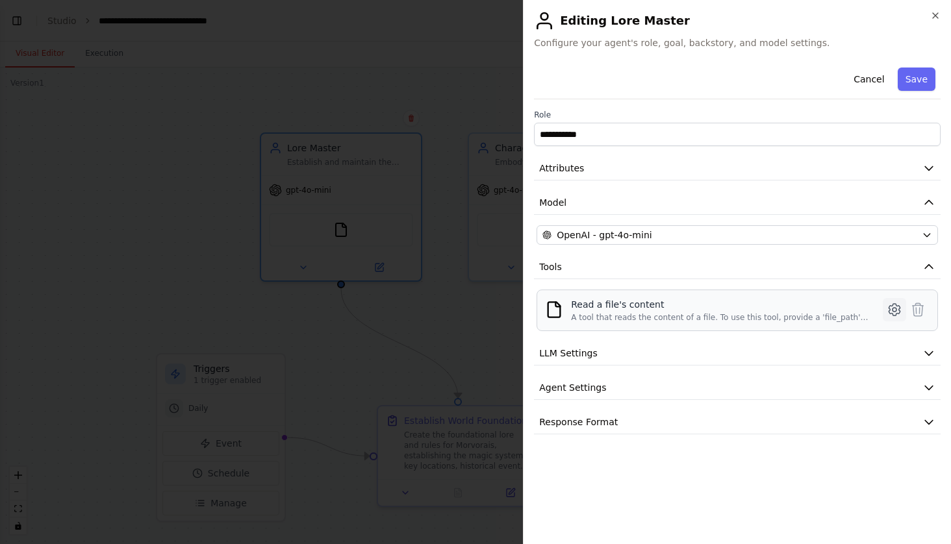
click at [895, 314] on icon at bounding box center [895, 310] width 16 height 16
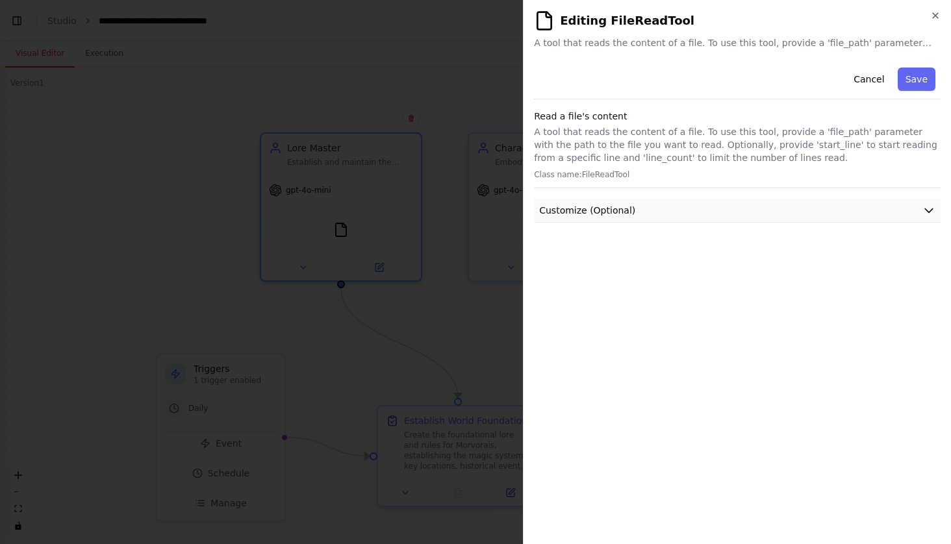
click at [687, 214] on button "Customize (Optional)" at bounding box center [737, 211] width 407 height 24
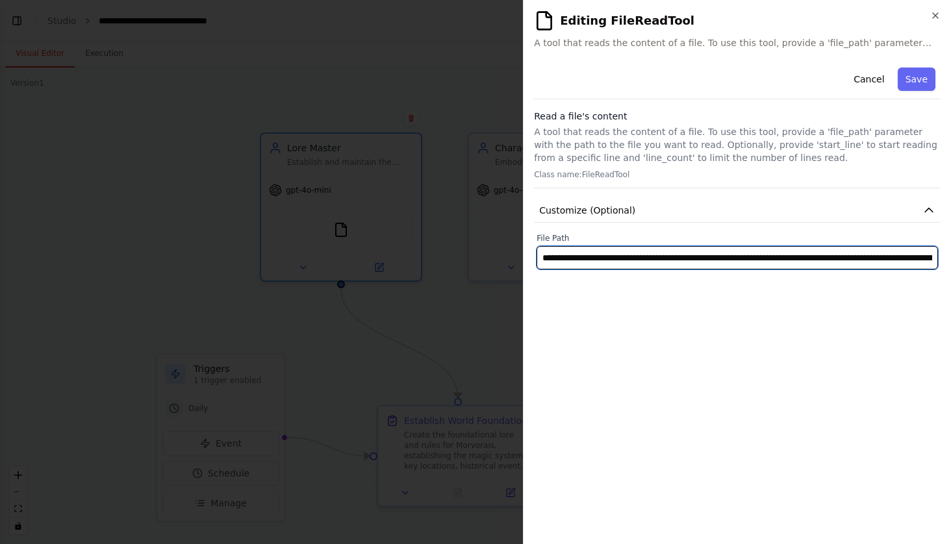
click at [602, 263] on input "**********" at bounding box center [738, 257] width 402 height 23
paste input "text"
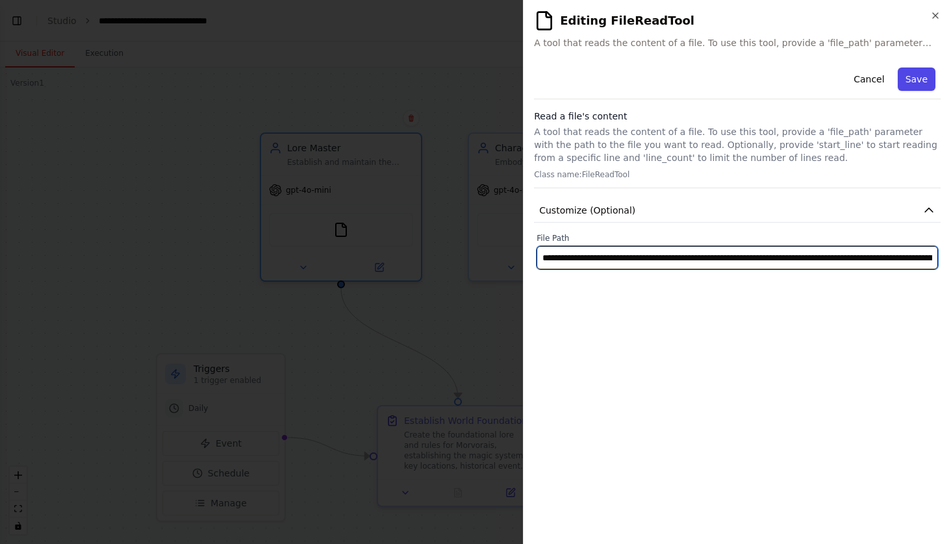
type input "**********"
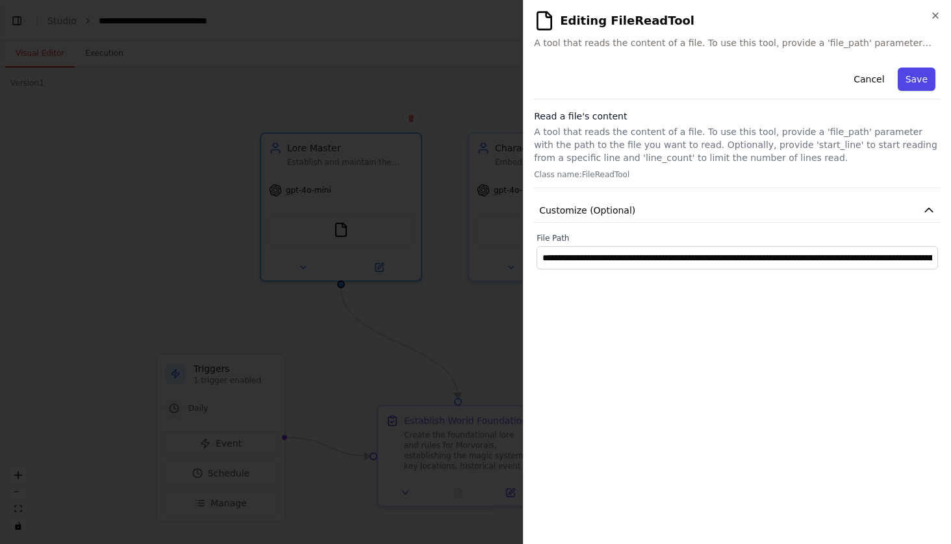
click at [906, 84] on button "Save" at bounding box center [917, 79] width 38 height 23
click at [0, 0] on button "Save" at bounding box center [0, 0] width 0 height 0
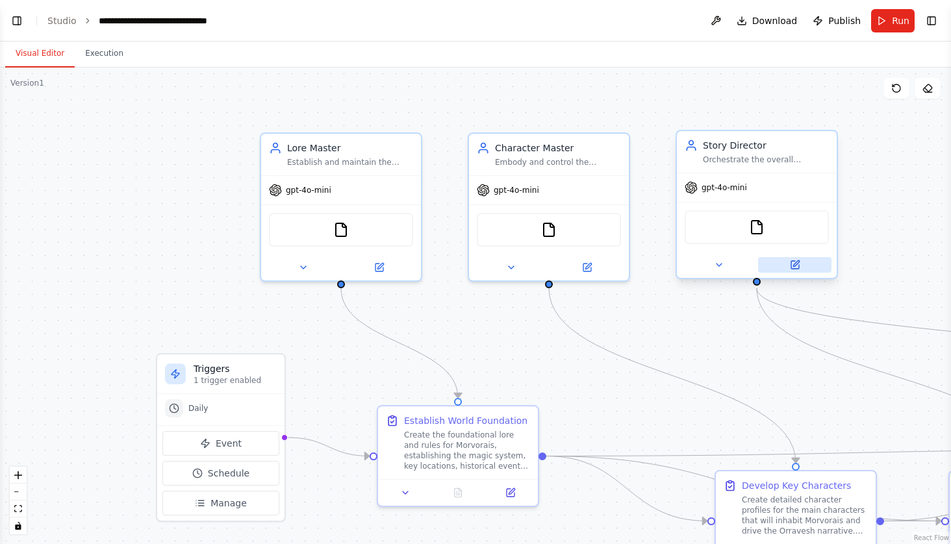
click at [800, 272] on button at bounding box center [794, 265] width 73 height 16
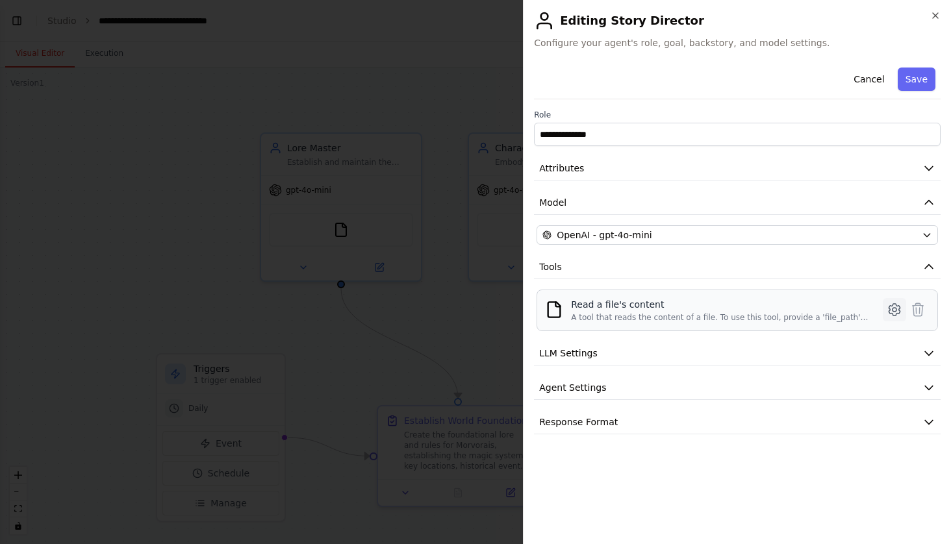
click at [893, 305] on icon at bounding box center [894, 310] width 11 height 12
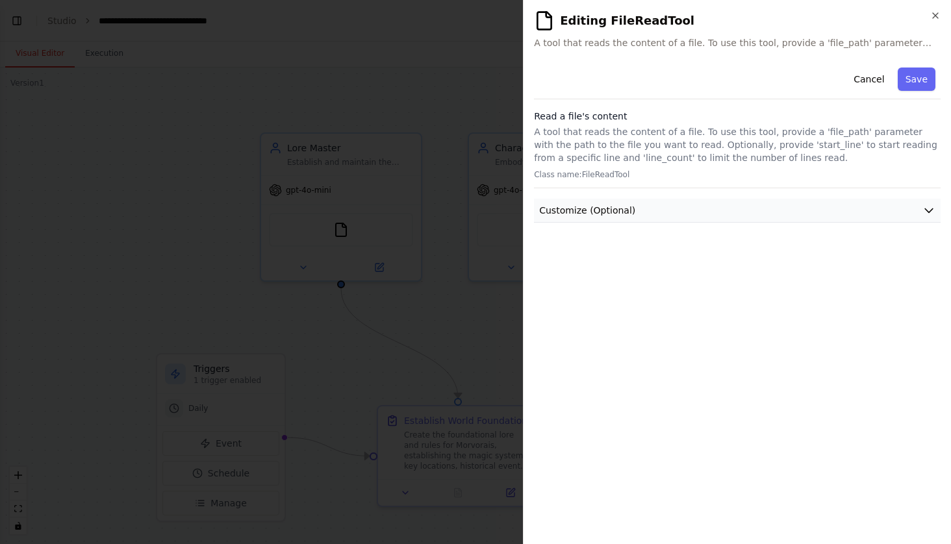
click at [911, 202] on button "Customize (Optional)" at bounding box center [737, 211] width 407 height 24
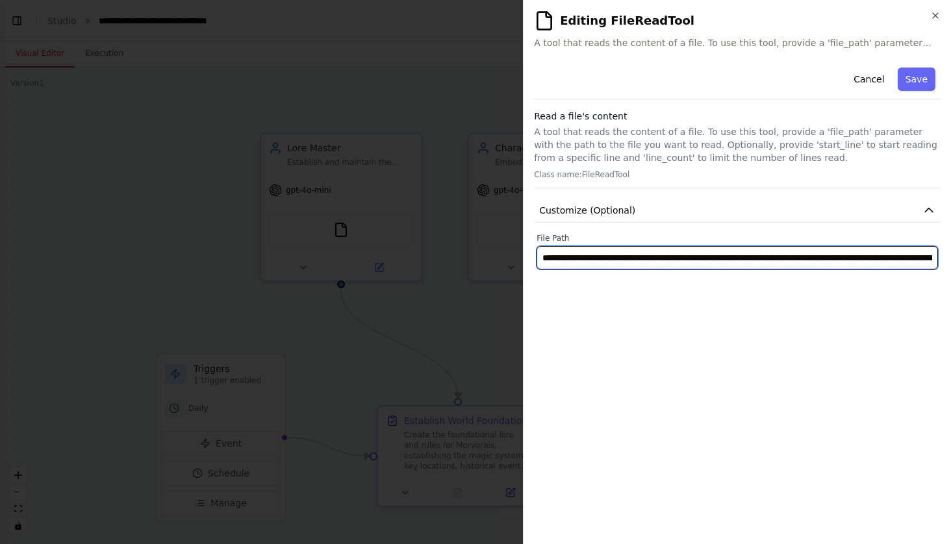
click at [815, 253] on input "**********" at bounding box center [738, 257] width 402 height 23
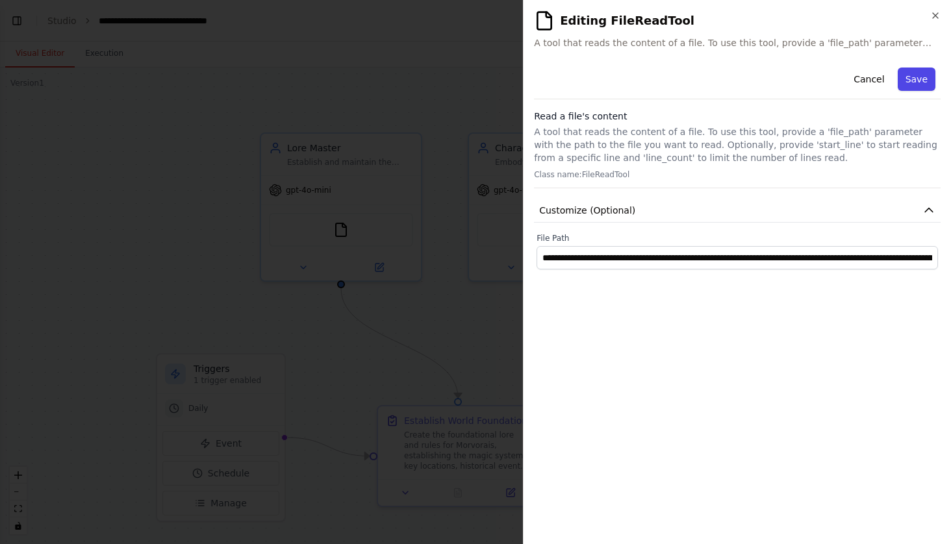
click at [918, 75] on button "Save" at bounding box center [917, 79] width 38 height 23
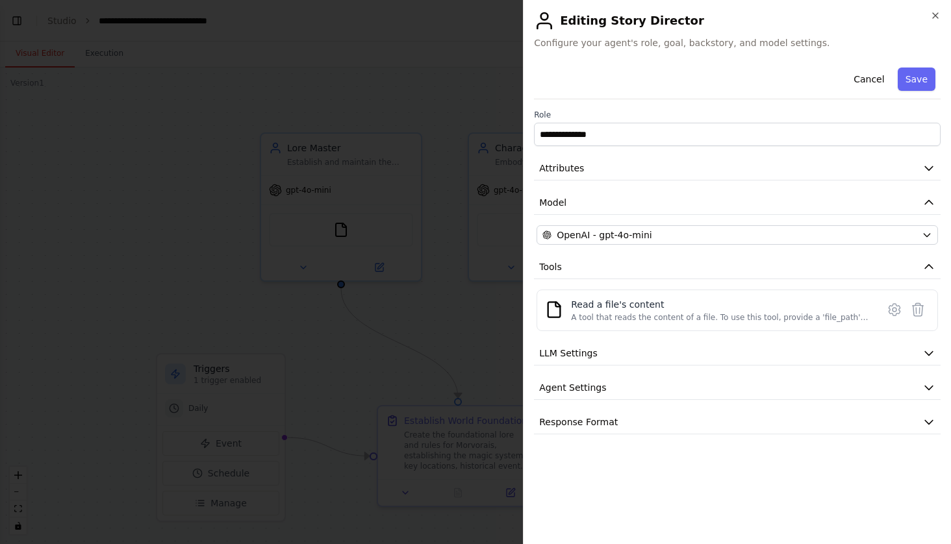
click at [918, 75] on button "Save" at bounding box center [917, 79] width 38 height 23
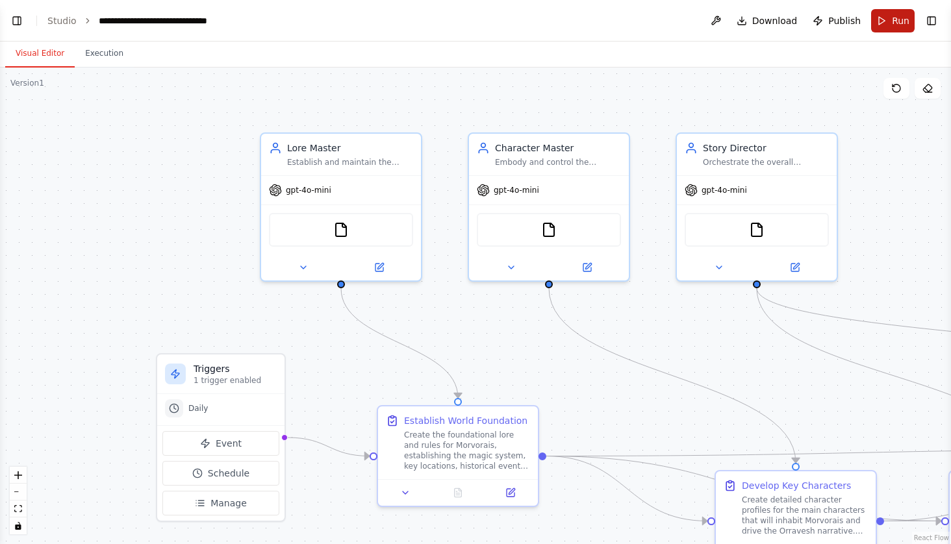
click at [900, 23] on span "Run" at bounding box center [901, 20] width 18 height 13
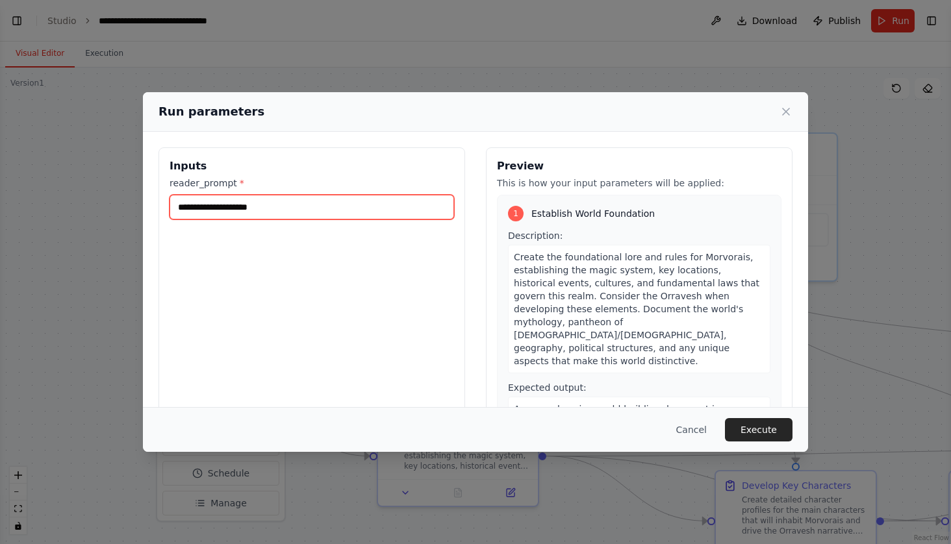
click at [379, 199] on input "**********" at bounding box center [312, 207] width 285 height 25
type input "**********"
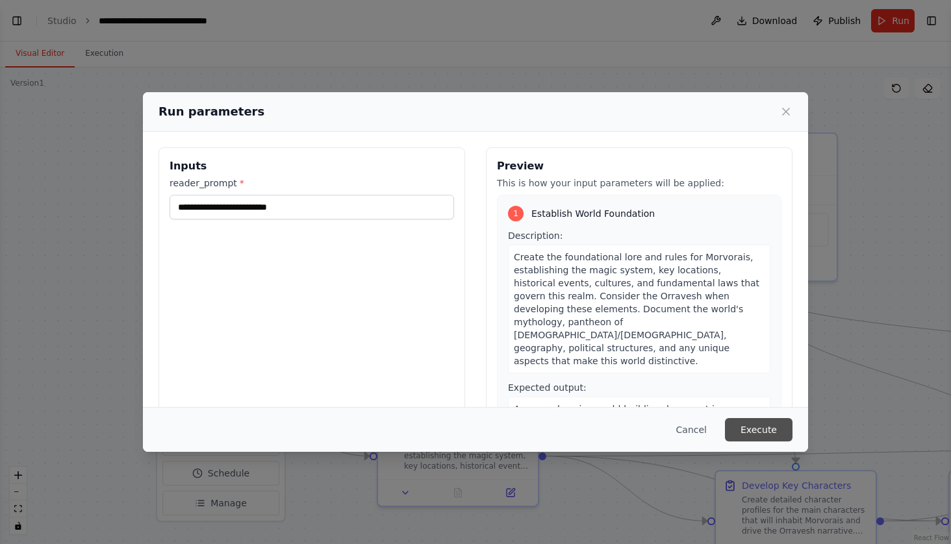
click at [777, 425] on button "Execute" at bounding box center [759, 429] width 68 height 23
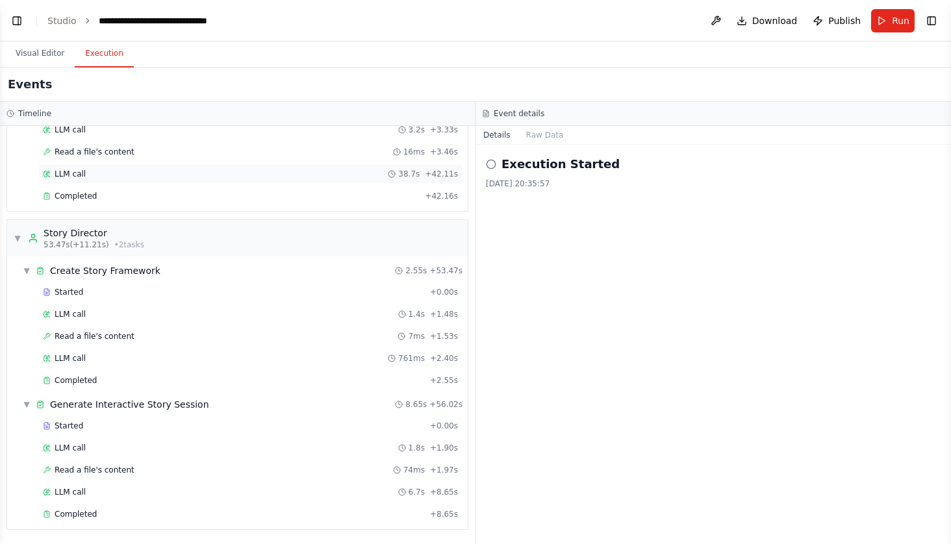
scroll to position [282, 0]
click at [99, 515] on div "Completed" at bounding box center [234, 514] width 382 height 10
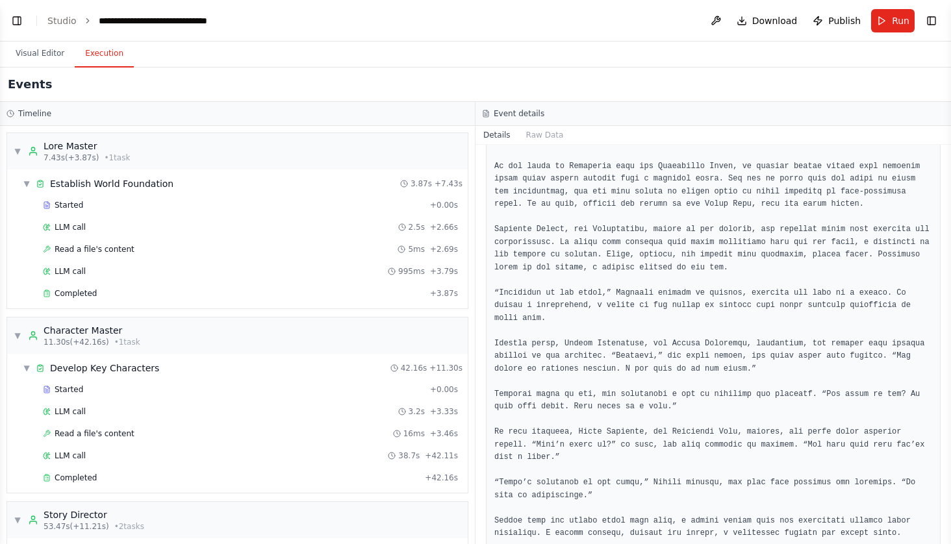
scroll to position [0, 0]
click at [101, 198] on div "Started + 0.00s" at bounding box center [250, 205] width 424 height 19
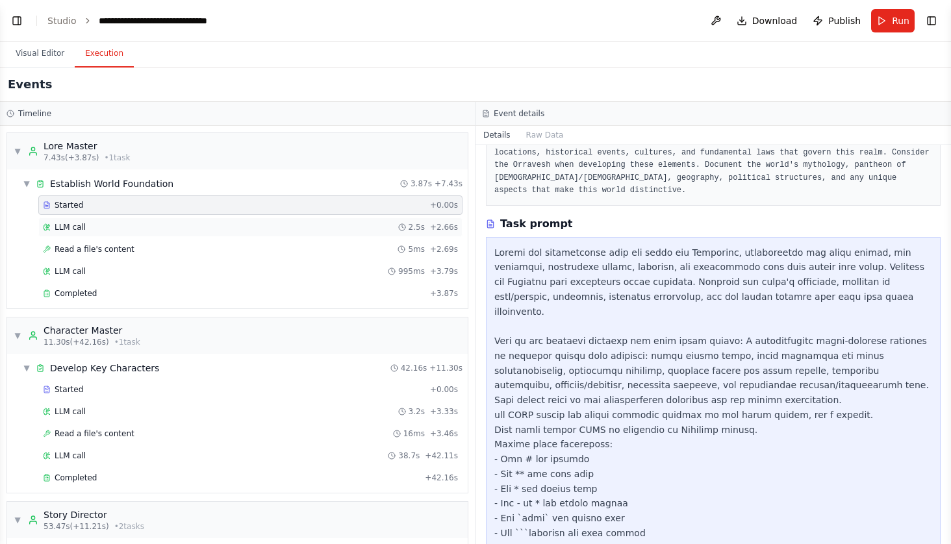
click at [95, 223] on div "LLM call 2.5s + 2.66s" at bounding box center [250, 227] width 415 height 10
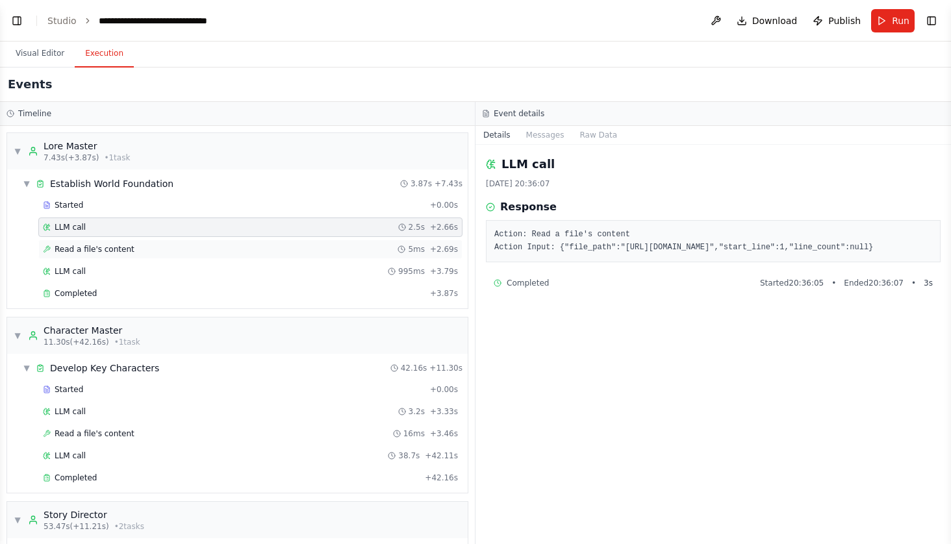
click at [90, 246] on span "Read a file's content" at bounding box center [95, 249] width 80 height 10
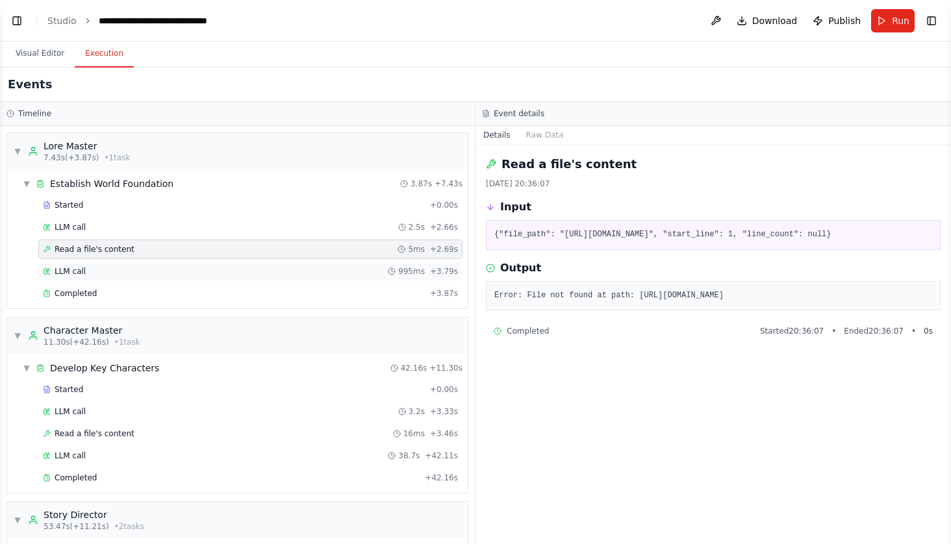
click at [81, 267] on span "LLM call" at bounding box center [70, 271] width 31 height 10
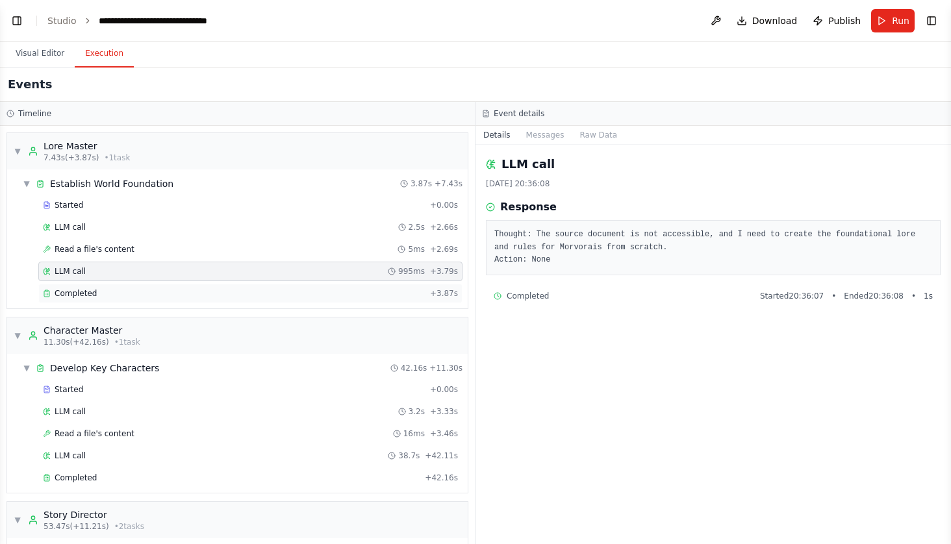
click at [69, 292] on span "Completed" at bounding box center [76, 293] width 42 height 10
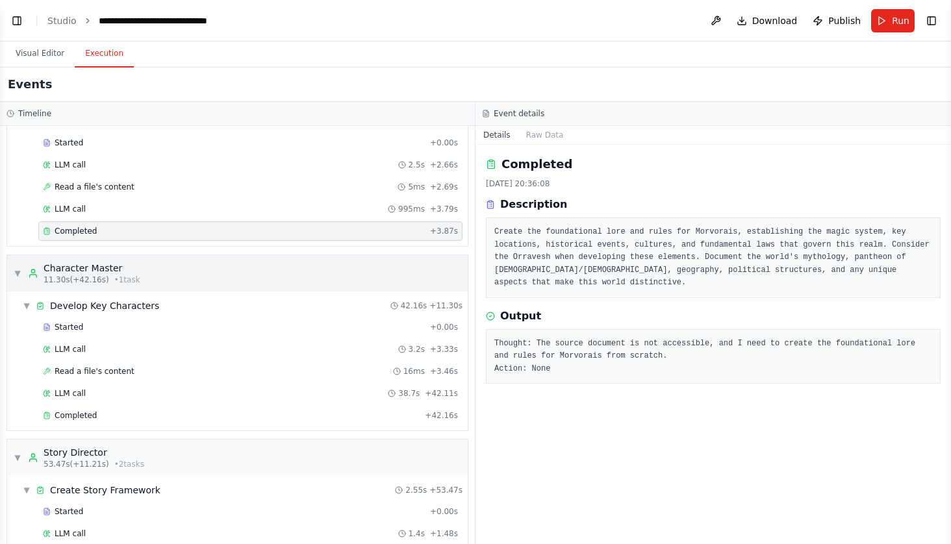
scroll to position [65, 0]
click at [114, 331] on div "Started + 0.00s" at bounding box center [250, 324] width 424 height 19
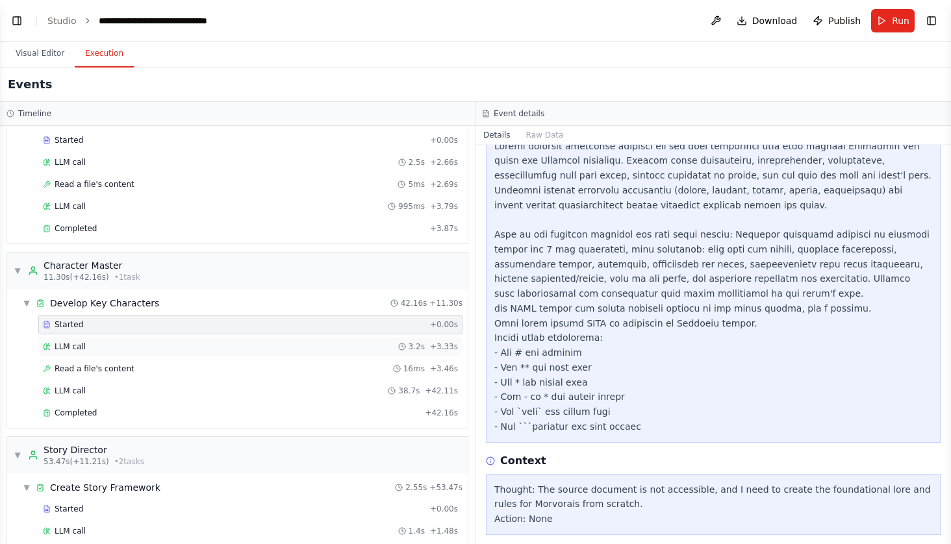
scroll to position [198, 0]
click at [80, 351] on span "LLM call" at bounding box center [70, 347] width 31 height 10
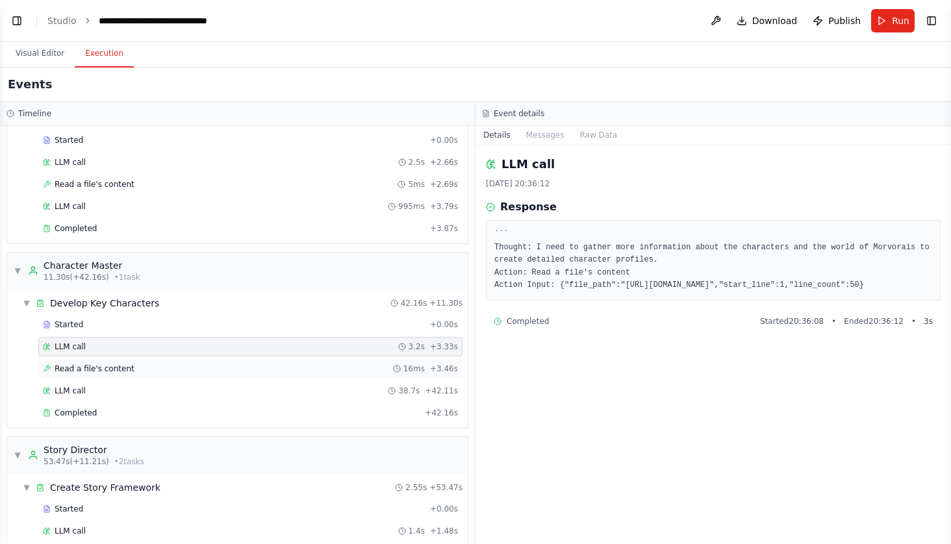
click at [79, 367] on span "Read a file's content" at bounding box center [95, 369] width 80 height 10
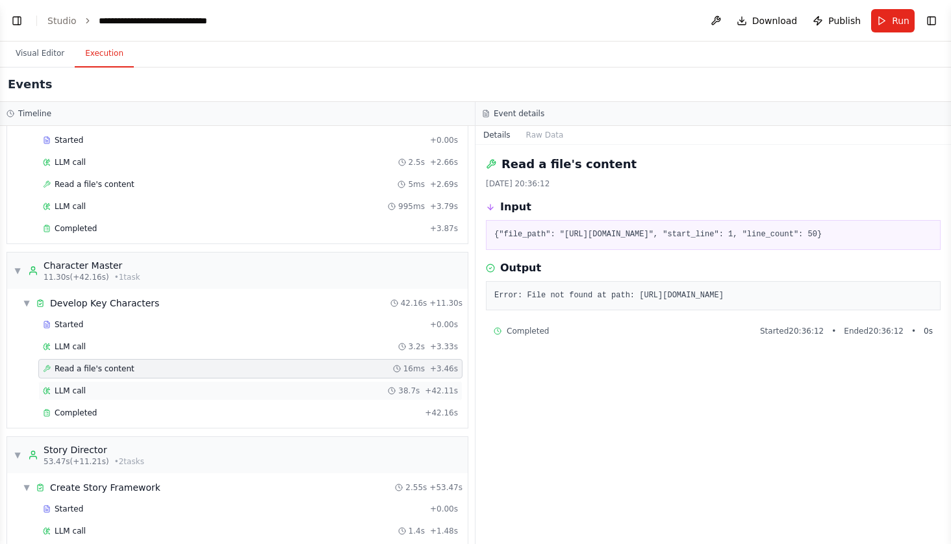
click at [80, 392] on span "LLM call" at bounding box center [70, 391] width 31 height 10
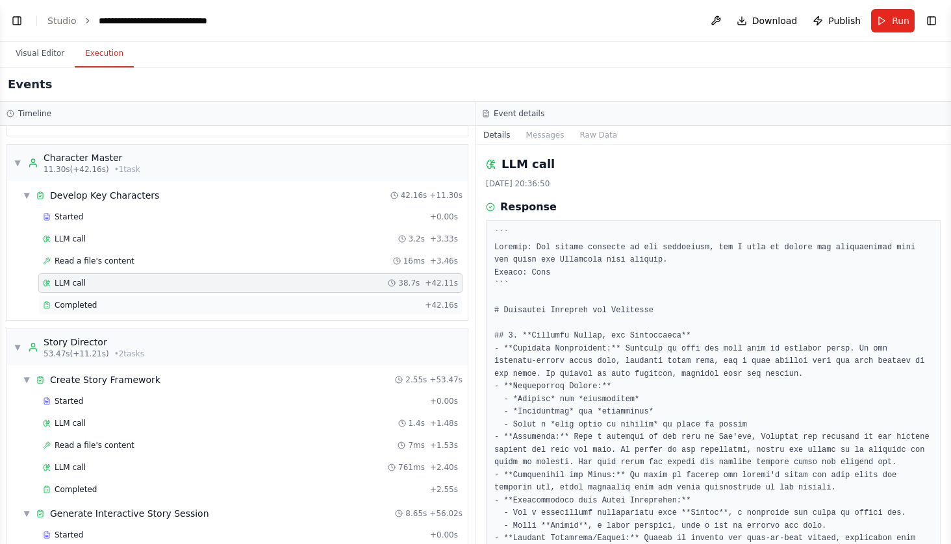
scroll to position [201, 0]
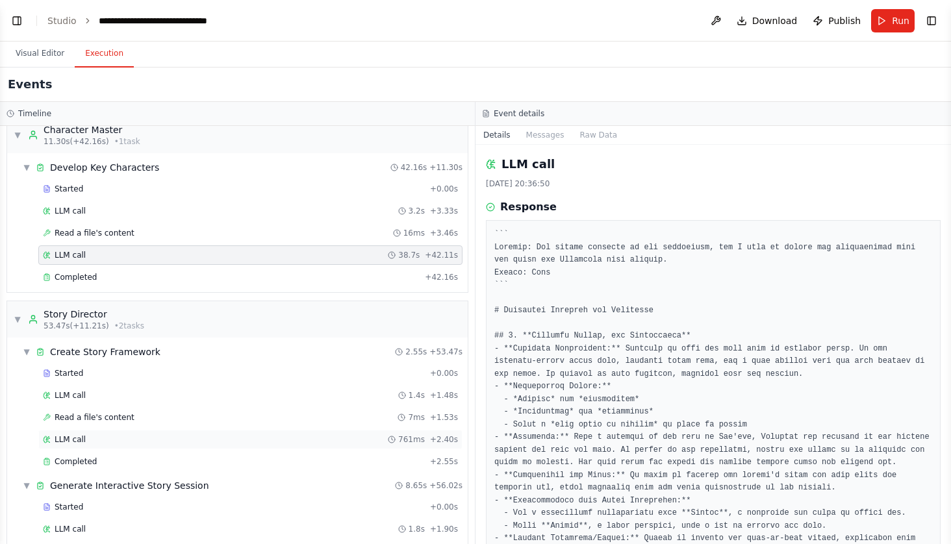
click at [159, 439] on div "LLM call 761ms + 2.40s" at bounding box center [250, 440] width 415 height 10
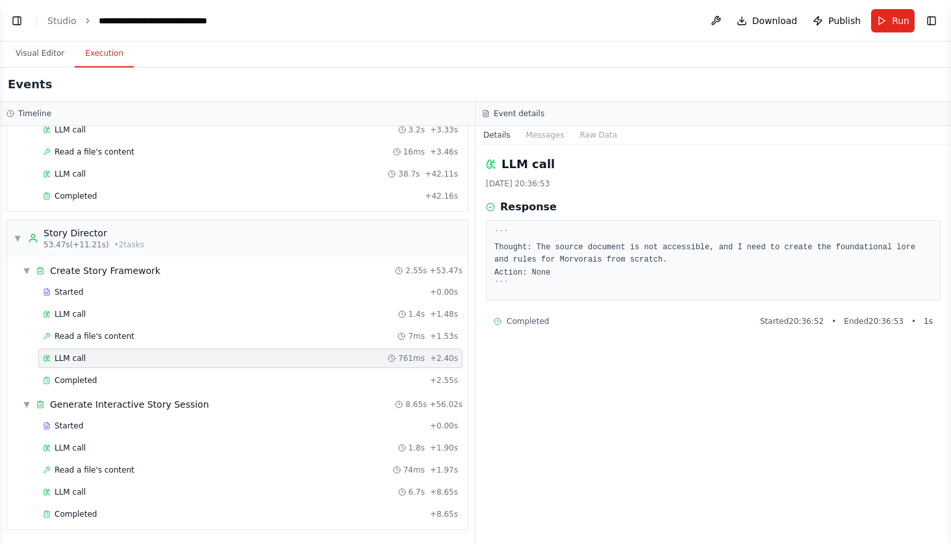
scroll to position [282, 0]
click at [141, 438] on div "Started + 0.00s LLM call 1.8s + 1.90s Read a file's content 74ms + 1.97s LLM ca…" at bounding box center [243, 471] width 450 height 110
click at [138, 425] on div "Started" at bounding box center [234, 426] width 382 height 10
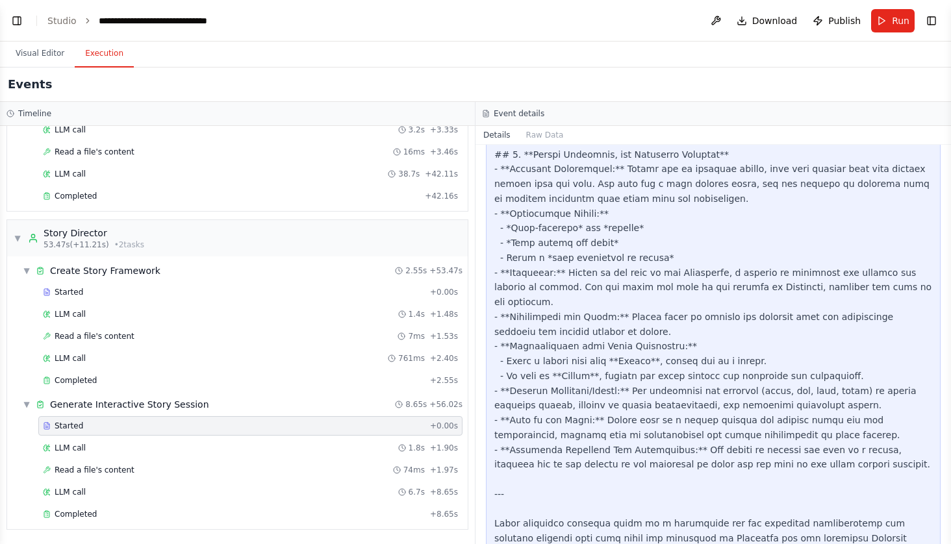
scroll to position [2054, 0]
click at [112, 530] on div "▼ Lore Master 7.43s (+3.87s) • 1 task ▼ Establish World Foundation 3.87s + 7.43…" at bounding box center [237, 335] width 475 height 418
click at [109, 520] on div "Completed + 8.65s" at bounding box center [250, 514] width 424 height 19
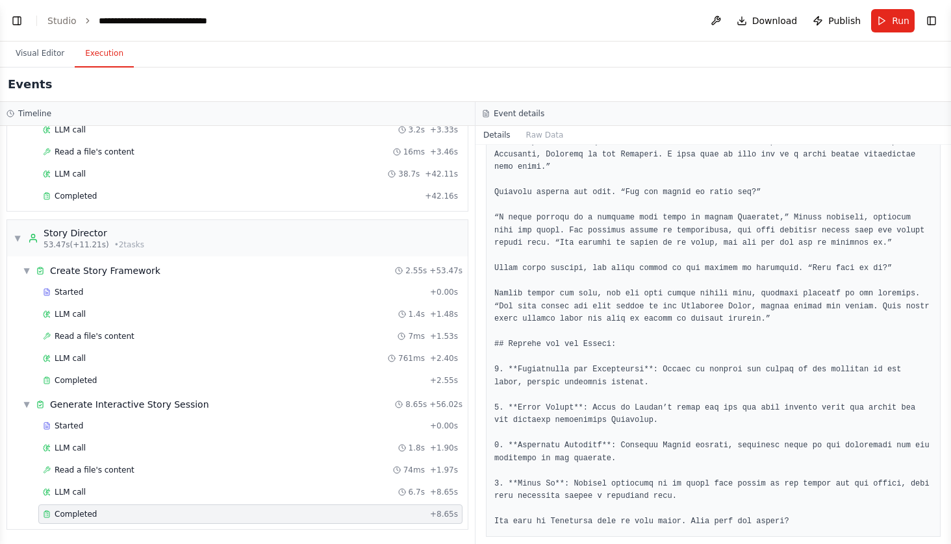
scroll to position [2583, 0]
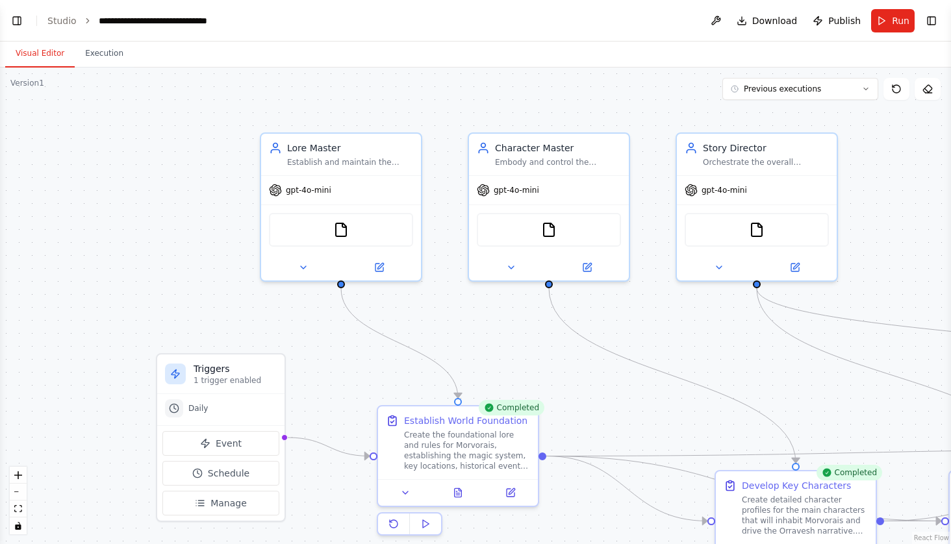
click at [46, 59] on button "Visual Editor" at bounding box center [40, 53] width 70 height 27
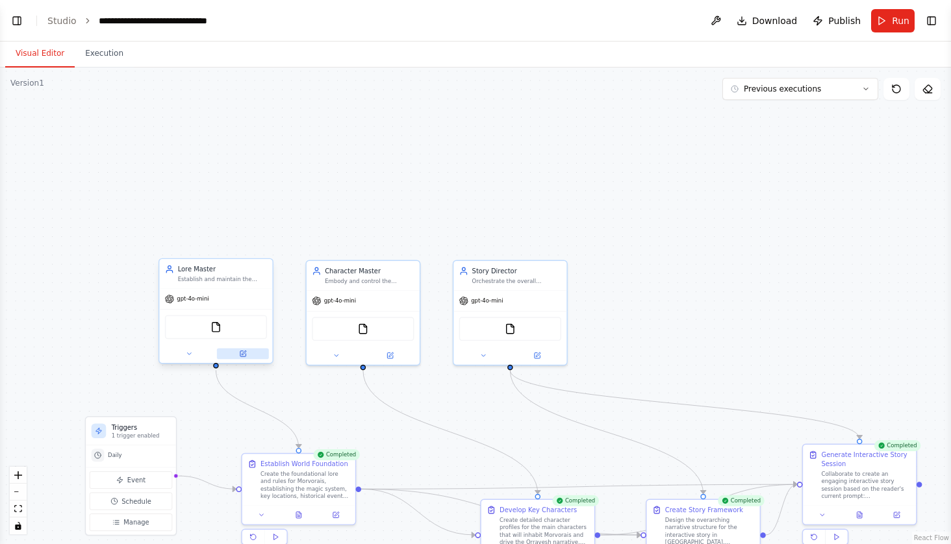
click at [244, 357] on icon at bounding box center [242, 353] width 5 height 5
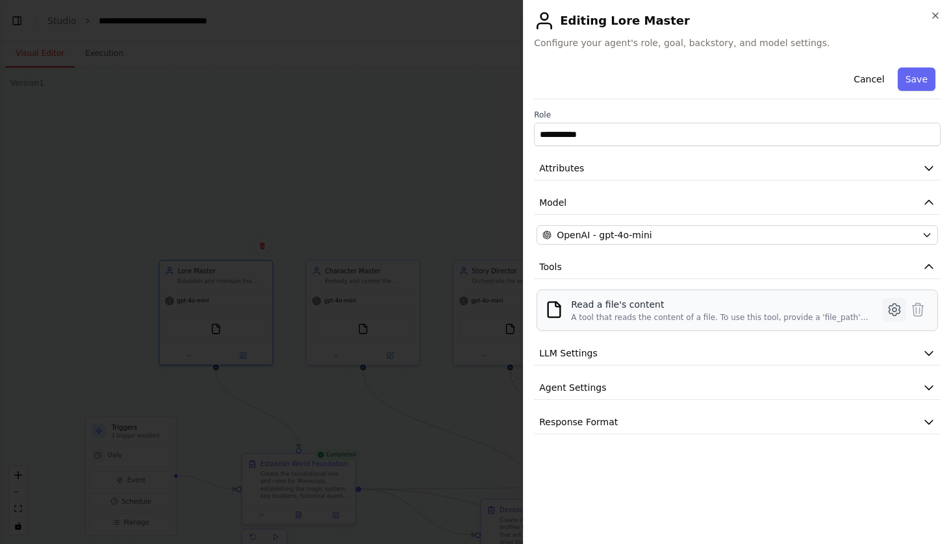
click at [891, 313] on icon at bounding box center [895, 310] width 16 height 16
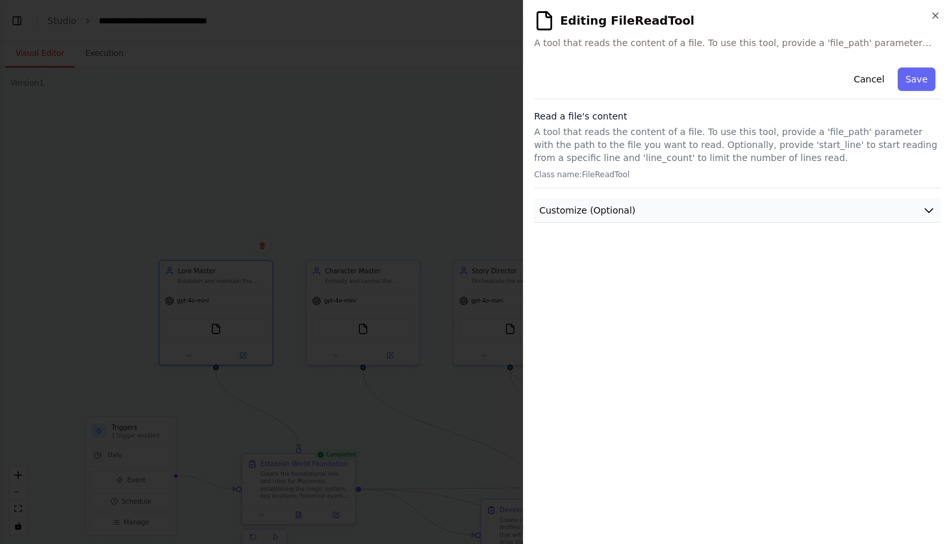
click at [928, 205] on icon "button" at bounding box center [929, 210] width 13 height 13
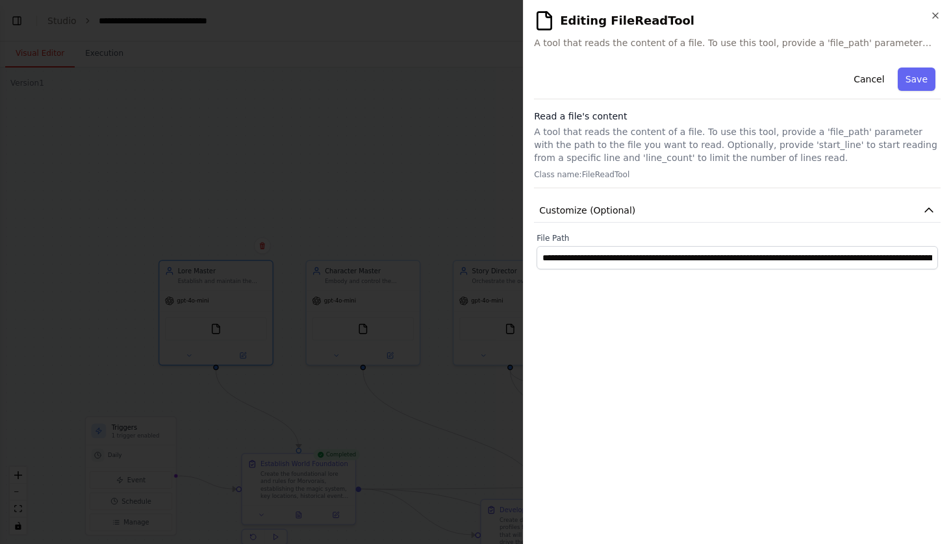
click at [927, 95] on div "Cancel Save" at bounding box center [737, 80] width 407 height 37
click at [924, 83] on button "Save" at bounding box center [917, 79] width 38 height 23
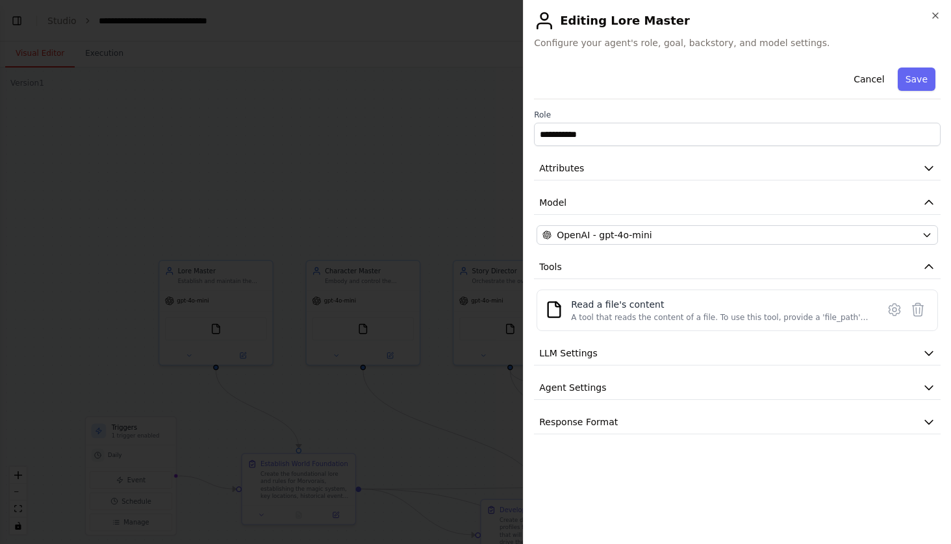
click at [924, 83] on button "Save" at bounding box center [917, 79] width 38 height 23
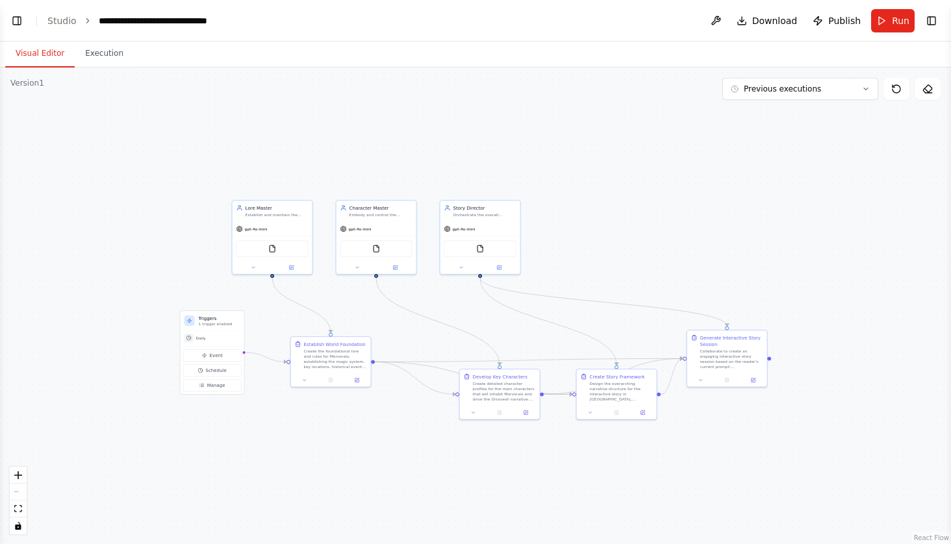
drag, startPoint x: 871, startPoint y: 275, endPoint x: 722, endPoint y: 157, distance: 190.5
click at [722, 157] on div ".deletable-edge-delete-btn { width: 20px; height: 20px; border: 0px solid #ffff…" at bounding box center [475, 306] width 951 height 477
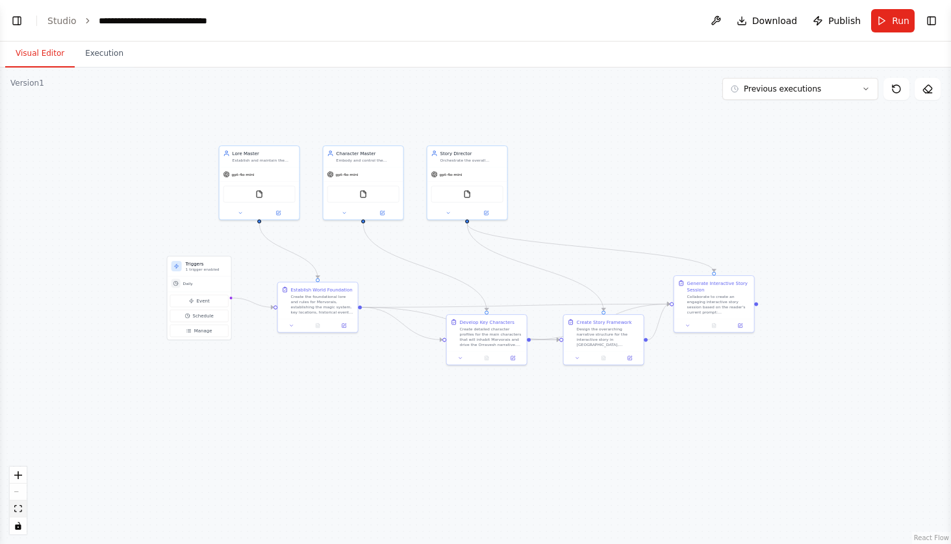
click at [17, 510] on icon "fit view" at bounding box center [18, 508] width 8 height 7
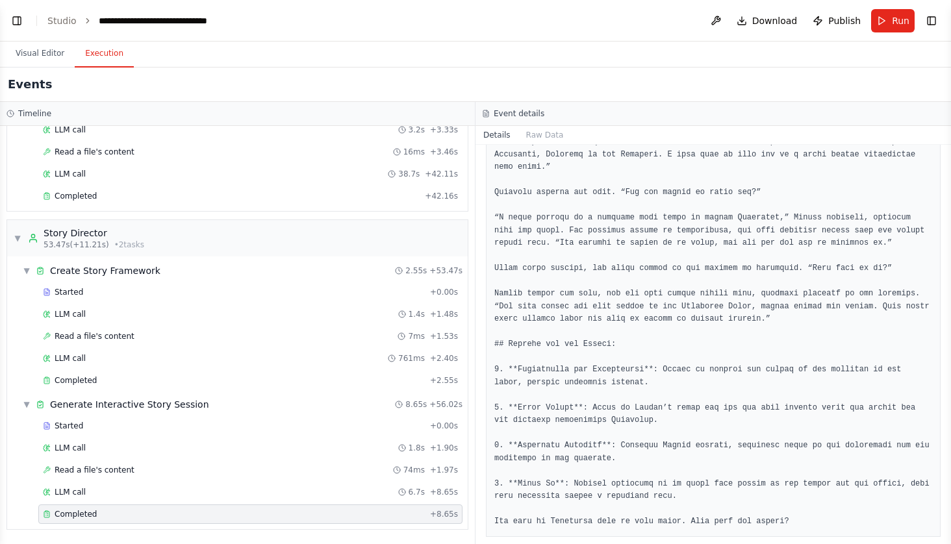
click at [120, 61] on button "Execution" at bounding box center [104, 53] width 59 height 27
click at [710, 31] on button at bounding box center [716, 20] width 21 height 23
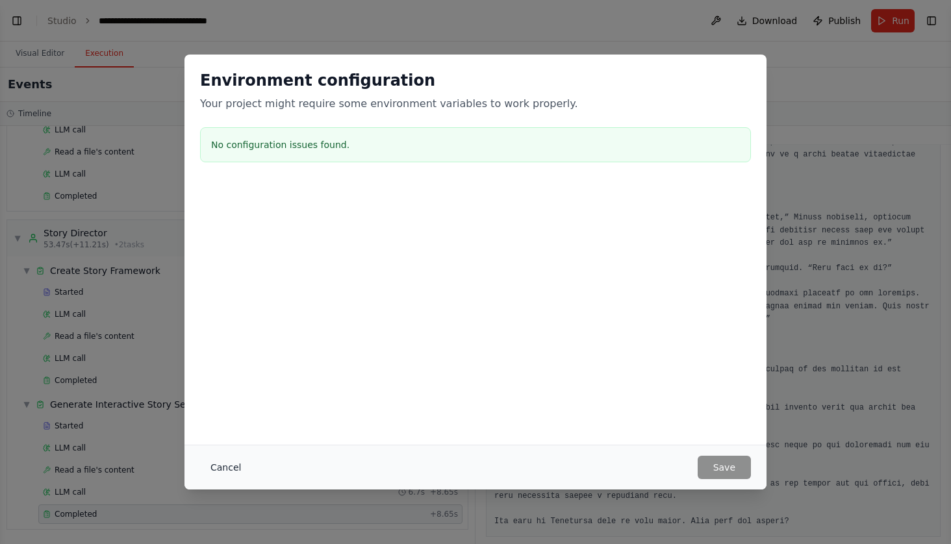
click at [231, 463] on button "Cancel" at bounding box center [225, 467] width 51 height 23
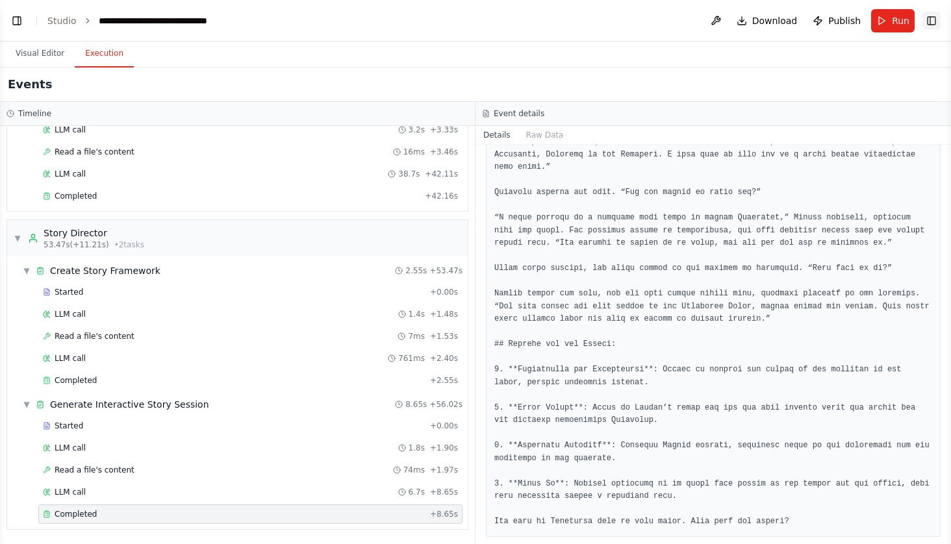
click at [931, 16] on button "Toggle Right Sidebar" at bounding box center [932, 21] width 18 height 18
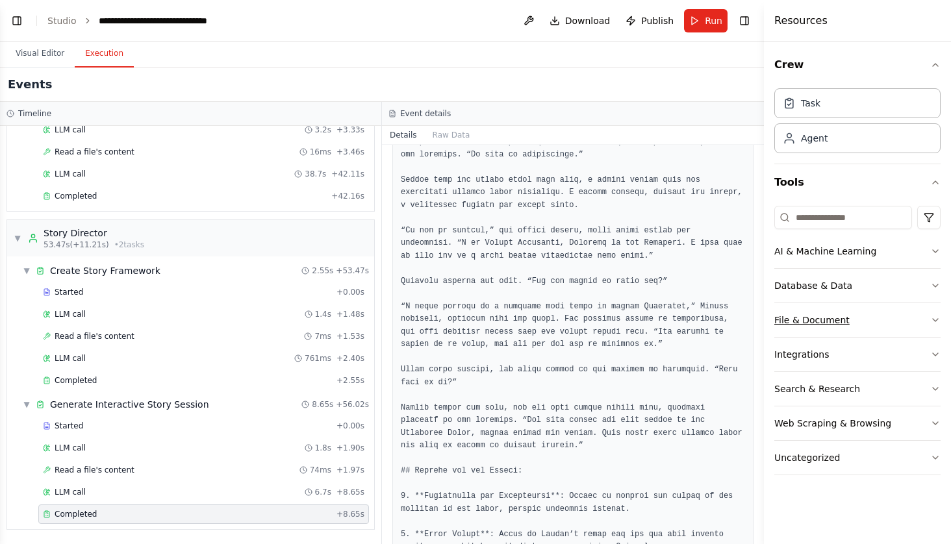
click at [802, 318] on div "File & Document" at bounding box center [811, 320] width 75 height 13
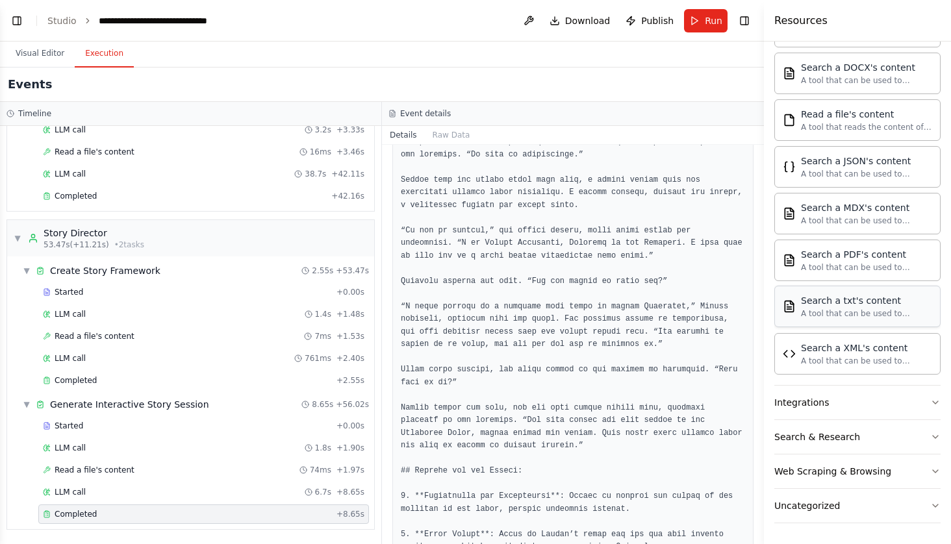
scroll to position [337, 0]
click at [587, 90] on div "Events" at bounding box center [382, 85] width 764 height 34
click at [847, 133] on div "Read a file's content A tool that reads the content of a file. To use this tool…" at bounding box center [857, 120] width 166 height 42
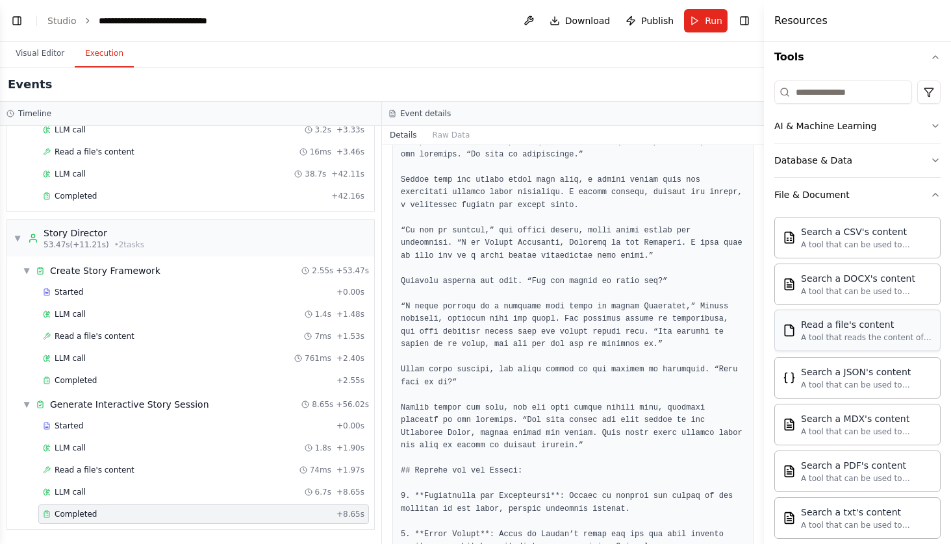
scroll to position [123, 0]
click at [844, 173] on button "Database & Data" at bounding box center [857, 163] width 166 height 34
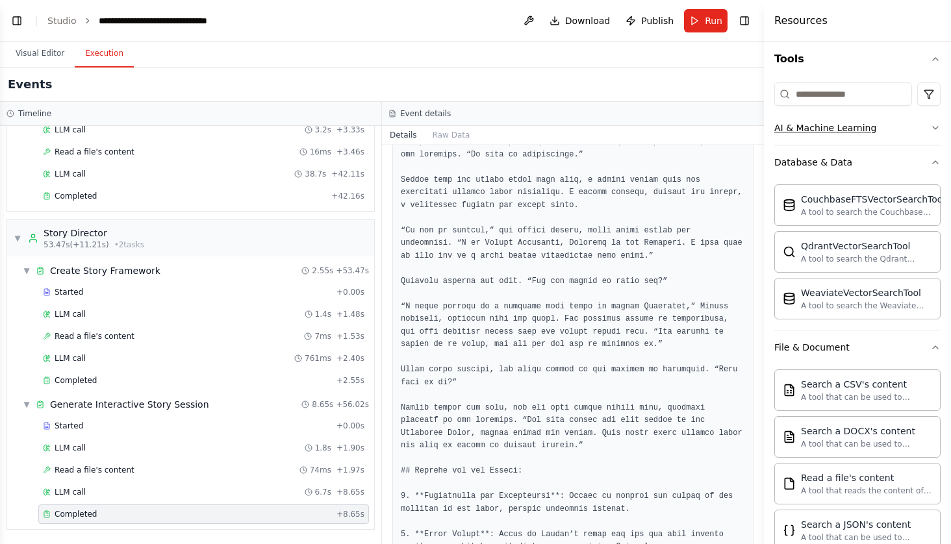
click at [869, 132] on div "AI & Machine Learning" at bounding box center [825, 127] width 102 height 13
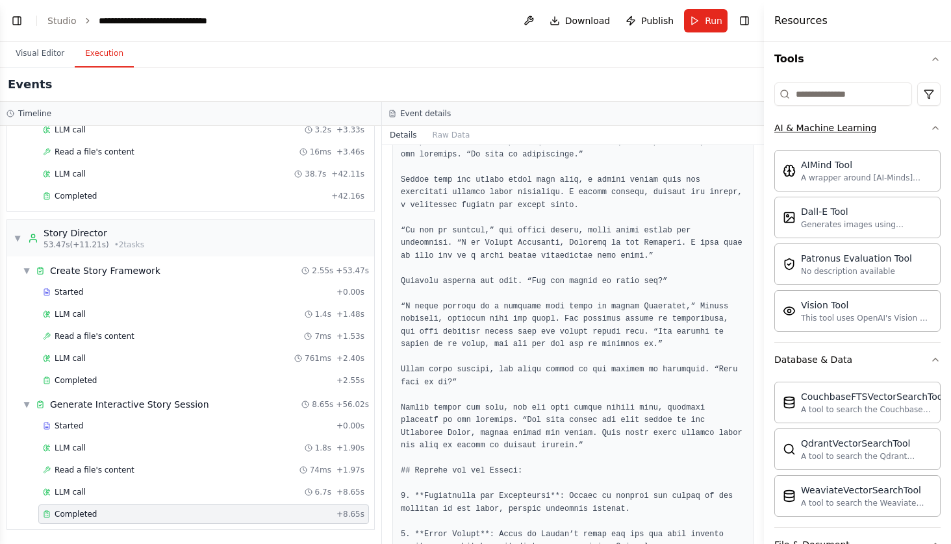
click at [934, 127] on icon "button" at bounding box center [935, 128] width 10 height 10
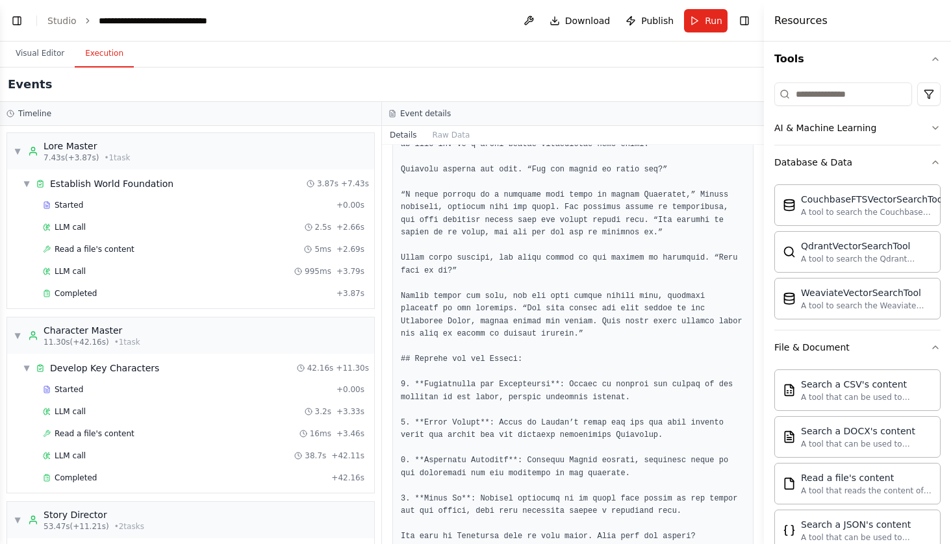
scroll to position [858, 0]
click at [598, 21] on span "Download" at bounding box center [587, 20] width 45 height 13
click at [57, 16] on link "Studio" at bounding box center [61, 21] width 29 height 10
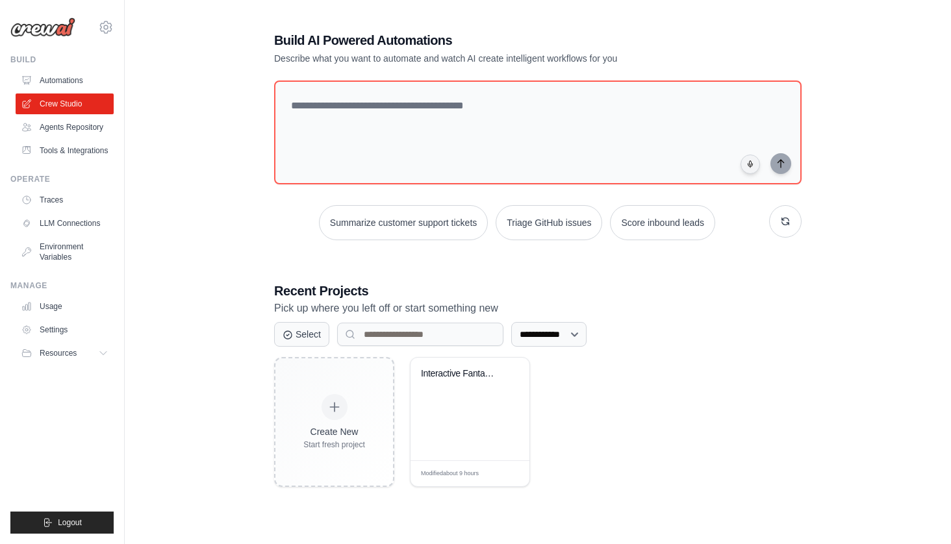
scroll to position [71, 0]
click at [504, 475] on span "Edit" at bounding box center [504, 474] width 12 height 11
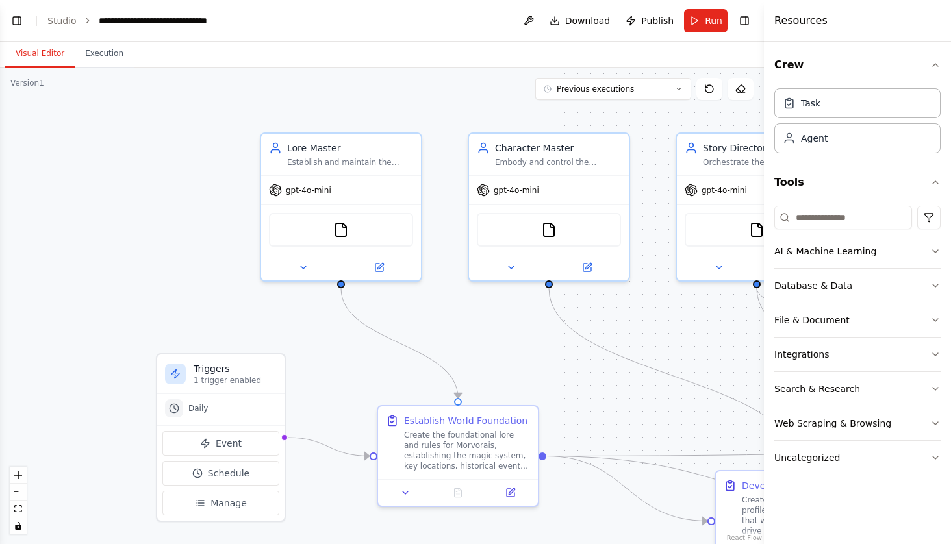
scroll to position [2478, 0]
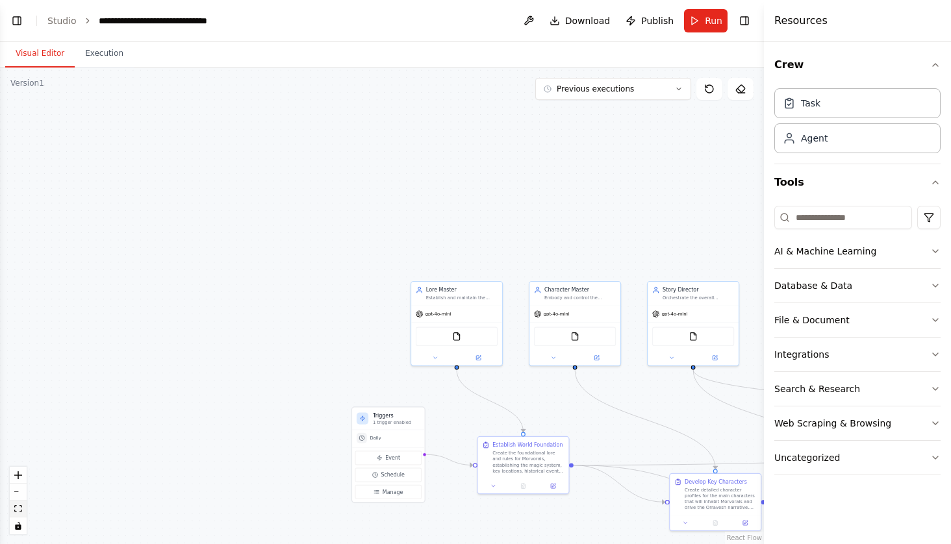
click at [19, 513] on icon "fit view" at bounding box center [18, 508] width 8 height 7
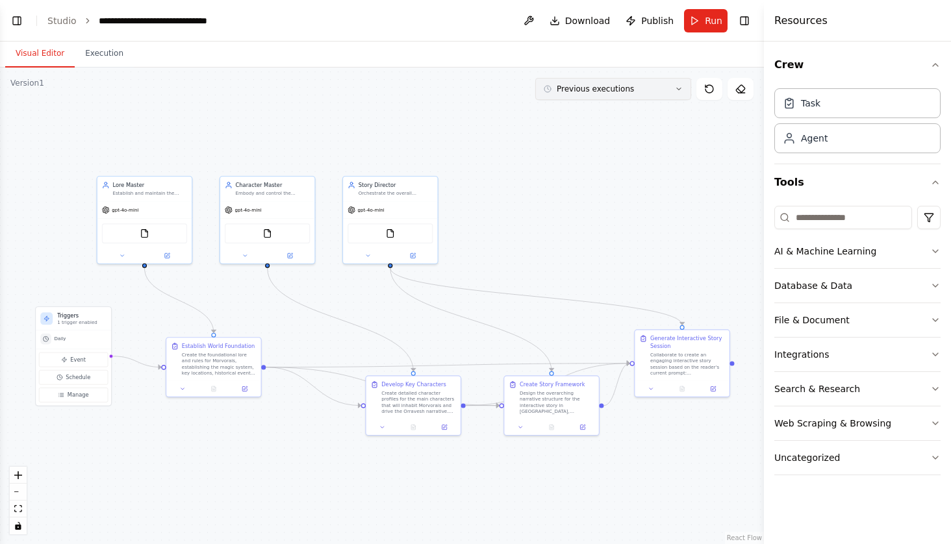
click at [680, 87] on icon at bounding box center [679, 89] width 8 height 8
click at [663, 207] on div ".deletable-edge-delete-btn { width: 20px; height: 20px; border: 0px solid #ffff…" at bounding box center [382, 306] width 764 height 477
click at [711, 281] on div ".deletable-edge-delete-btn { width: 20px; height: 20px; border: 0px solid #ffff…" at bounding box center [382, 306] width 764 height 477
drag, startPoint x: 28, startPoint y: 82, endPoint x: 68, endPoint y: 82, distance: 39.6
click at [68, 82] on div "Version 1 Previous executions Show Tools Hide Agents .deletable-edge-delete-btn…" at bounding box center [382, 306] width 764 height 477
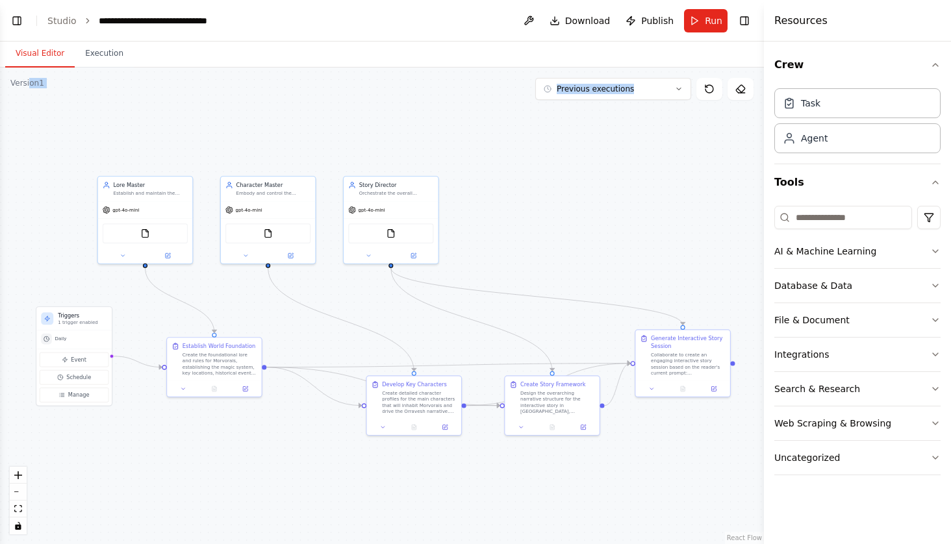
click at [128, 99] on div ".deletable-edge-delete-btn { width: 20px; height: 20px; border: 0px solid #ffff…" at bounding box center [382, 306] width 764 height 477
click at [84, 120] on div ".deletable-edge-delete-btn { width: 20px; height: 20px; border: 0px solid #ffff…" at bounding box center [382, 306] width 764 height 477
click at [64, 166] on div ".deletable-edge-delete-btn { width: 20px; height: 20px; border: 0px solid #ffff…" at bounding box center [382, 306] width 764 height 477
click at [124, 463] on div ".deletable-edge-delete-btn { width: 20px; height: 20px; border: 0px solid #ffff…" at bounding box center [382, 306] width 764 height 477
click at [431, 297] on div ".deletable-edge-delete-btn { width: 20px; height: 20px; border: 0px solid #ffff…" at bounding box center [382, 306] width 764 height 477
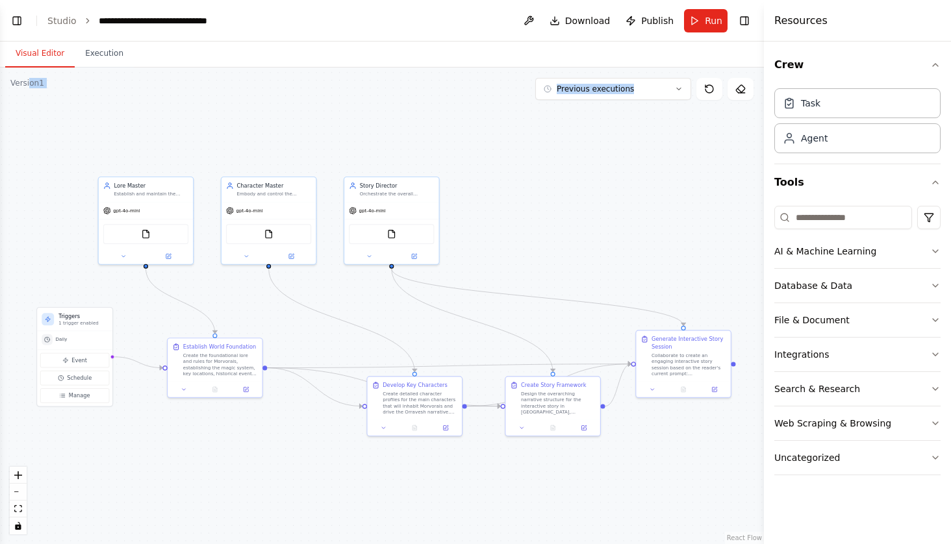
click at [509, 239] on div ".deletable-edge-delete-btn { width: 20px; height: 20px; border: 0px solid #ffff…" at bounding box center [382, 306] width 764 height 477
click at [40, 88] on div "Version 1" at bounding box center [27, 83] width 34 height 10
click at [883, 70] on button "Crew" at bounding box center [857, 65] width 166 height 36
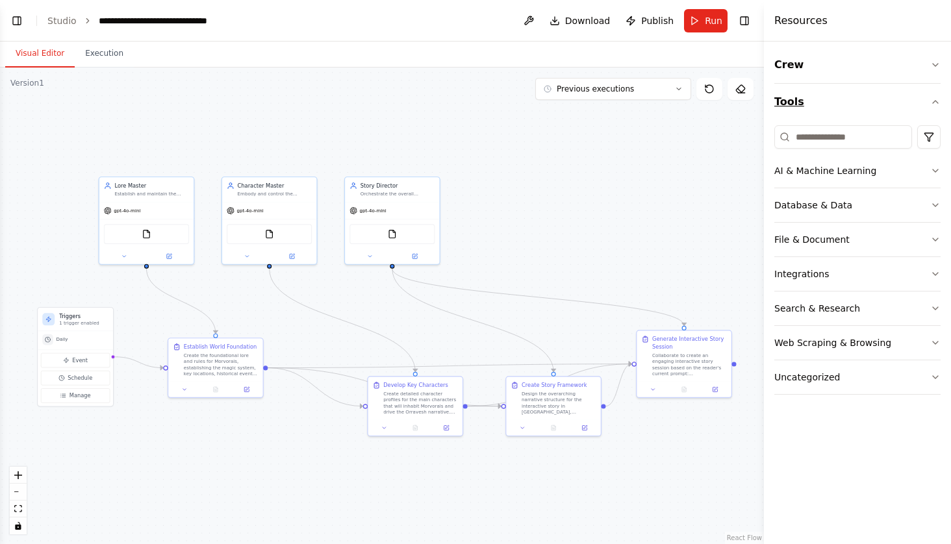
click at [870, 109] on button "Tools" at bounding box center [857, 102] width 166 height 36
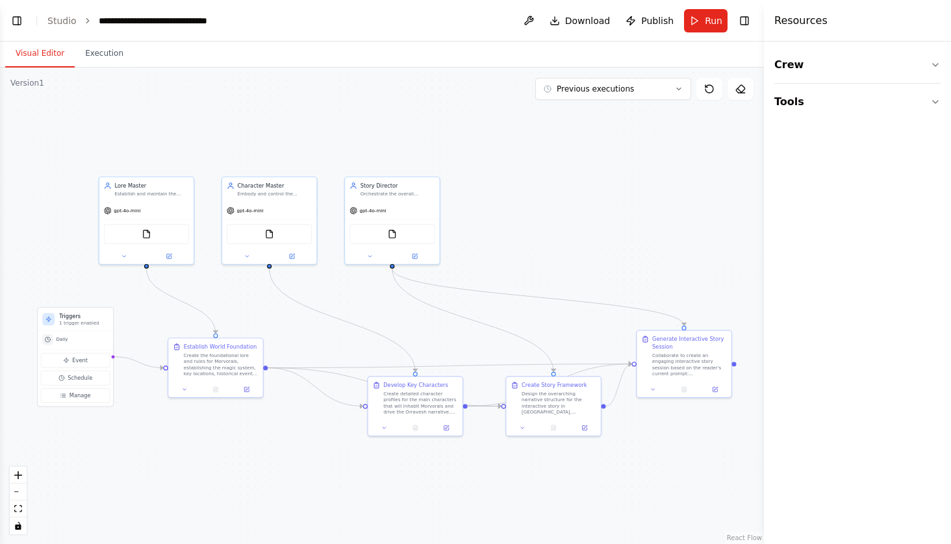
click at [845, 226] on div "Crew Tools" at bounding box center [857, 293] width 187 height 503
click at [750, 27] on button "Toggle Right Sidebar" at bounding box center [744, 21] width 18 height 18
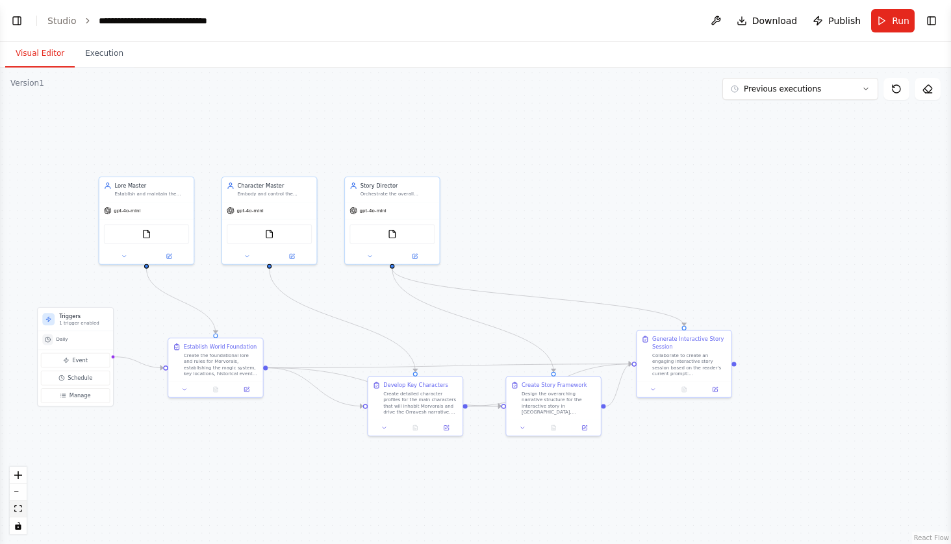
click at [23, 516] on button "fit view" at bounding box center [18, 509] width 17 height 17
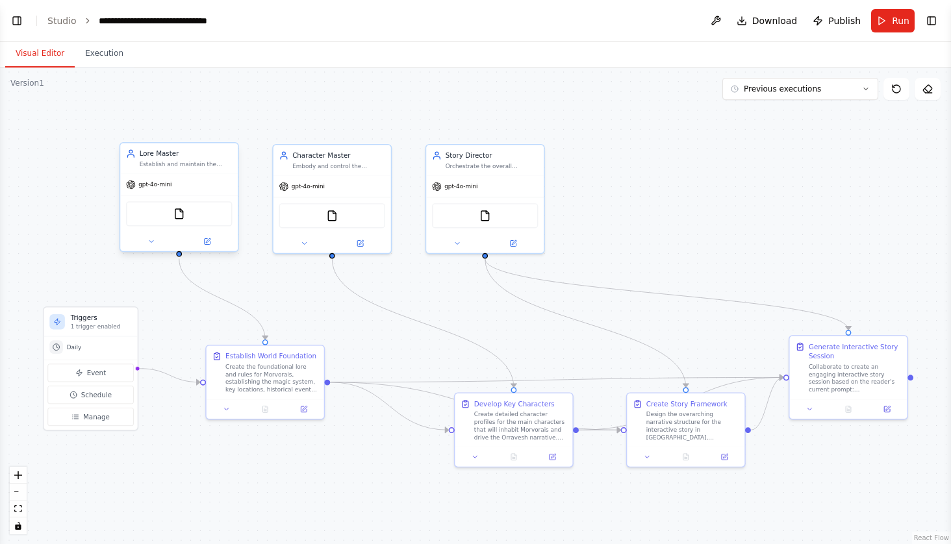
click at [194, 221] on div "FileReadTool" at bounding box center [179, 213] width 106 height 25
click at [932, 18] on button "Toggle Right Sidebar" at bounding box center [932, 21] width 18 height 18
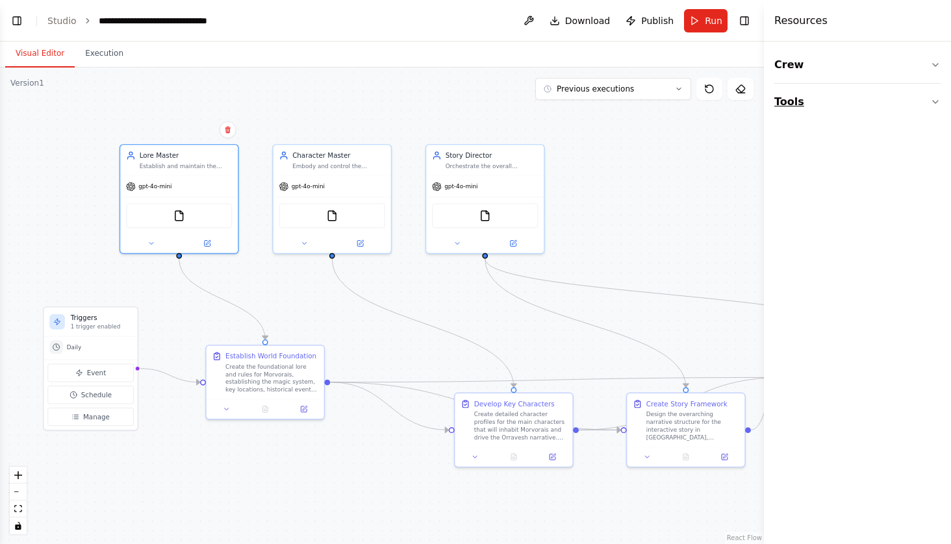
click at [810, 100] on button "Tools" at bounding box center [857, 102] width 166 height 36
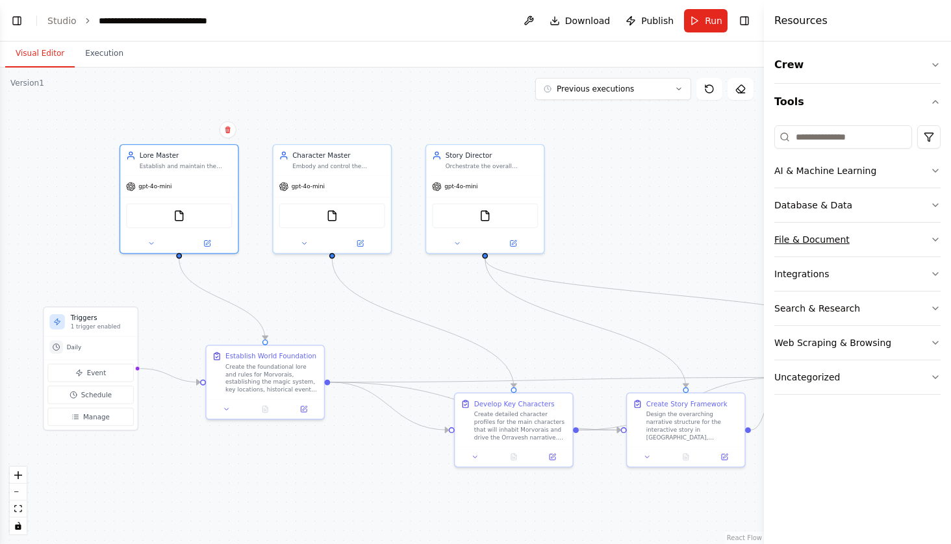
click at [826, 239] on div "File & Document" at bounding box center [811, 239] width 75 height 13
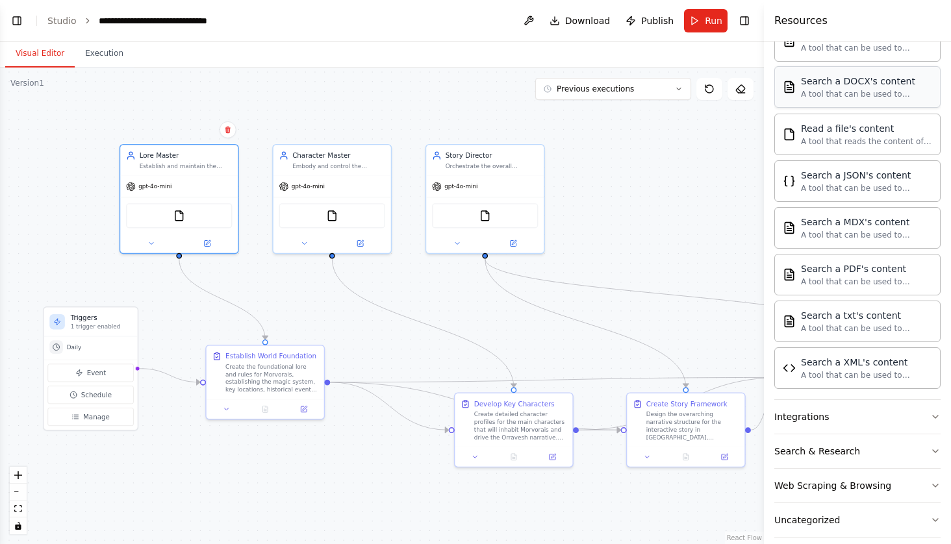
scroll to position [248, 0]
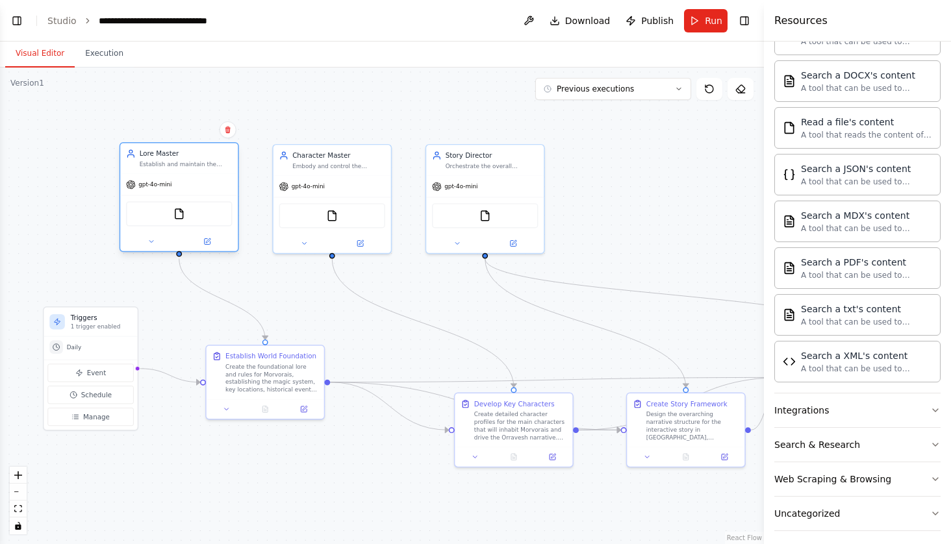
click at [198, 214] on div "FileReadTool" at bounding box center [179, 213] width 106 height 25
click at [209, 244] on icon at bounding box center [207, 242] width 6 height 6
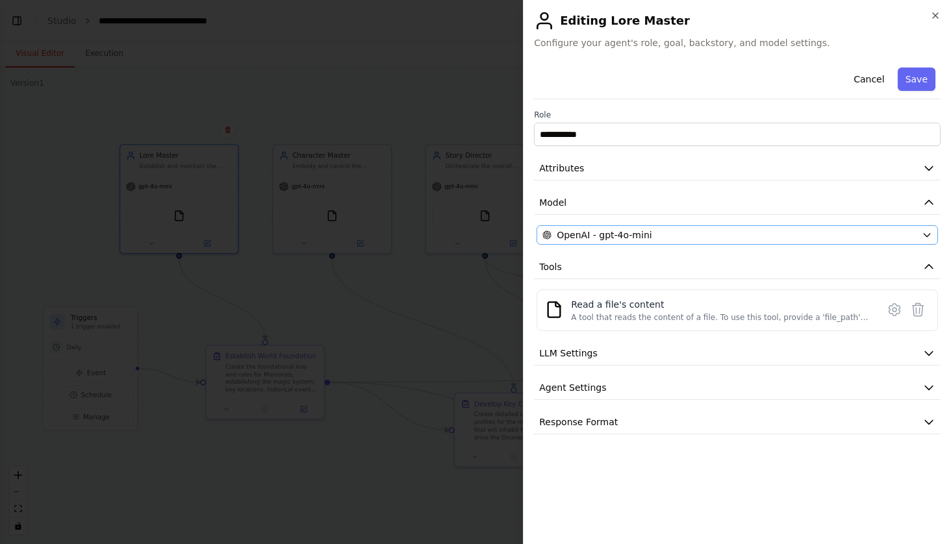
click at [594, 233] on span "OpenAI - gpt-4o-mini" at bounding box center [604, 235] width 95 height 13
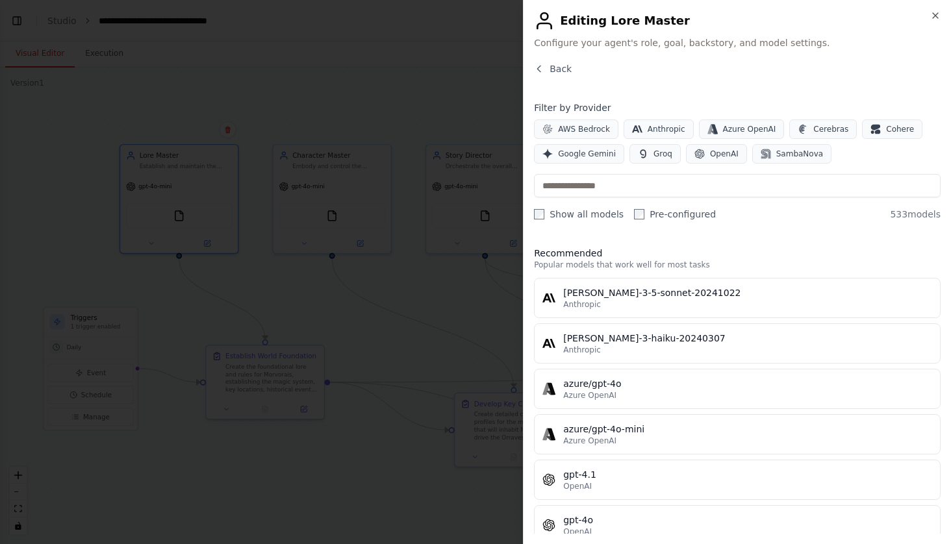
scroll to position [0, 0]
click at [936, 14] on icon "button" at bounding box center [935, 15] width 10 height 10
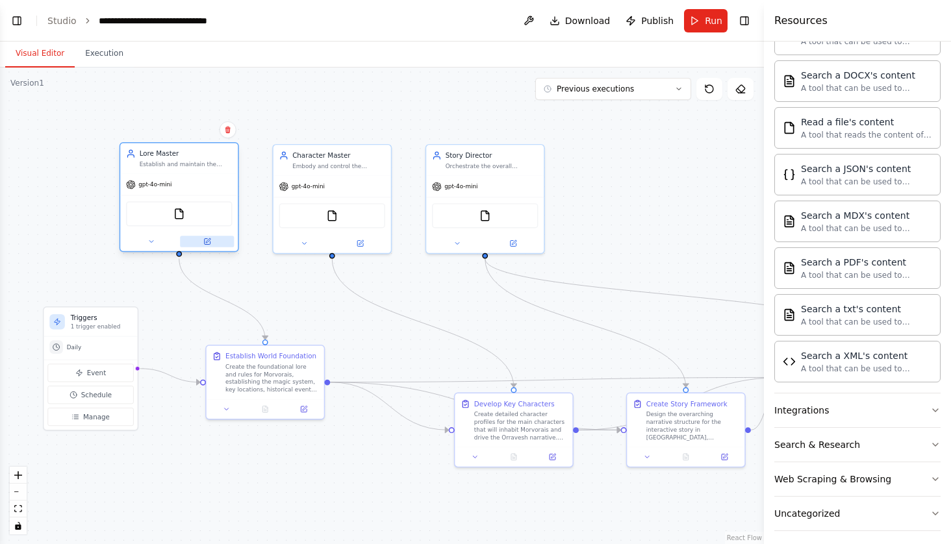
click at [222, 246] on button at bounding box center [207, 242] width 54 height 12
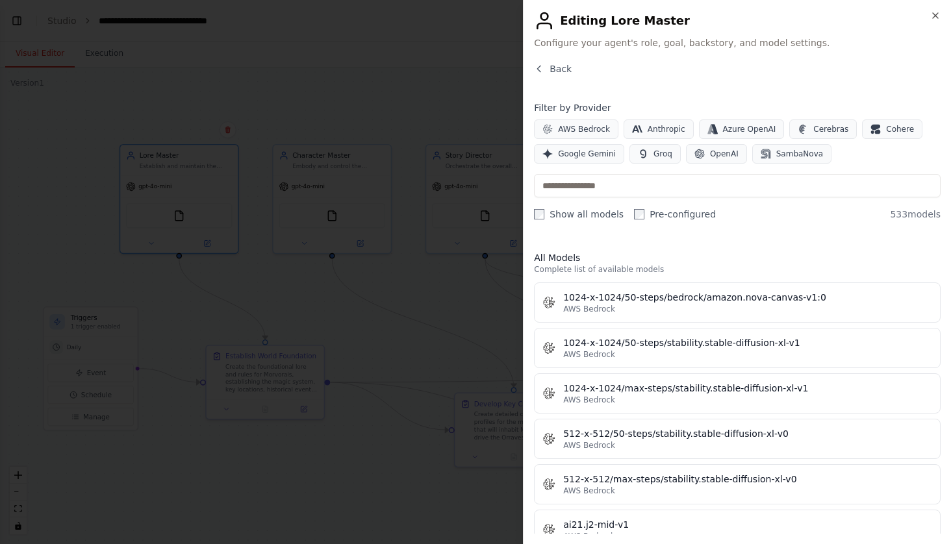
scroll to position [357, 0]
click at [935, 18] on icon "button" at bounding box center [935, 15] width 10 height 10
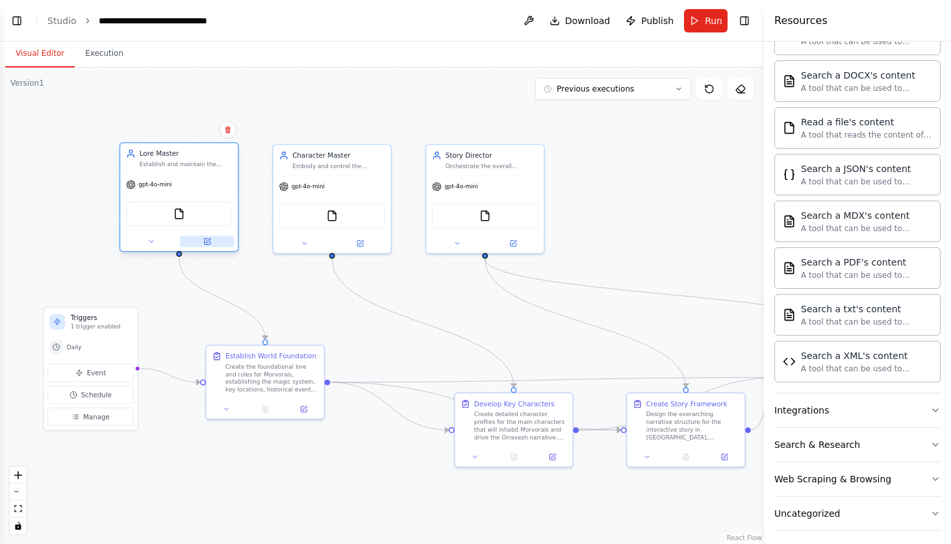
click at [208, 244] on icon at bounding box center [207, 242] width 6 height 6
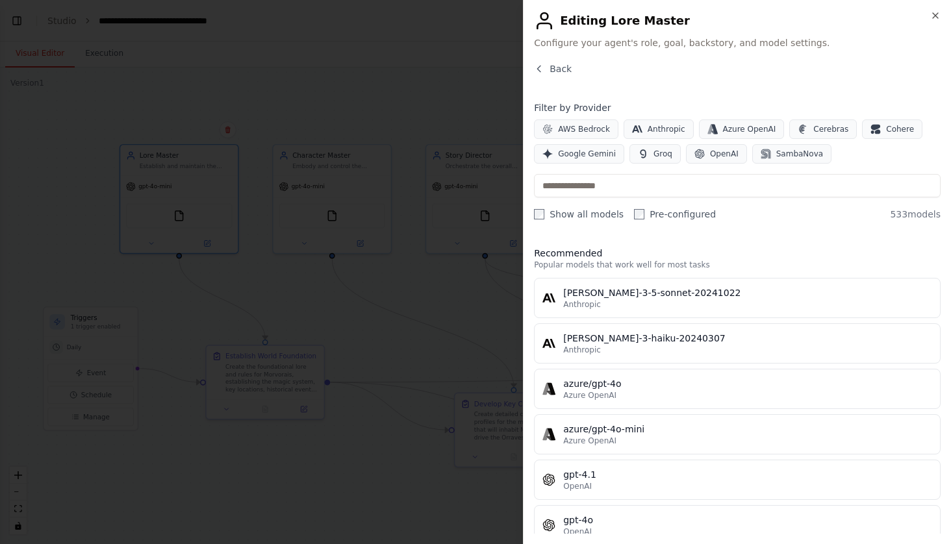
click at [571, 70] on div "Back" at bounding box center [737, 73] width 407 height 23
click at [552, 66] on span "Back" at bounding box center [561, 68] width 22 height 13
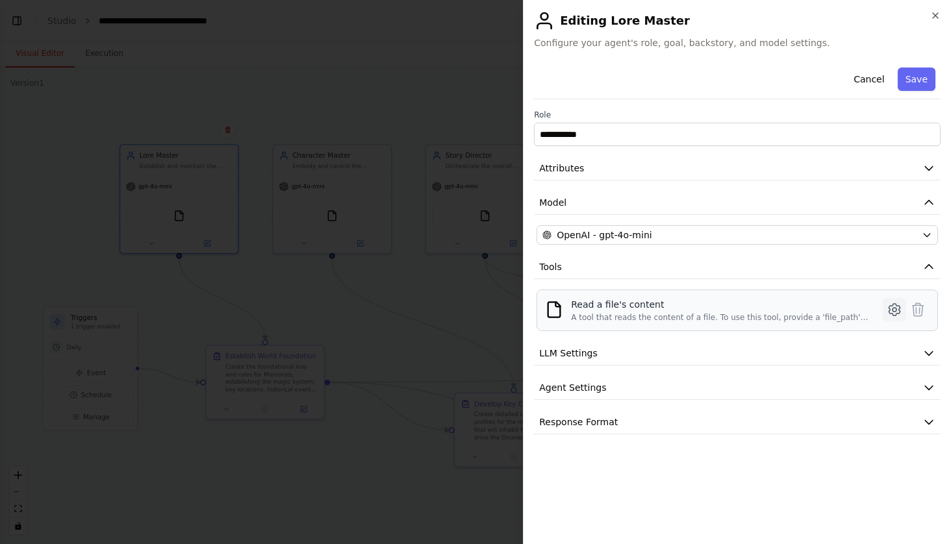
click at [891, 309] on icon at bounding box center [895, 310] width 16 height 16
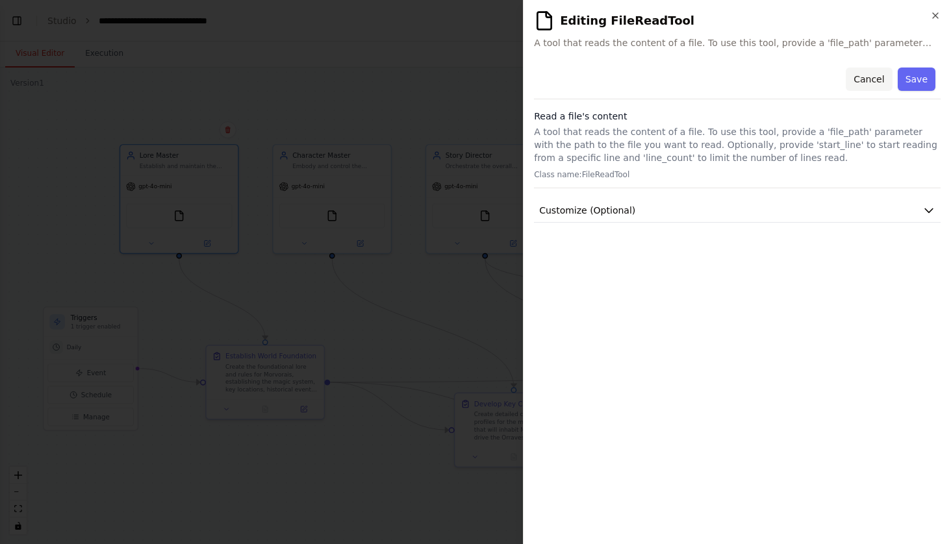
click at [876, 88] on button "Cancel" at bounding box center [869, 79] width 46 height 23
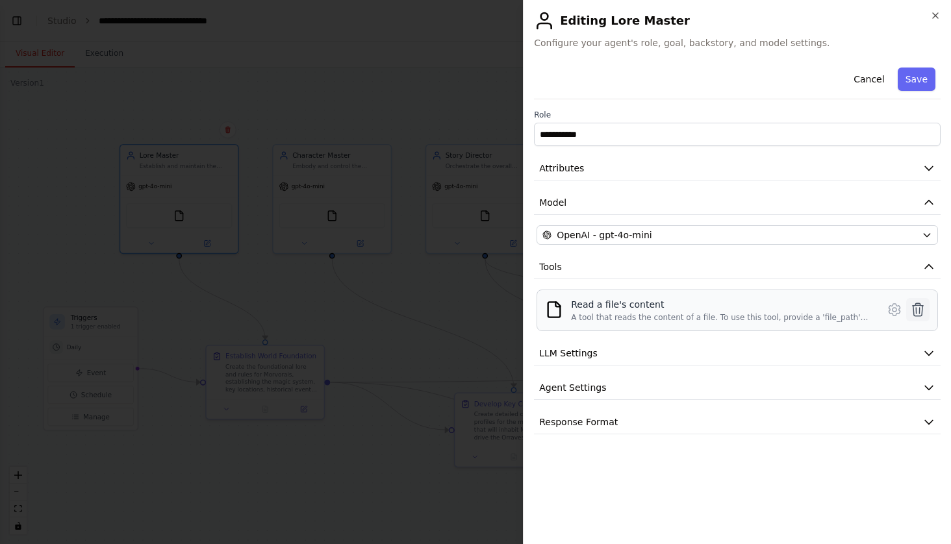
click at [917, 311] on icon at bounding box center [918, 310] width 16 height 16
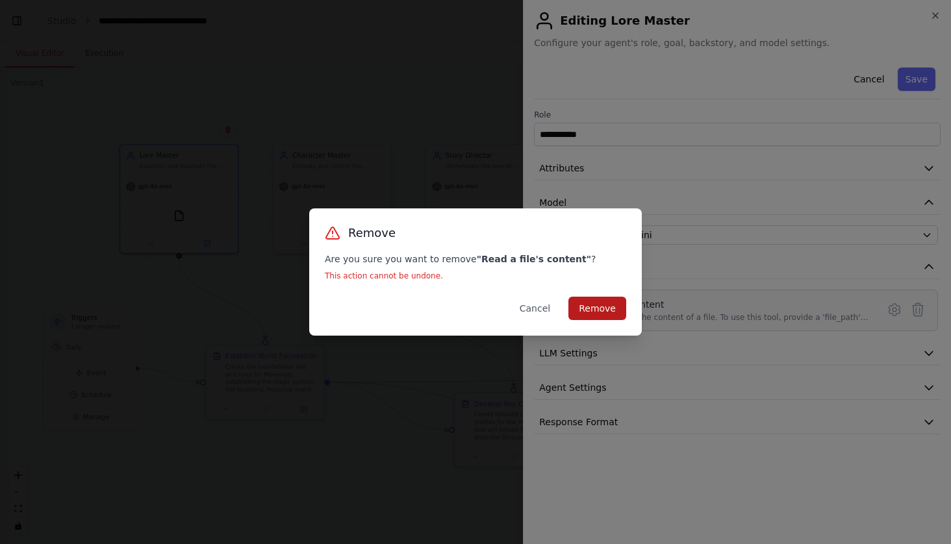
click at [596, 305] on button "Remove" at bounding box center [597, 308] width 58 height 23
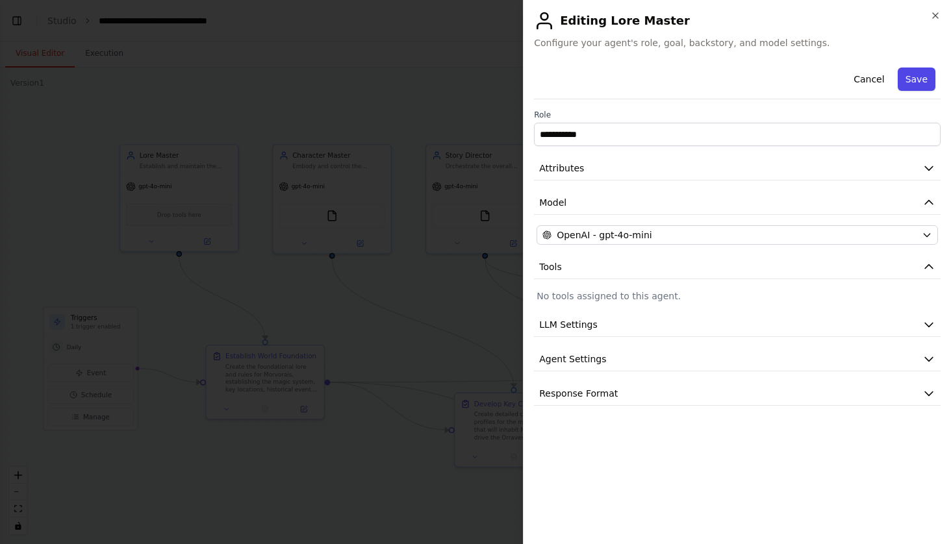
click at [927, 80] on button "Save" at bounding box center [917, 79] width 38 height 23
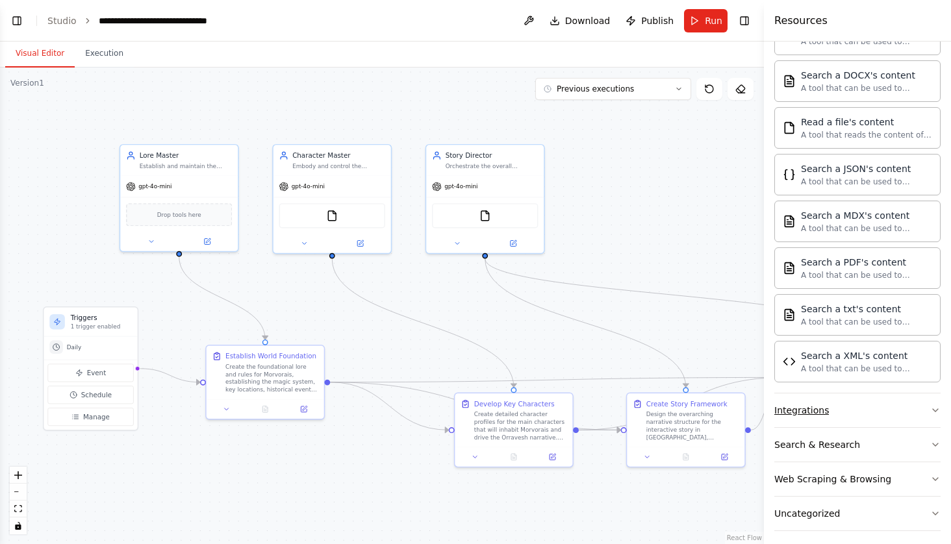
click at [931, 411] on icon "button" at bounding box center [935, 410] width 10 height 10
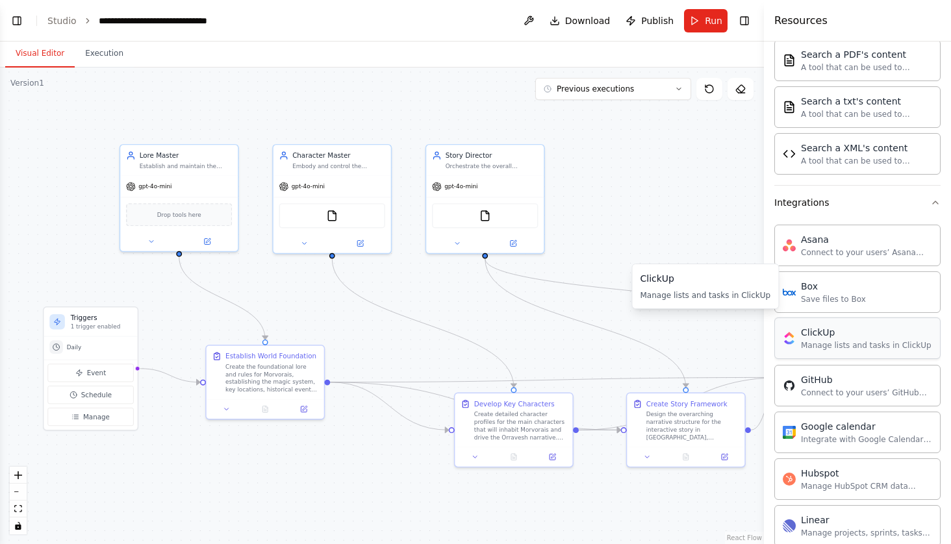
scroll to position [387, 0]
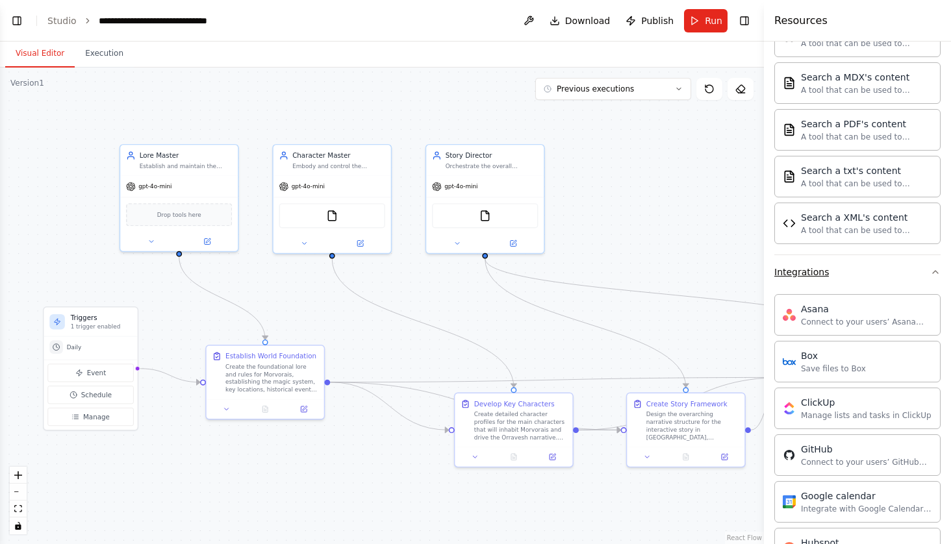
click at [897, 272] on button "Integrations" at bounding box center [857, 272] width 166 height 34
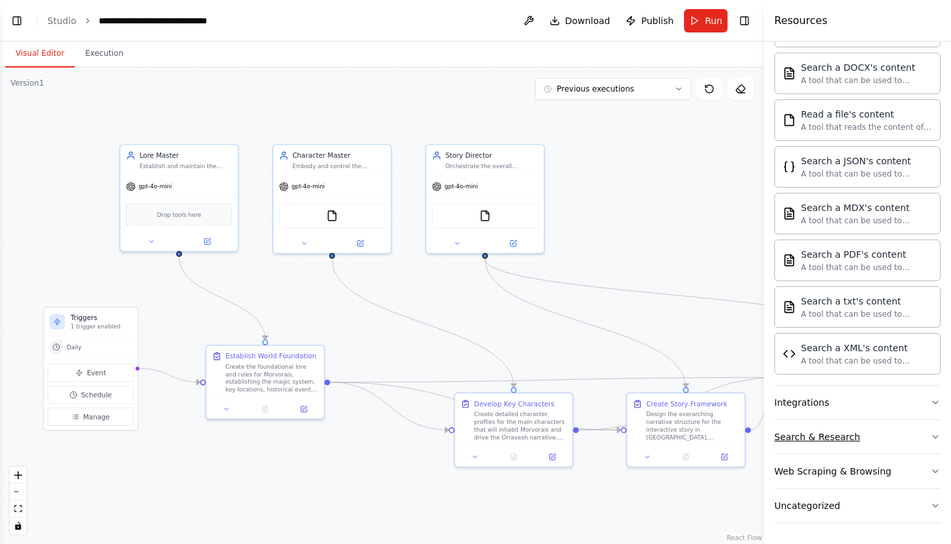
click at [880, 434] on button "Search & Research" at bounding box center [857, 437] width 166 height 34
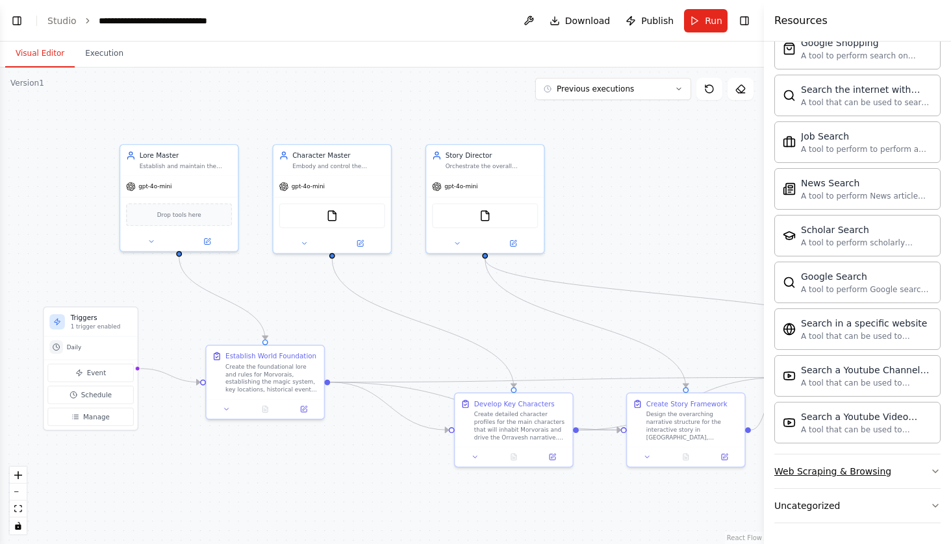
scroll to position [921, 0]
click at [865, 496] on button "Uncategorized" at bounding box center [857, 506] width 166 height 34
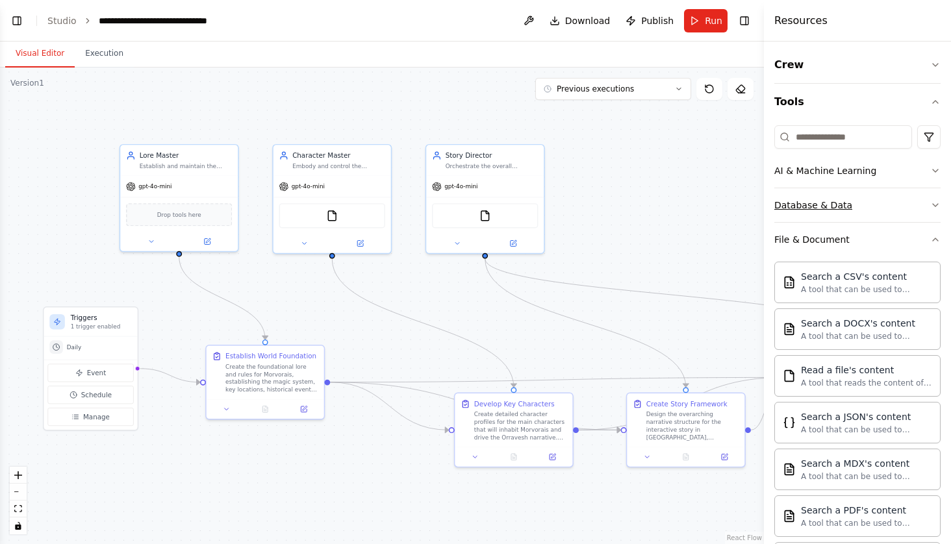
scroll to position [0, 0]
click at [846, 242] on button "File & Document" at bounding box center [857, 240] width 166 height 34
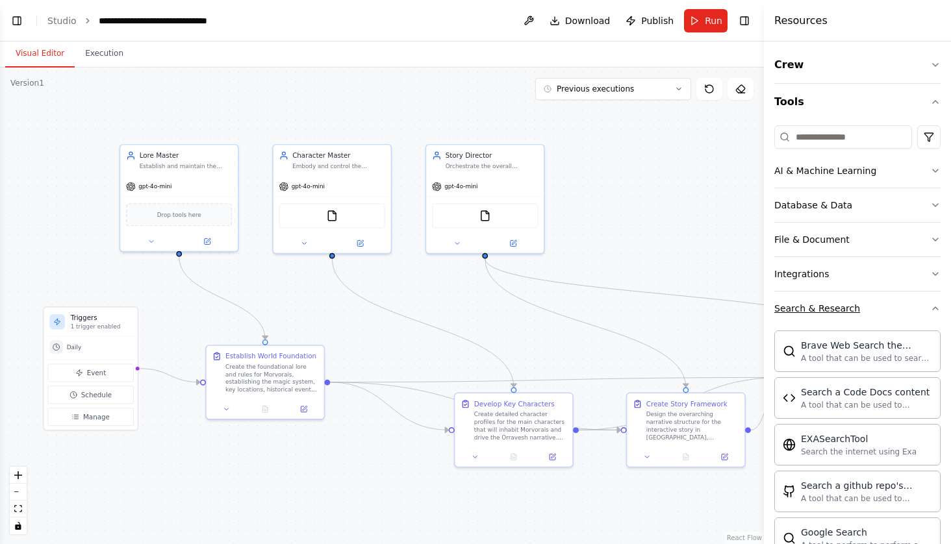
click at [825, 306] on div "Search & Research" at bounding box center [817, 308] width 86 height 13
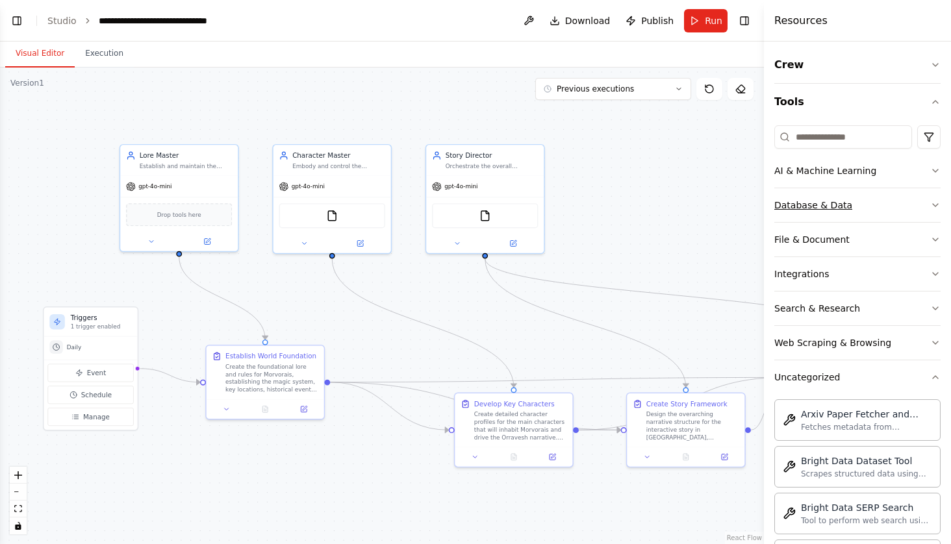
click at [826, 194] on button "Database & Data" at bounding box center [857, 205] width 166 height 34
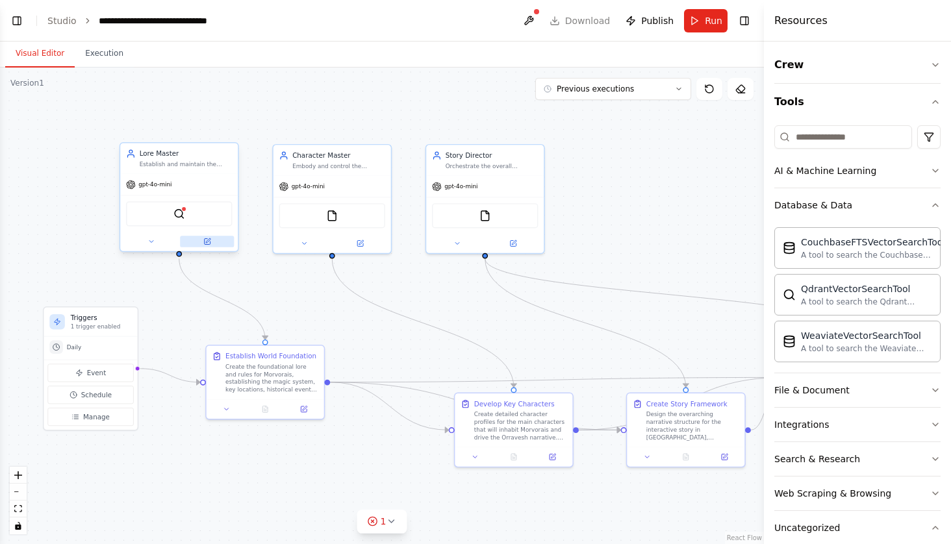
click at [209, 245] on icon at bounding box center [207, 242] width 8 height 8
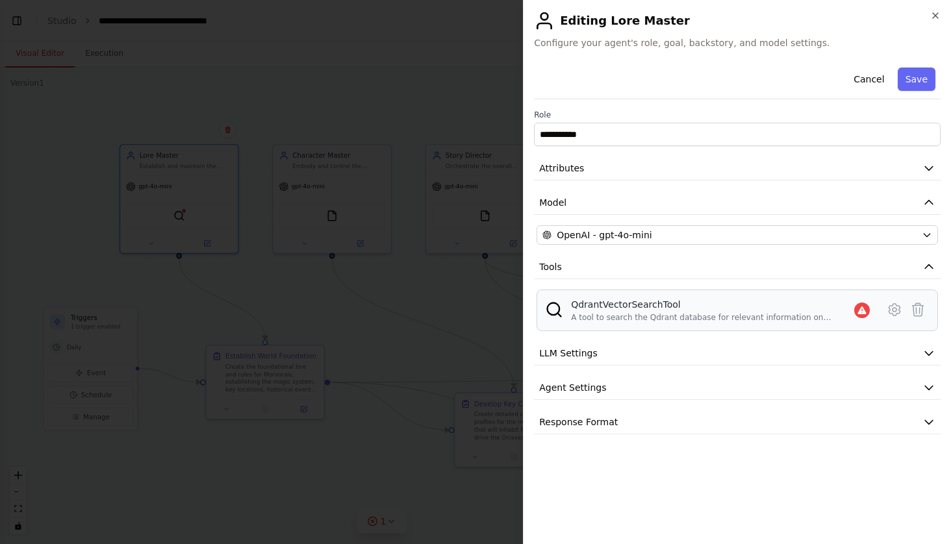
click at [869, 309] on div at bounding box center [862, 311] width 16 height 16
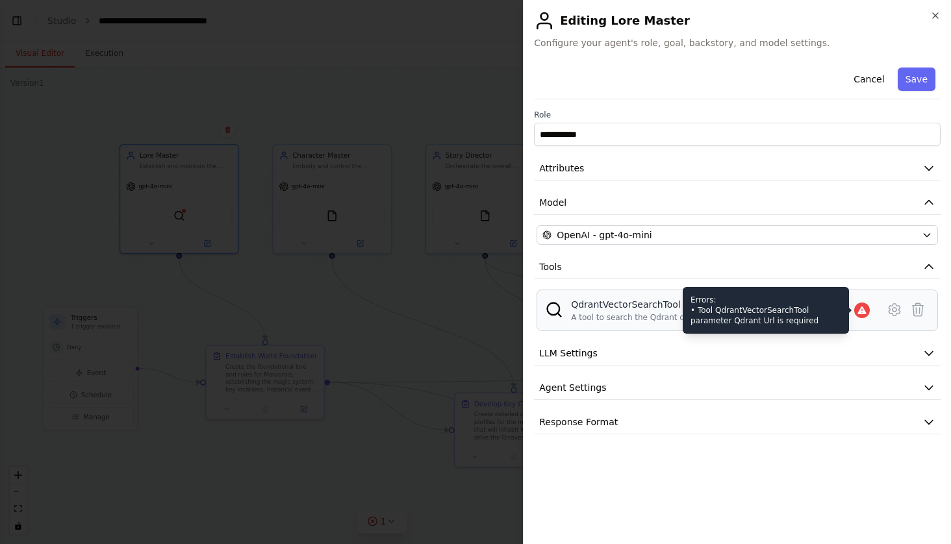
click at [863, 315] on icon at bounding box center [862, 310] width 10 height 10
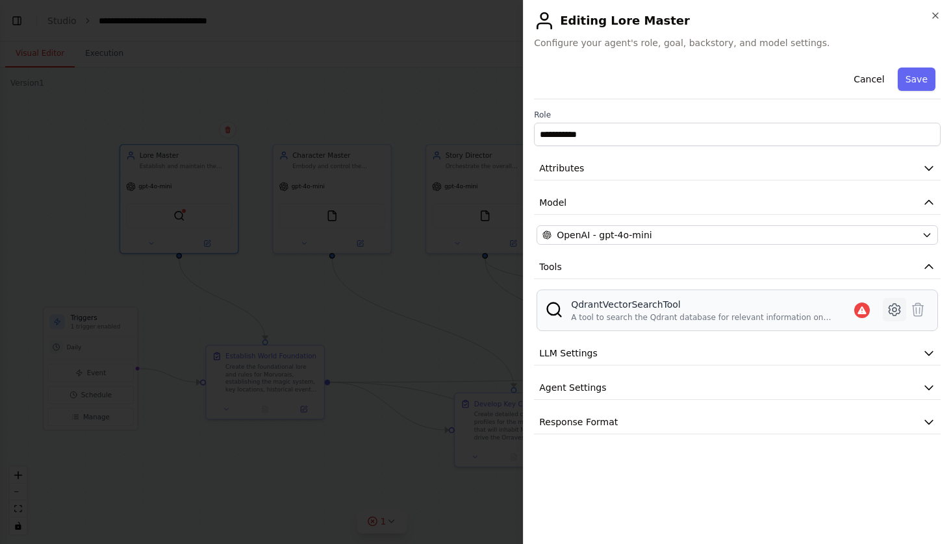
click at [899, 314] on icon at bounding box center [894, 310] width 11 height 12
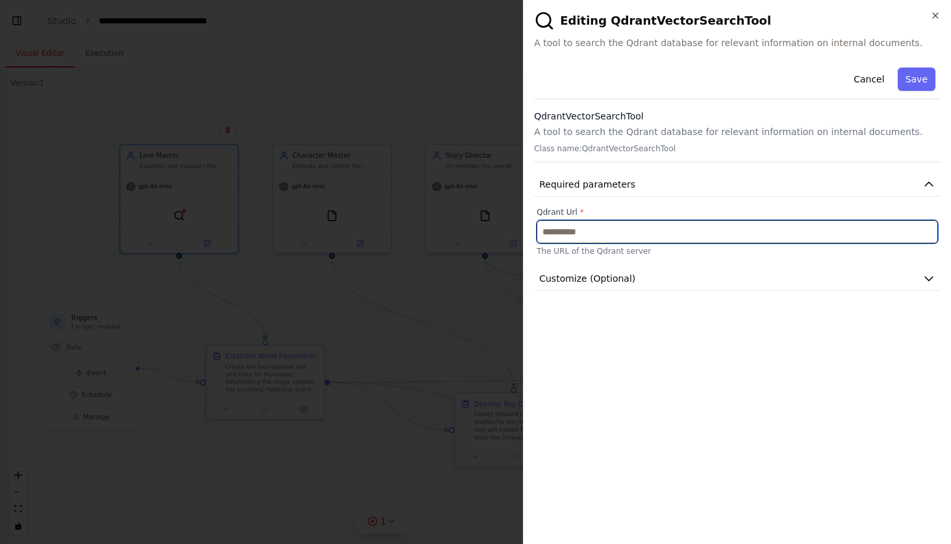
click at [652, 233] on input "text" at bounding box center [738, 231] width 402 height 23
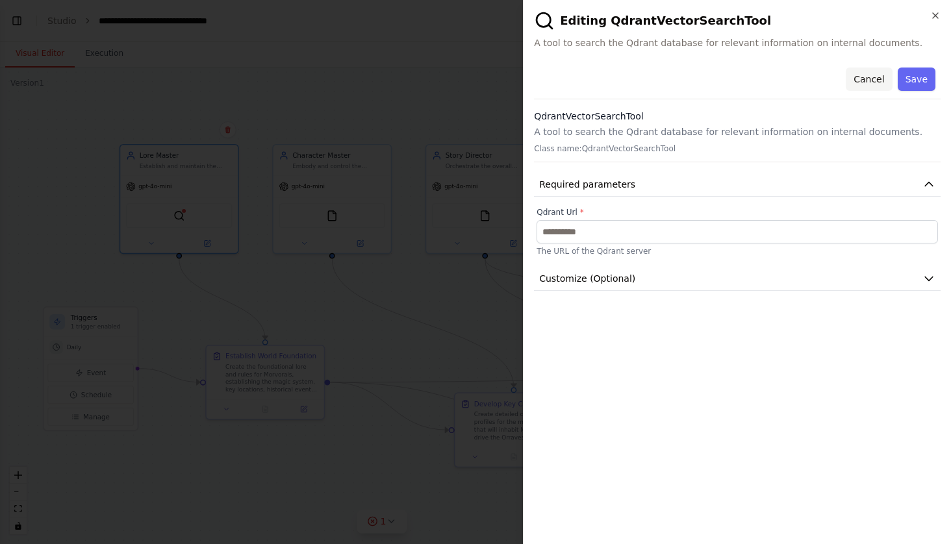
click at [880, 88] on button "Cancel" at bounding box center [869, 79] width 46 height 23
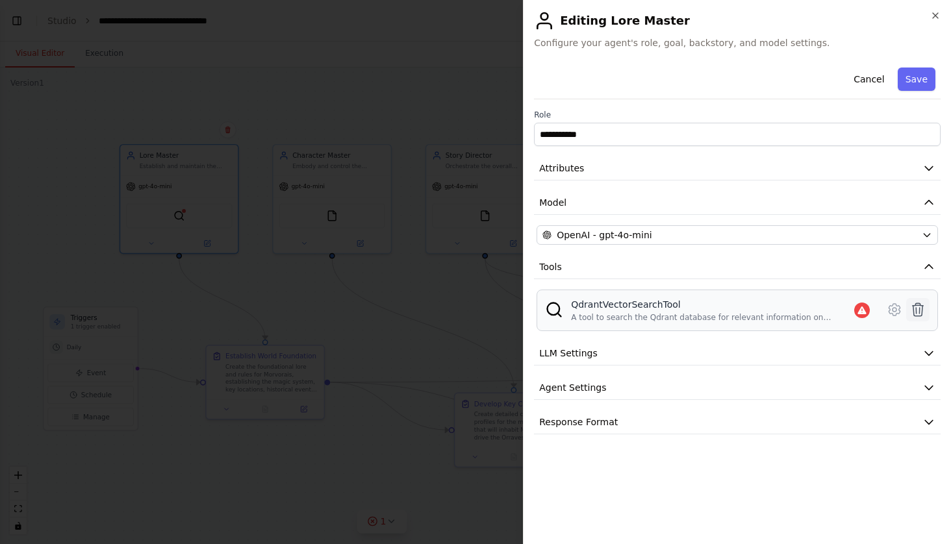
click at [926, 318] on button at bounding box center [917, 309] width 23 height 23
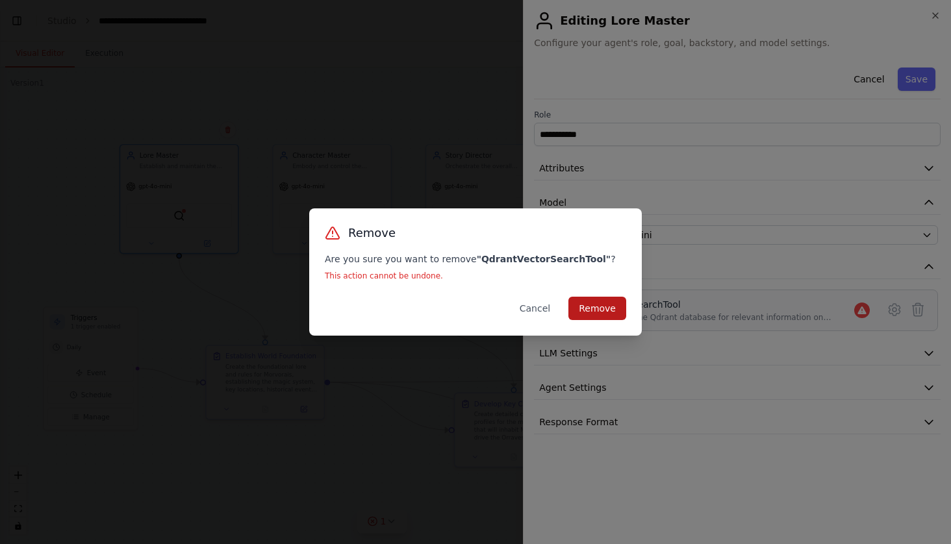
click at [613, 312] on button "Remove" at bounding box center [597, 308] width 58 height 23
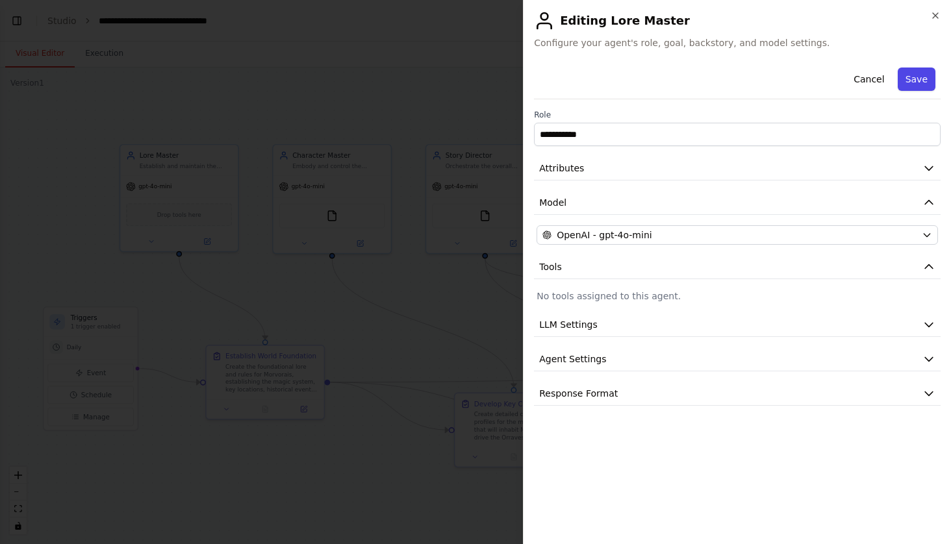
click at [915, 79] on button "Save" at bounding box center [917, 79] width 38 height 23
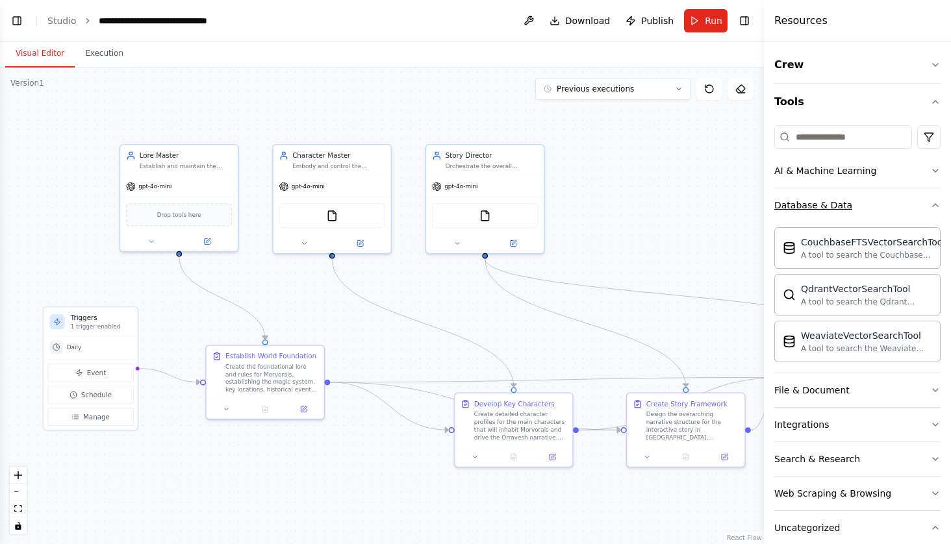
click at [856, 203] on button "Database & Data" at bounding box center [857, 205] width 166 height 34
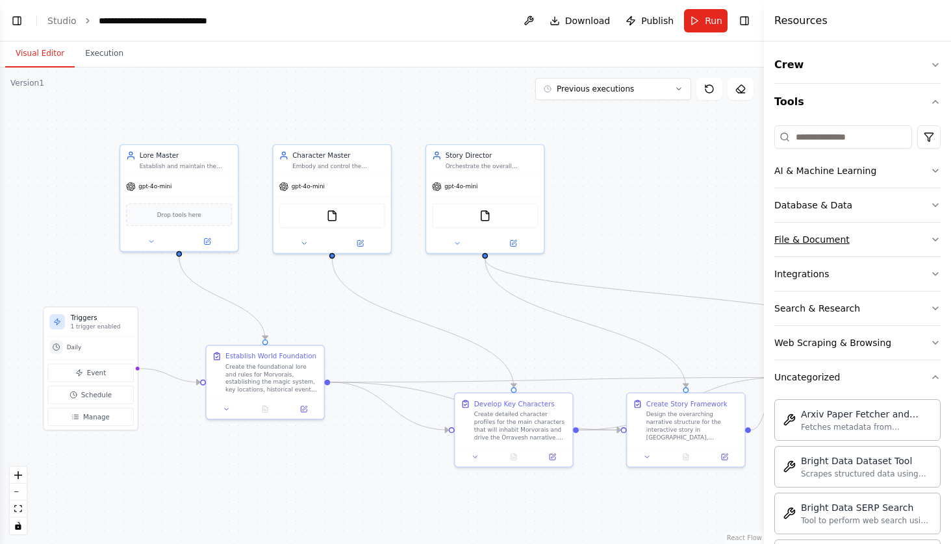
click at [825, 246] on button "File & Document" at bounding box center [857, 240] width 166 height 34
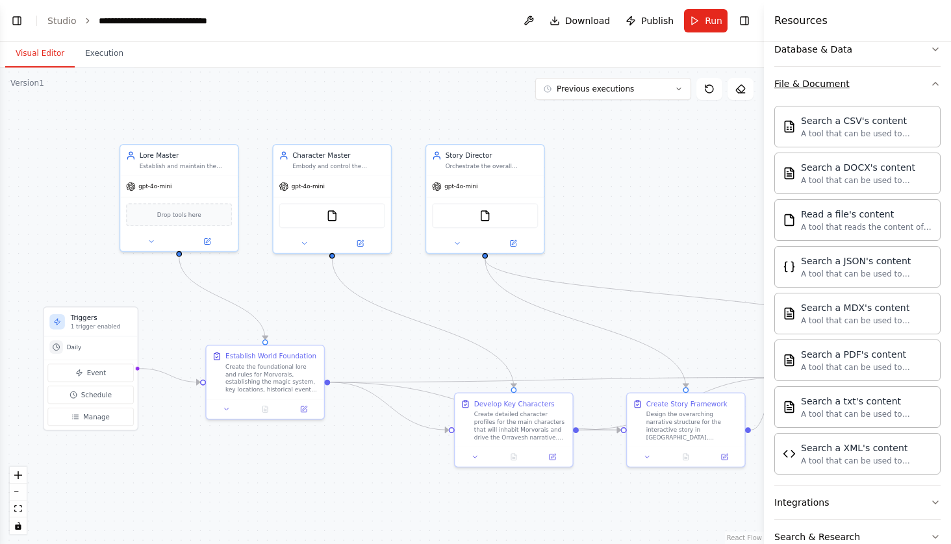
scroll to position [160, 0]
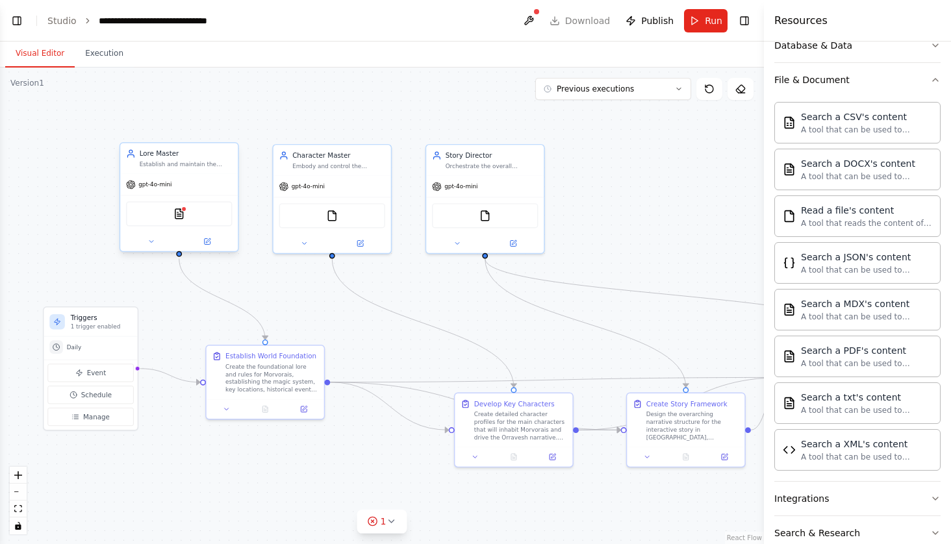
click at [209, 235] on div at bounding box center [179, 241] width 118 height 19
click at [211, 238] on icon at bounding box center [208, 240] width 5 height 5
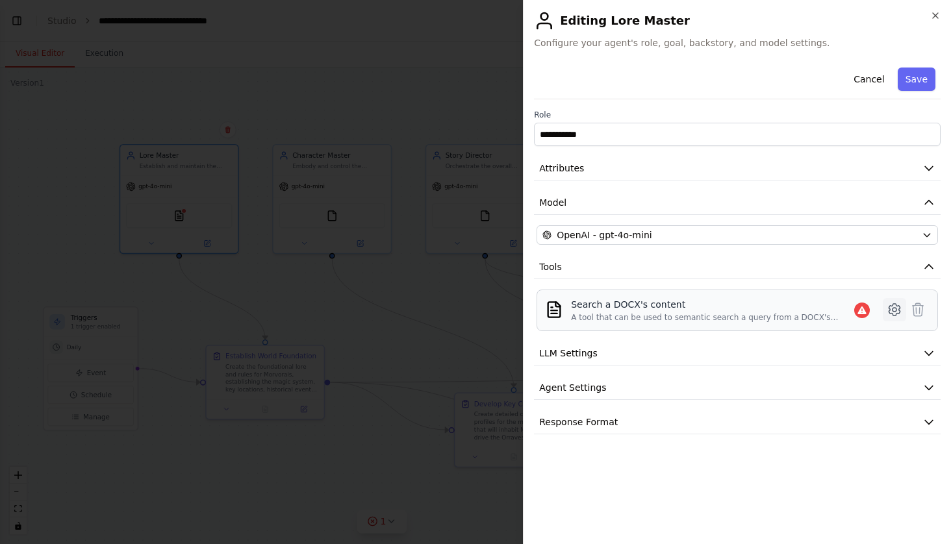
click at [899, 307] on icon at bounding box center [895, 310] width 16 height 16
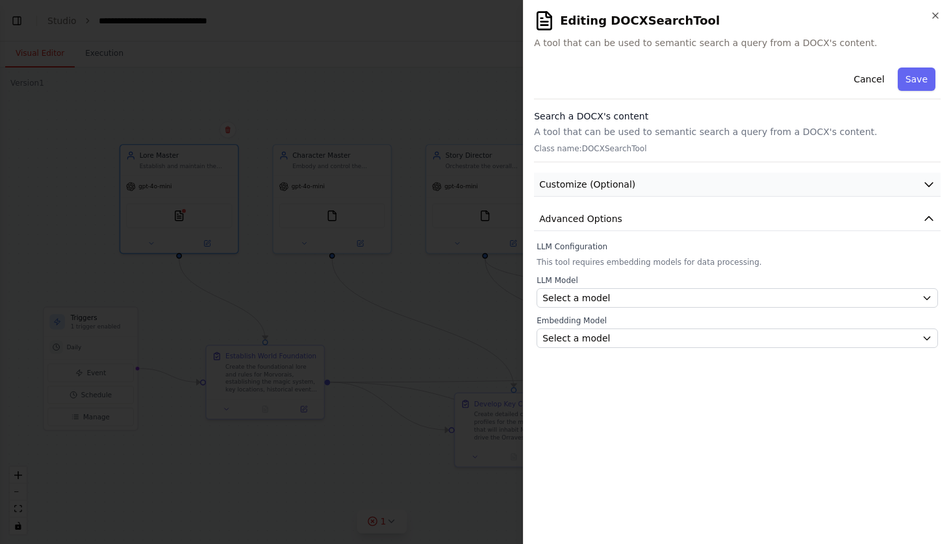
click at [623, 186] on span "Customize (Optional)" at bounding box center [587, 184] width 96 height 13
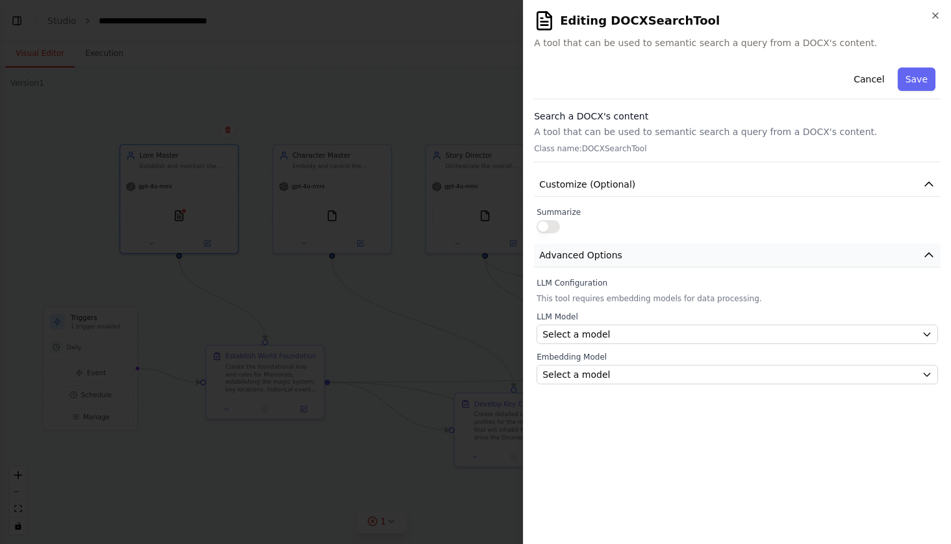
click at [613, 252] on span "Advanced Options" at bounding box center [580, 255] width 83 height 13
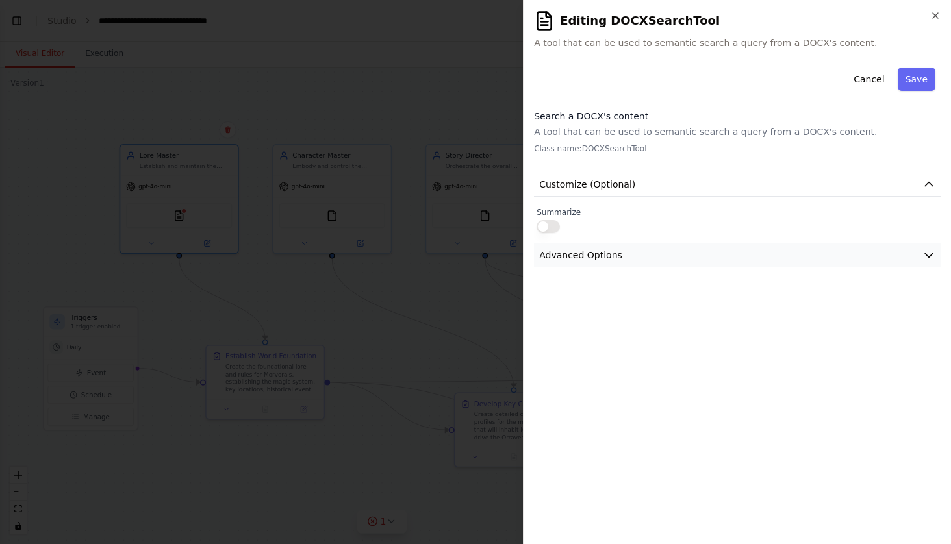
click at [613, 252] on span "Advanced Options" at bounding box center [580, 255] width 83 height 13
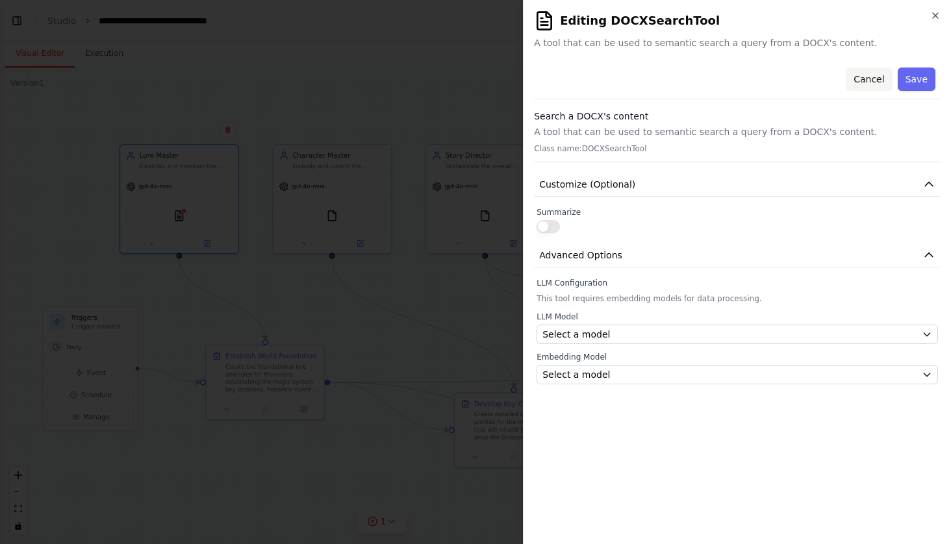
click at [880, 76] on button "Cancel" at bounding box center [869, 79] width 46 height 23
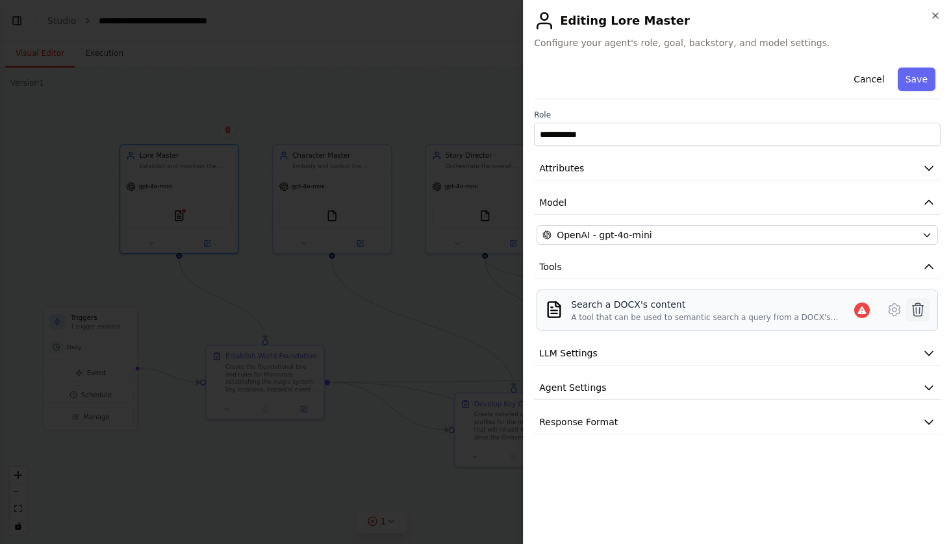
click at [918, 311] on icon at bounding box center [918, 310] width 16 height 16
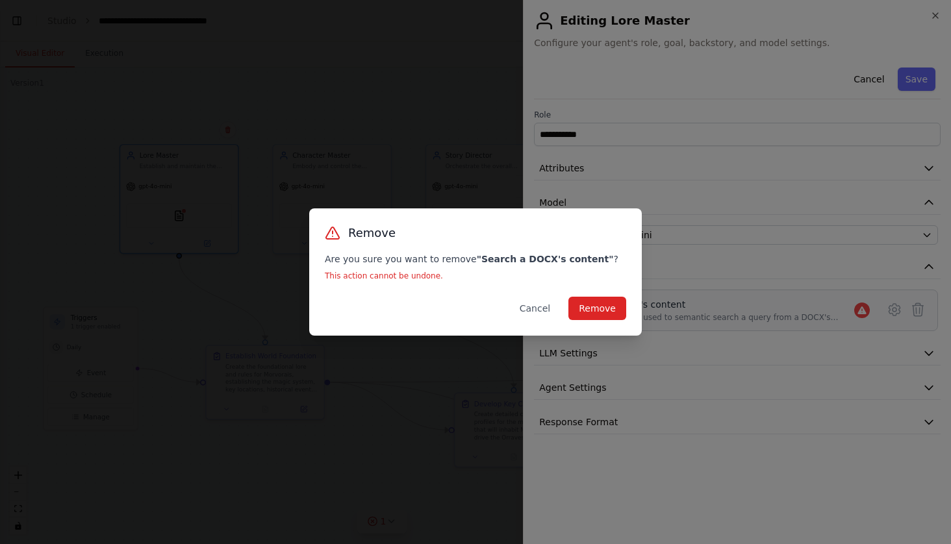
click at [632, 306] on div "Remove Are you sure you want to remove " Search a DOCX's content " ? This actio…" at bounding box center [475, 272] width 333 height 127
click at [620, 307] on button "Remove" at bounding box center [597, 308] width 58 height 23
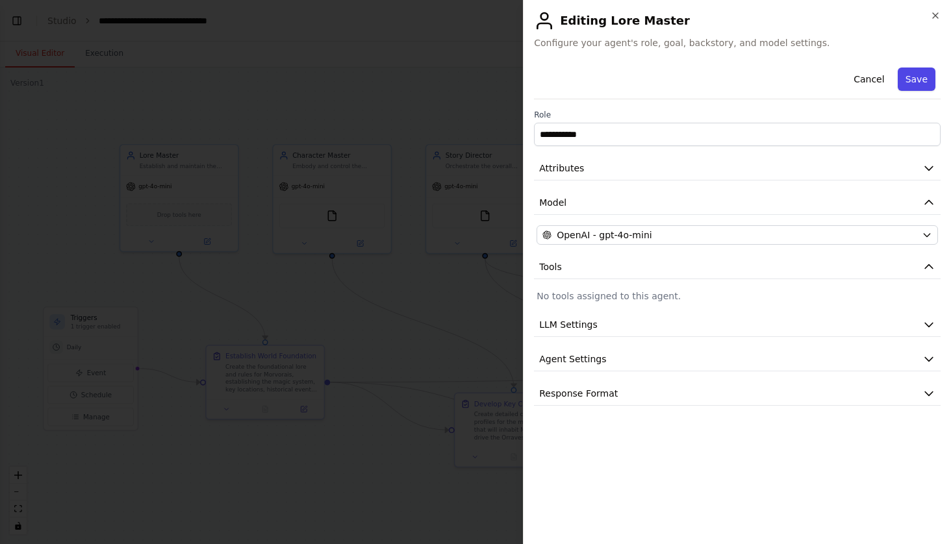
click at [913, 79] on button "Save" at bounding box center [917, 79] width 38 height 23
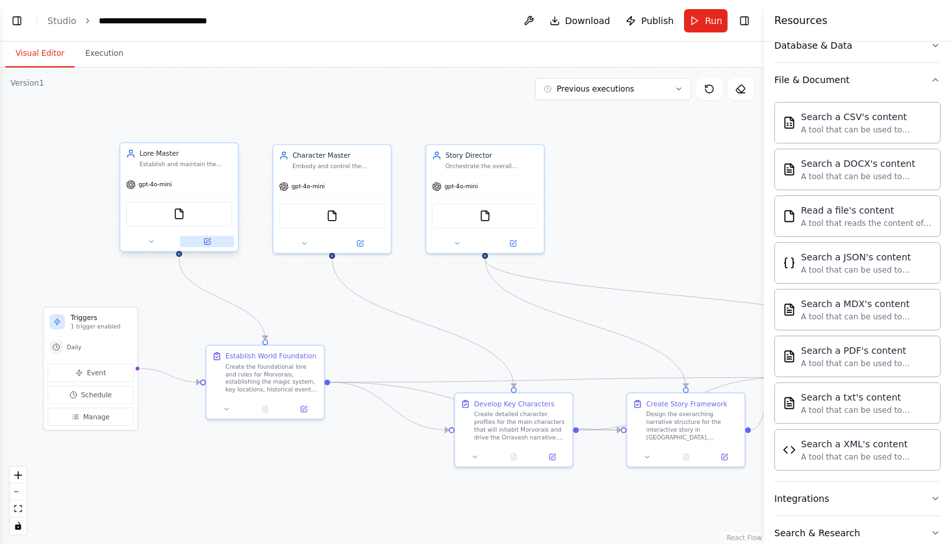
click at [205, 241] on icon at bounding box center [207, 242] width 6 height 6
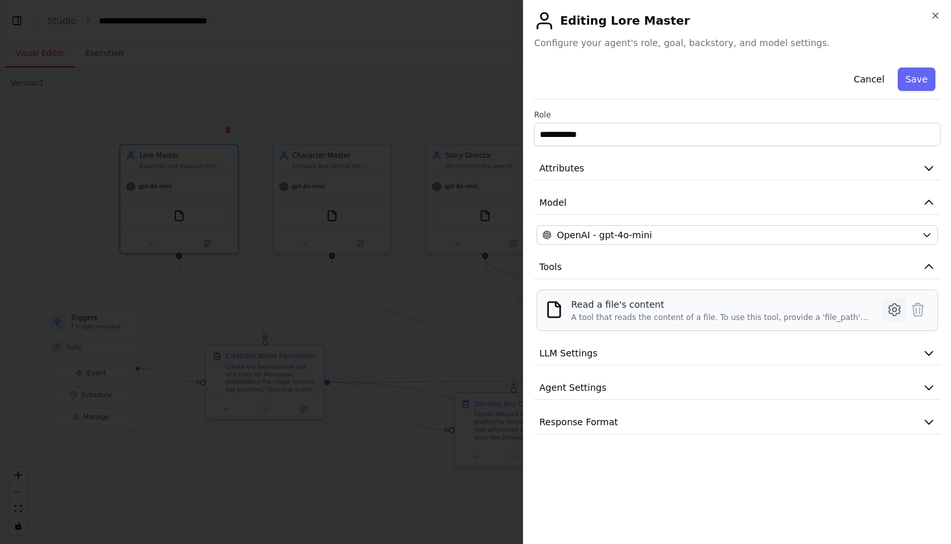
click at [897, 312] on icon at bounding box center [895, 310] width 16 height 16
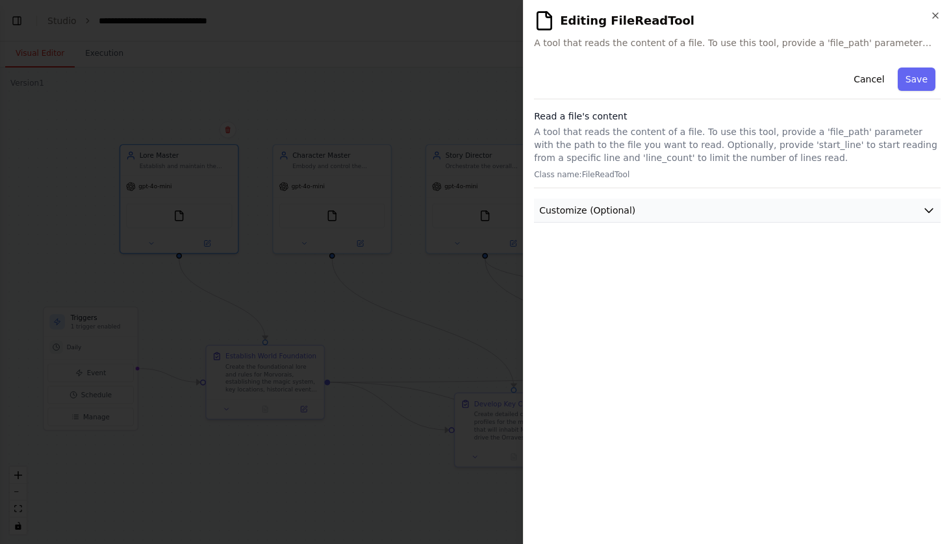
click at [930, 206] on icon "button" at bounding box center [929, 210] width 13 height 13
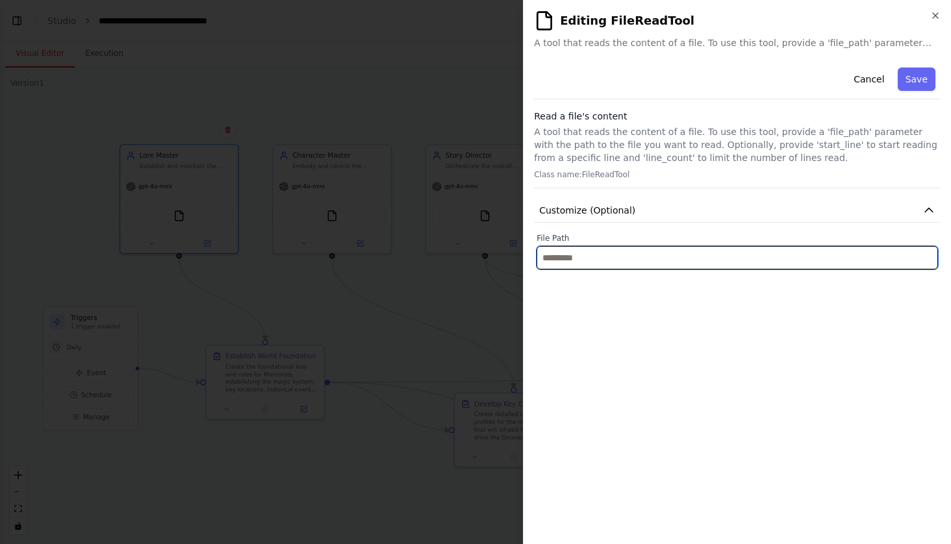
click at [565, 256] on input "text" at bounding box center [738, 257] width 402 height 23
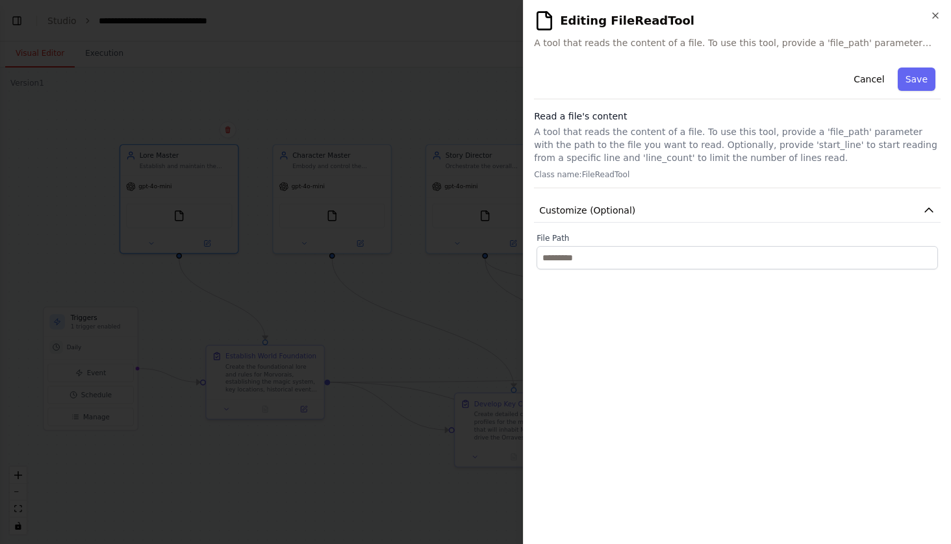
click at [598, 272] on div "**********" at bounding box center [737, 298] width 407 height 472
click at [912, 42] on span "A tool that reads the content of a file. To use this tool, provide a 'file_path…" at bounding box center [737, 42] width 407 height 13
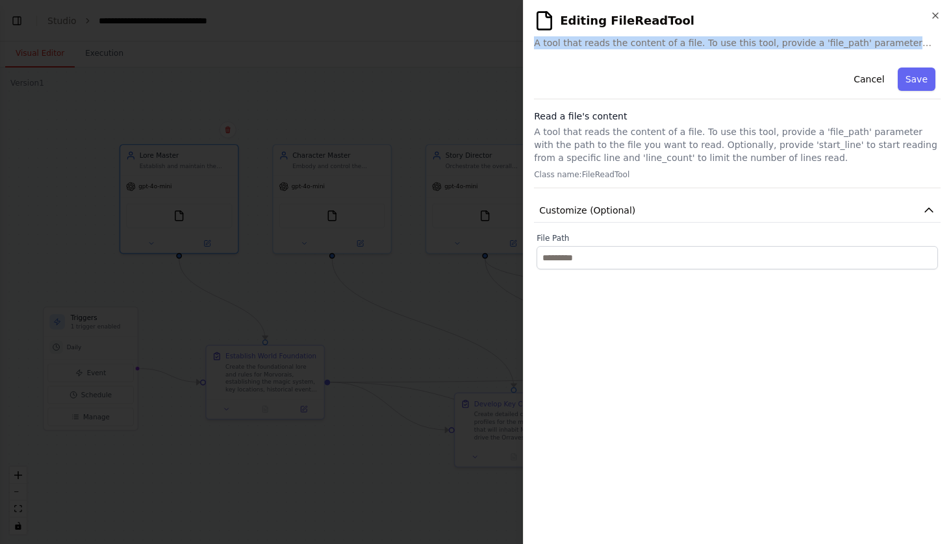
click at [912, 42] on span "A tool that reads the content of a file. To use this tool, provide a 'file_path…" at bounding box center [737, 42] width 407 height 13
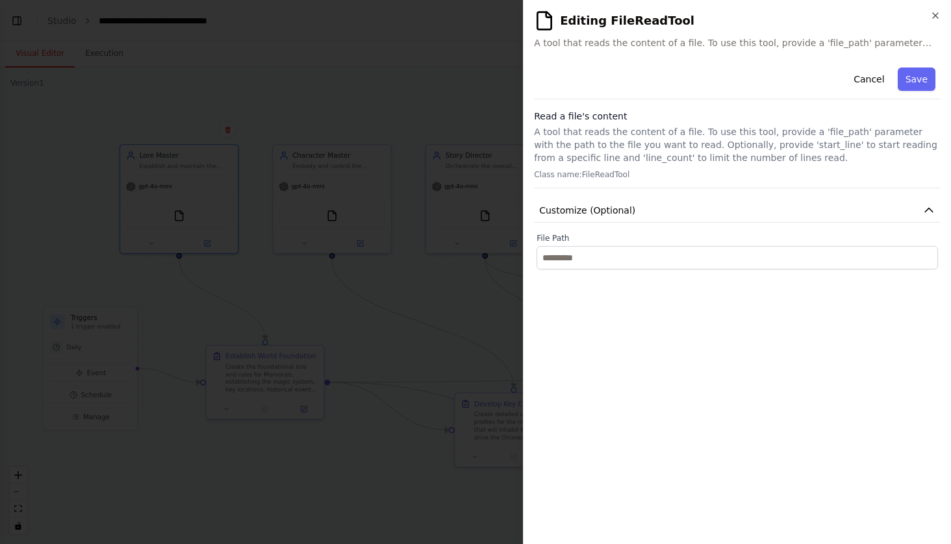
click at [860, 132] on p "A tool that reads the content of a file. To use this tool, provide a 'file_path…" at bounding box center [737, 144] width 407 height 39
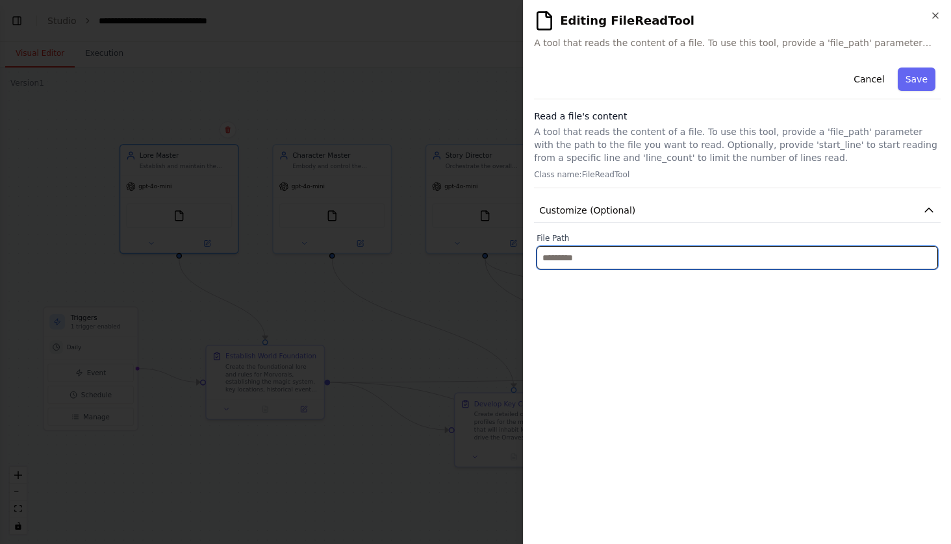
click at [630, 262] on input "text" at bounding box center [738, 257] width 402 height 23
paste input "**********"
drag, startPoint x: 867, startPoint y: 251, endPoint x: 565, endPoint y: 253, distance: 302.1
click at [565, 253] on input "**********" at bounding box center [738, 257] width 402 height 23
click at [933, 255] on input "**********" at bounding box center [738, 257] width 402 height 23
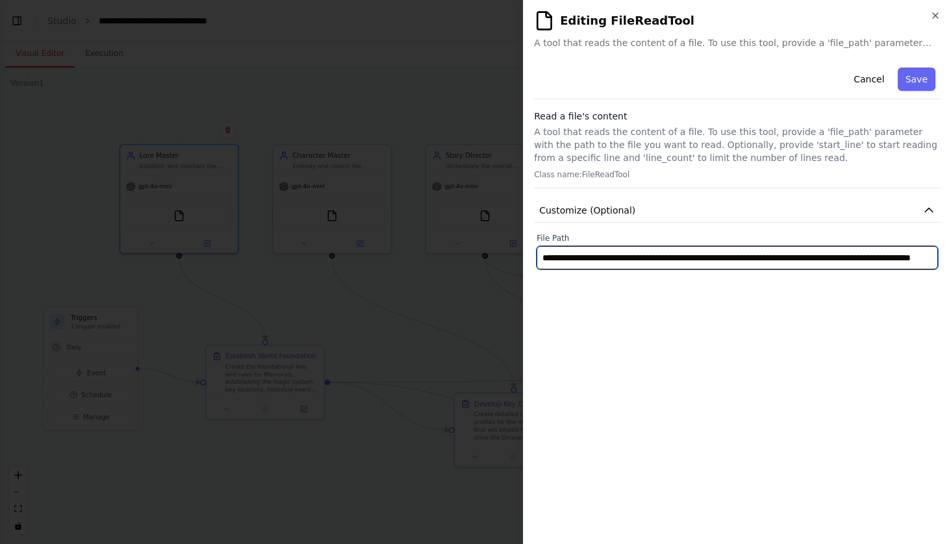
click at [673, 262] on input "**********" at bounding box center [738, 257] width 402 height 23
drag, startPoint x: 673, startPoint y: 262, endPoint x: 450, endPoint y: 274, distance: 223.2
click at [450, 274] on body "An interactive fantasy-world story building collaborative including specific ag…" at bounding box center [475, 272] width 951 height 544
type input "**********"
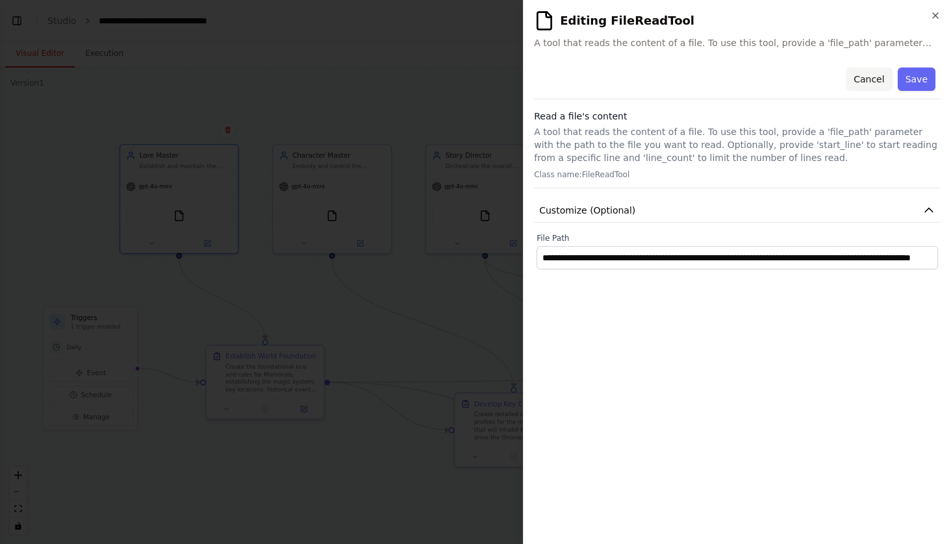
click at [874, 81] on button "Cancel" at bounding box center [869, 79] width 46 height 23
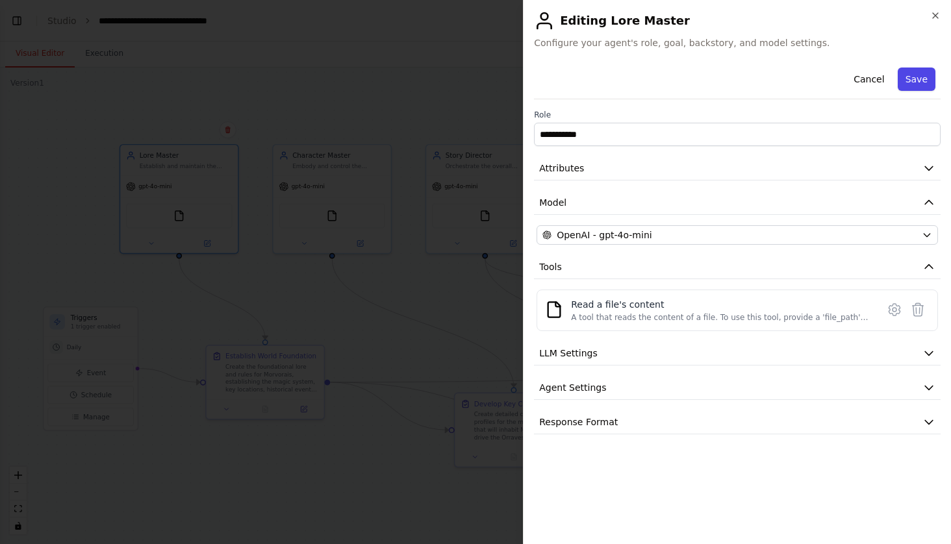
click at [921, 78] on button "Save" at bounding box center [917, 79] width 38 height 23
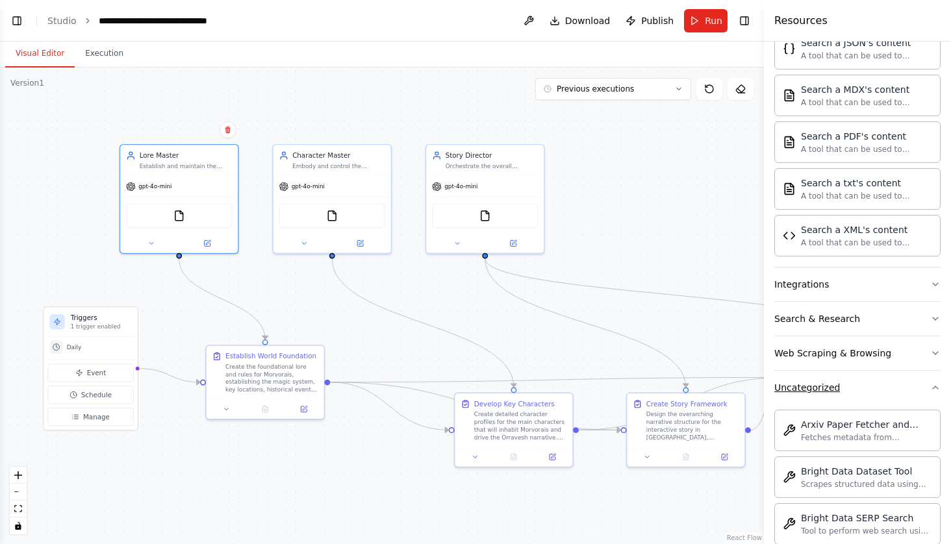
click at [801, 381] on button "Uncategorized" at bounding box center [857, 388] width 166 height 34
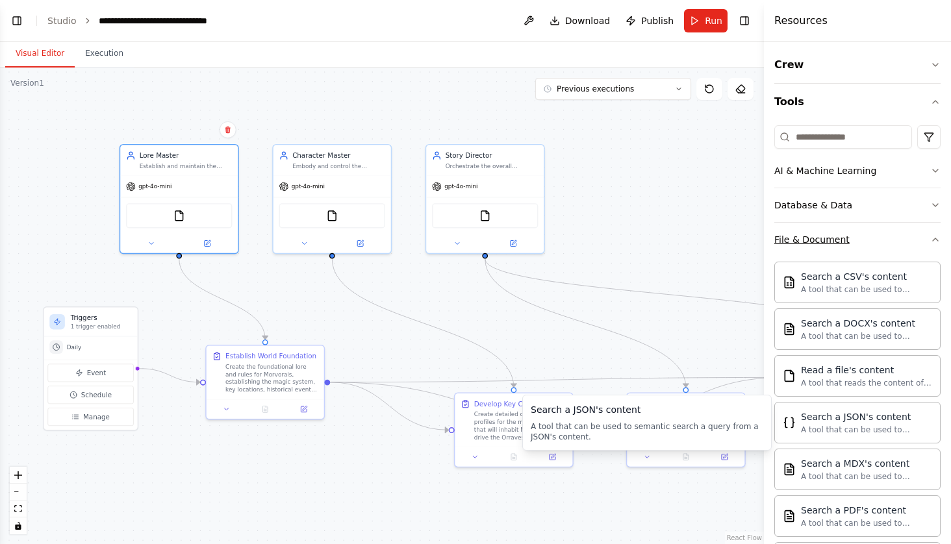
scroll to position [0, 0]
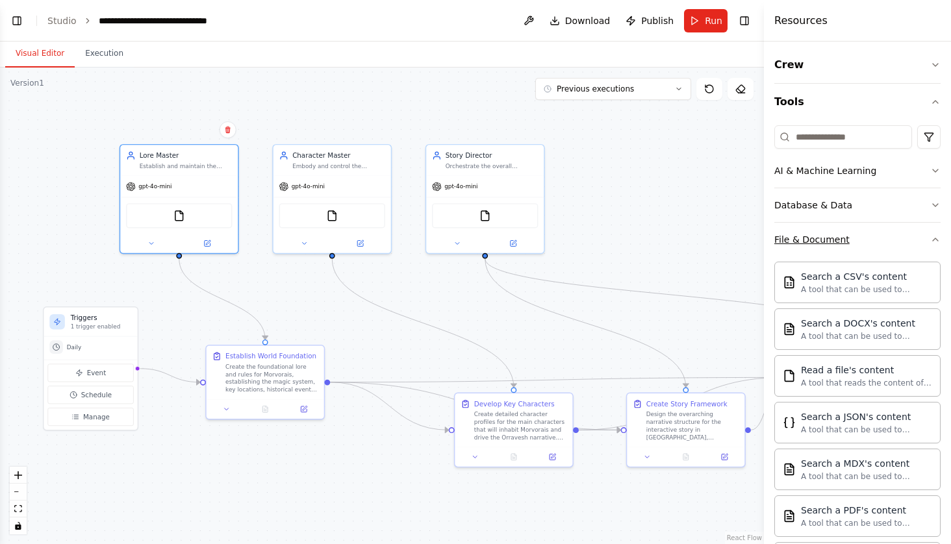
click at [819, 238] on div "File & Document" at bounding box center [811, 239] width 75 height 13
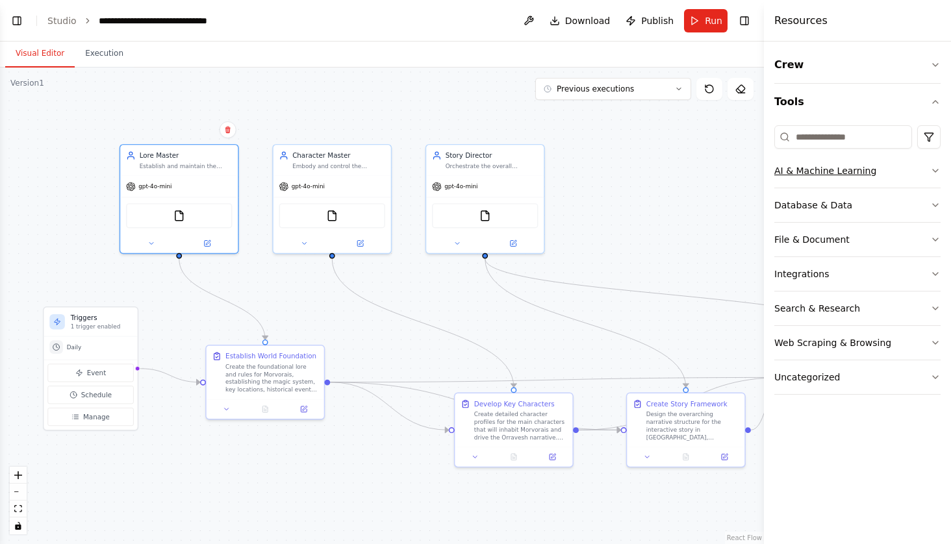
click at [834, 175] on div "AI & Machine Learning" at bounding box center [825, 170] width 102 height 13
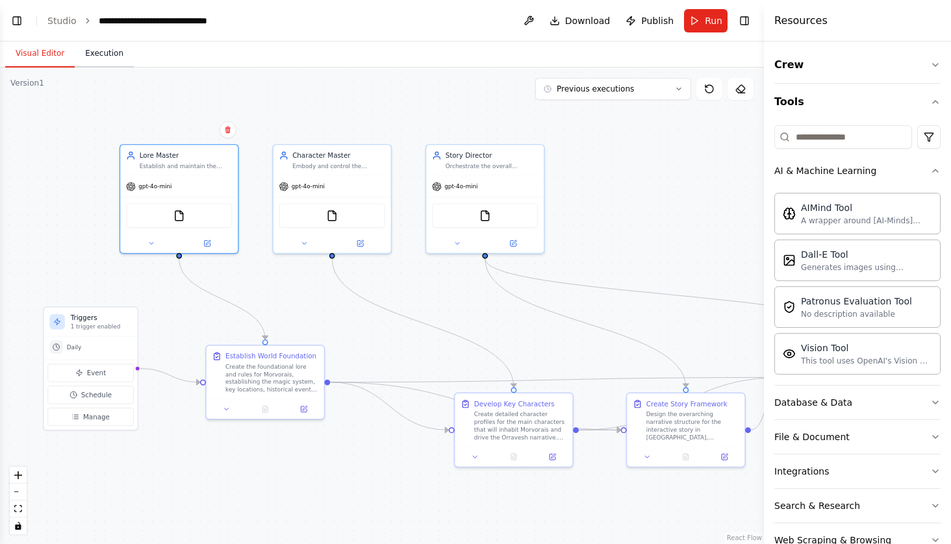
click at [121, 59] on button "Execution" at bounding box center [104, 53] width 59 height 27
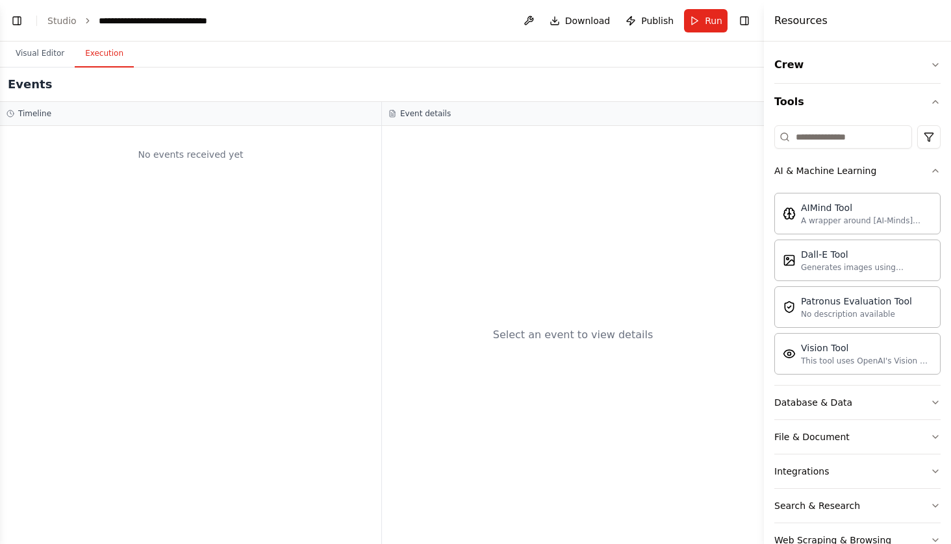
click at [140, 185] on div "No events received yet" at bounding box center [190, 335] width 381 height 418
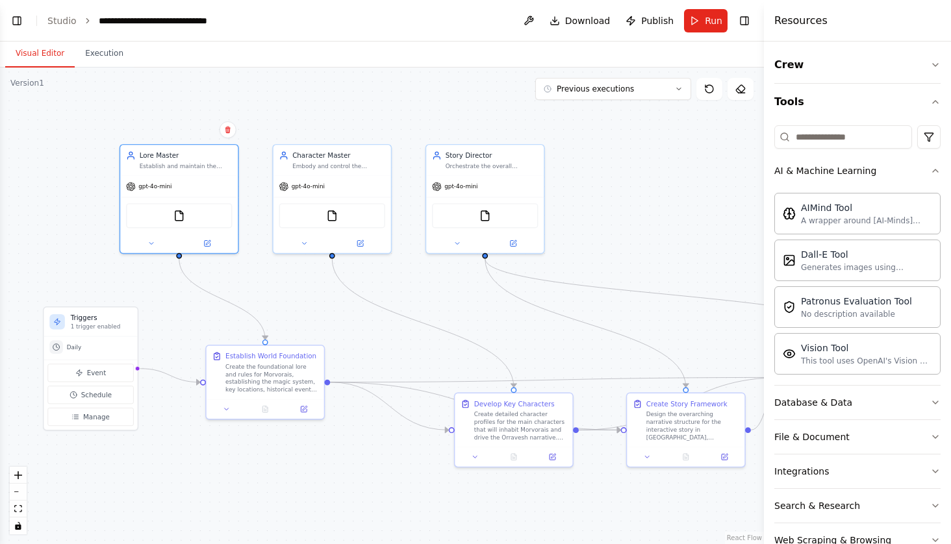
click at [45, 65] on button "Visual Editor" at bounding box center [40, 53] width 70 height 27
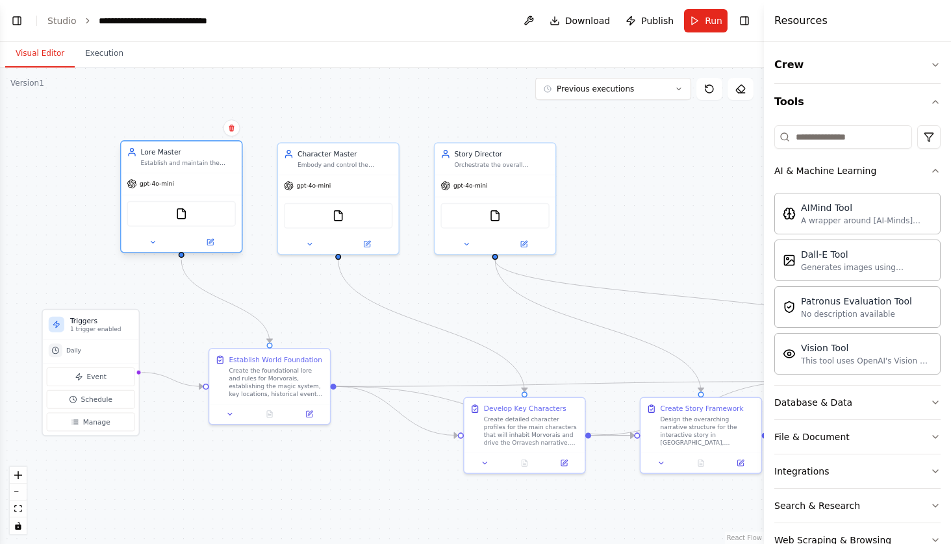
click at [205, 217] on div "FileReadTool" at bounding box center [181, 213] width 109 height 25
click at [214, 238] on button at bounding box center [210, 242] width 55 height 12
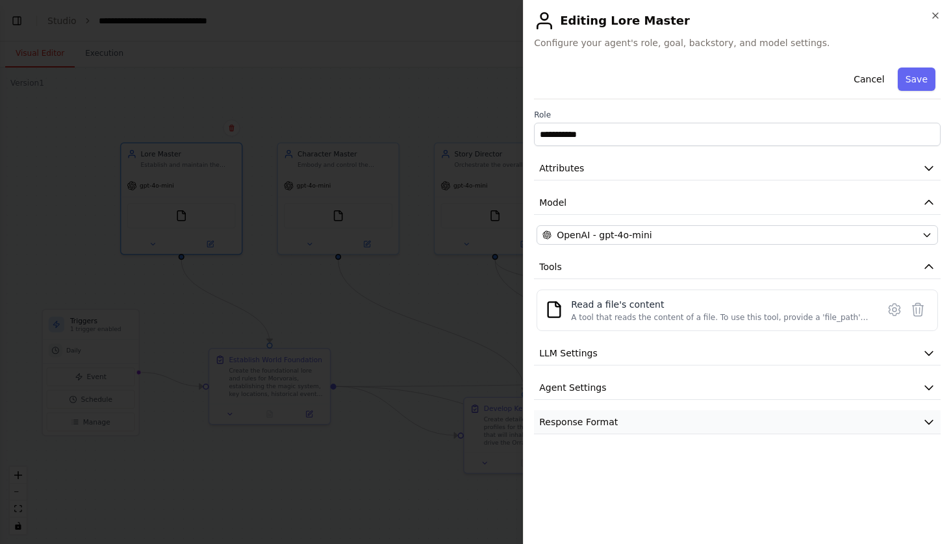
click at [572, 420] on span "Response Format" at bounding box center [578, 422] width 79 height 13
click at [594, 385] on span "Agent Settings" at bounding box center [572, 387] width 67 height 13
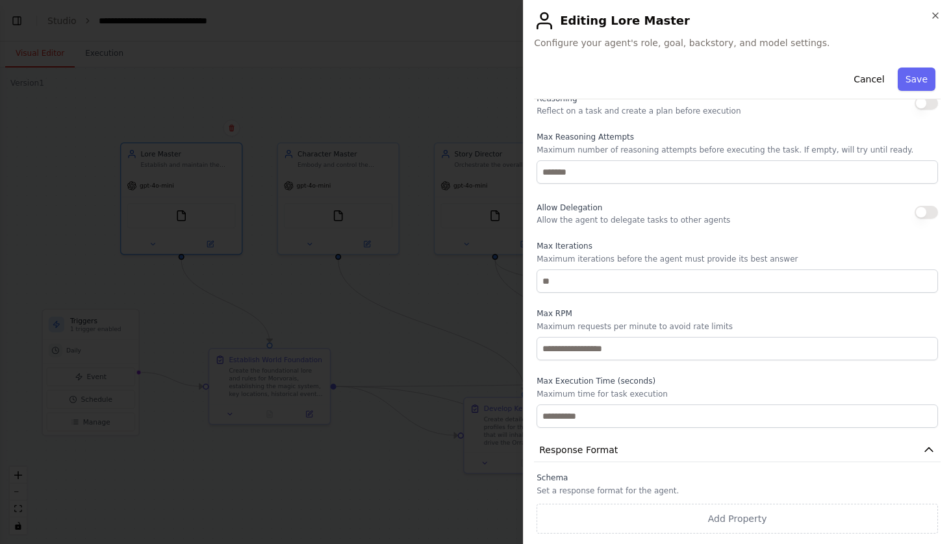
scroll to position [320, 0]
click at [875, 77] on button "Cancel" at bounding box center [869, 79] width 46 height 23
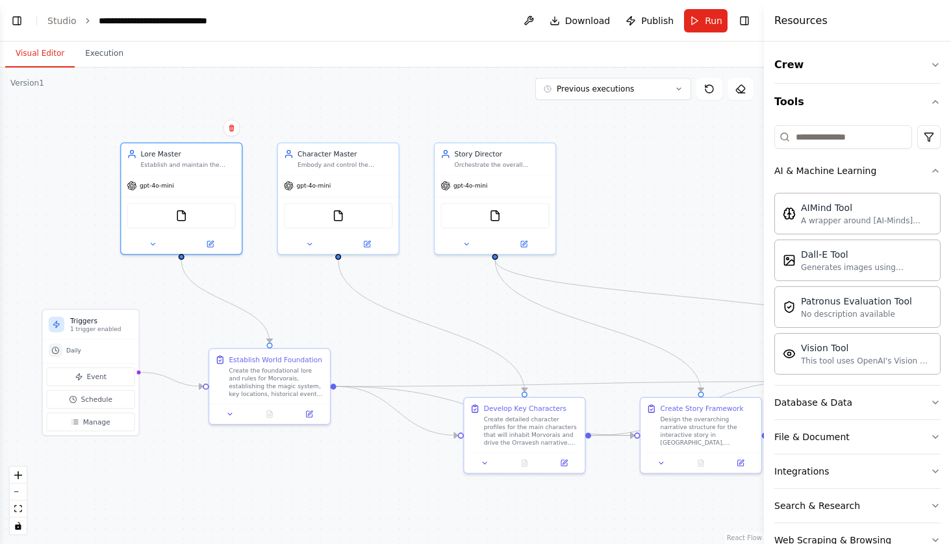
click at [673, 162] on div ".deletable-edge-delete-btn { width: 20px; height: 20px; border: 0px solid #ffff…" at bounding box center [382, 306] width 764 height 477
click at [749, 19] on button "Toggle Right Sidebar" at bounding box center [744, 21] width 18 height 18
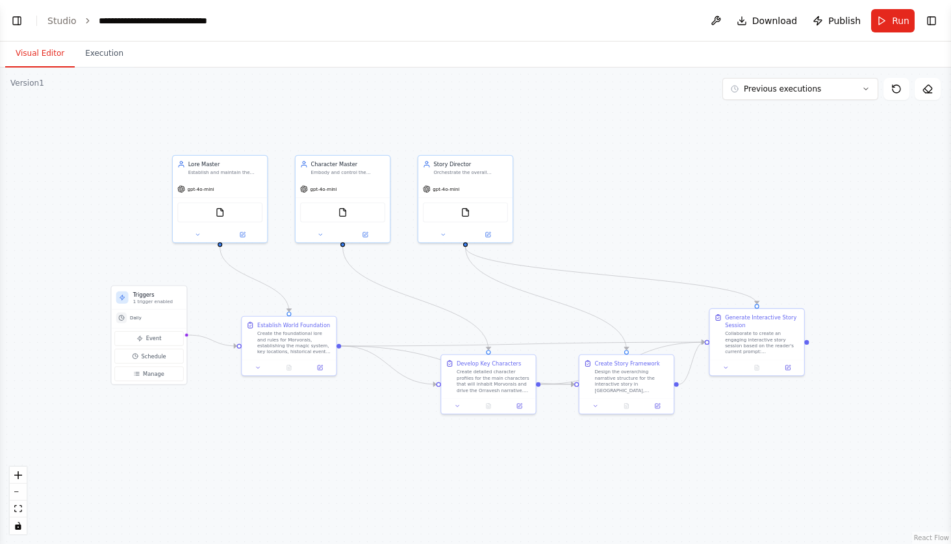
drag, startPoint x: 687, startPoint y: 244, endPoint x: 634, endPoint y: 234, distance: 53.6
click at [635, 234] on div ".deletable-edge-delete-btn { width: 20px; height: 20px; border: 0px solid #ffff…" at bounding box center [475, 306] width 951 height 477
click at [21, 510] on icon "fit view" at bounding box center [18, 508] width 8 height 7
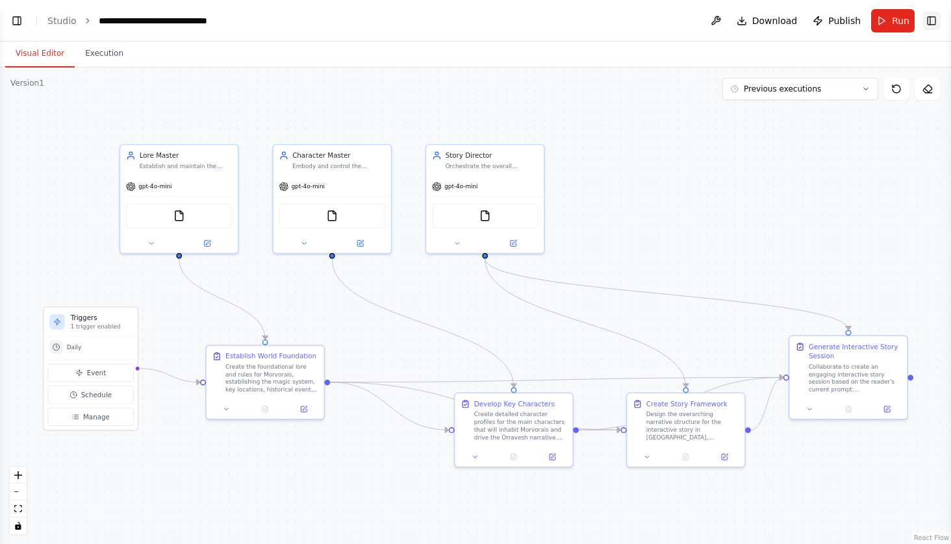
click at [928, 20] on button "Toggle Right Sidebar" at bounding box center [932, 21] width 18 height 18
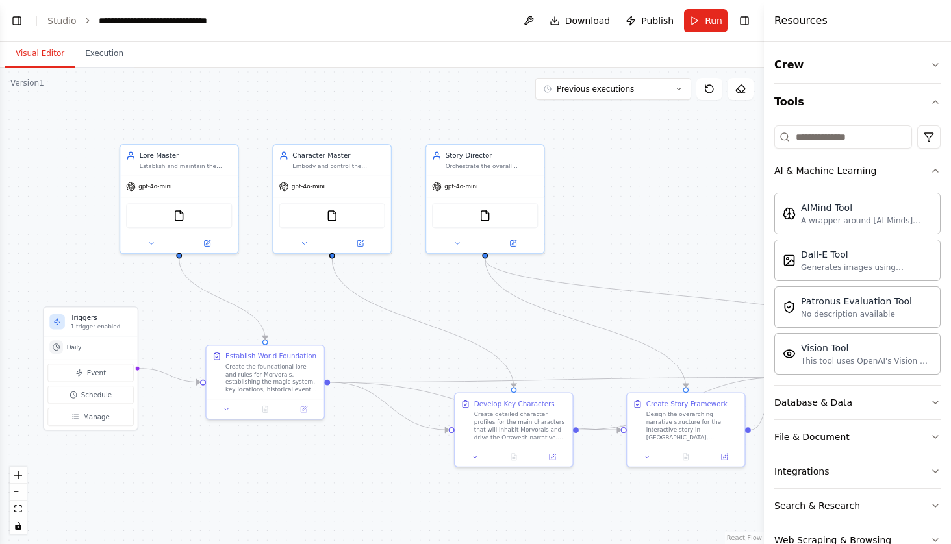
click at [837, 158] on button "AI & Machine Learning" at bounding box center [857, 171] width 166 height 34
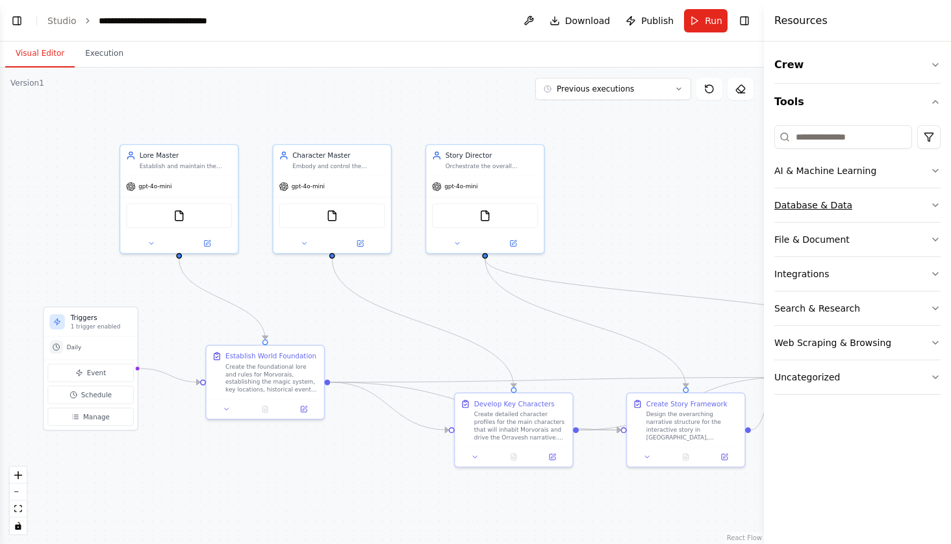
click at [818, 218] on button "Database & Data" at bounding box center [857, 205] width 166 height 34
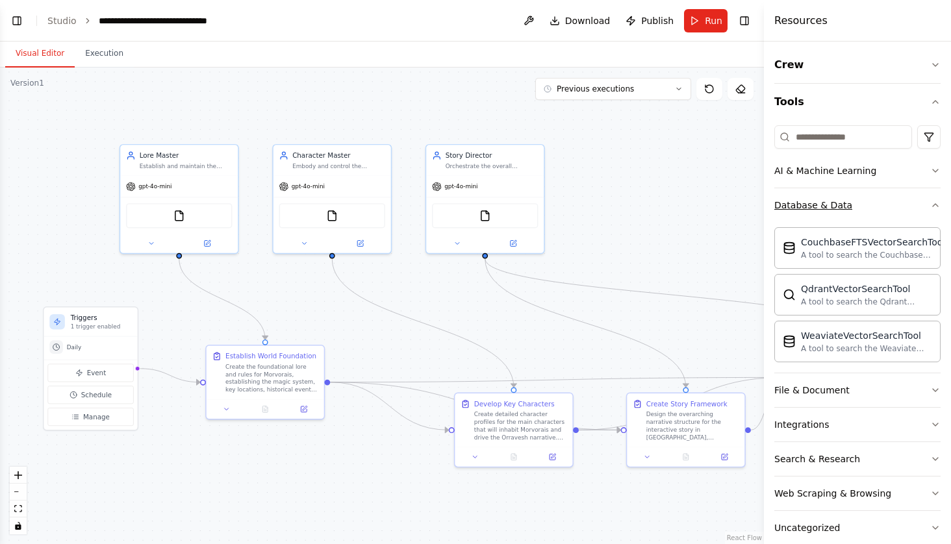
click at [818, 218] on button "Database & Data" at bounding box center [857, 205] width 166 height 34
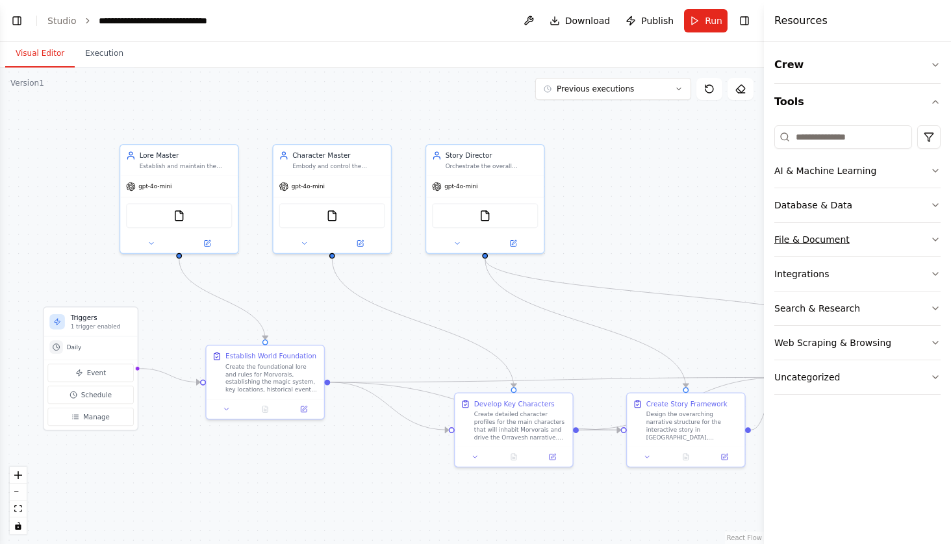
click at [818, 251] on button "File & Document" at bounding box center [857, 240] width 166 height 34
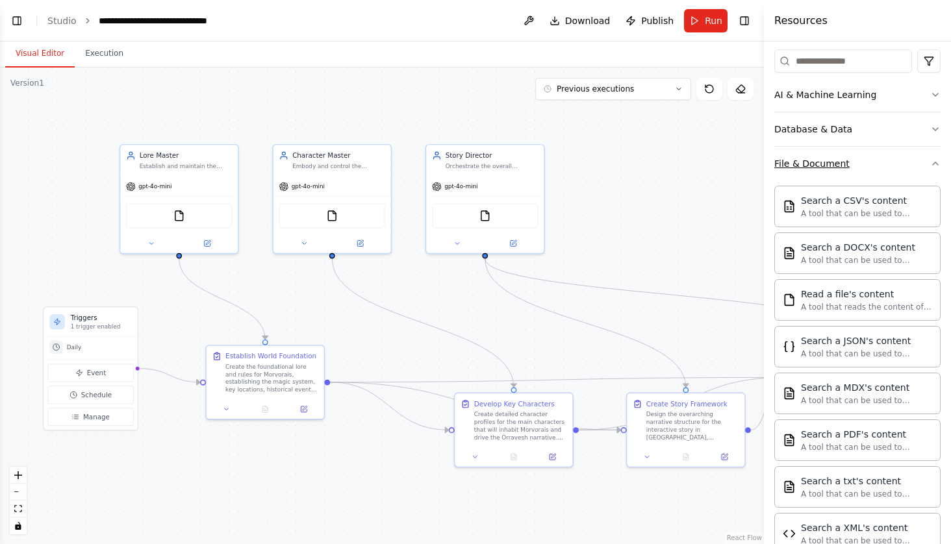
scroll to position [79, 0]
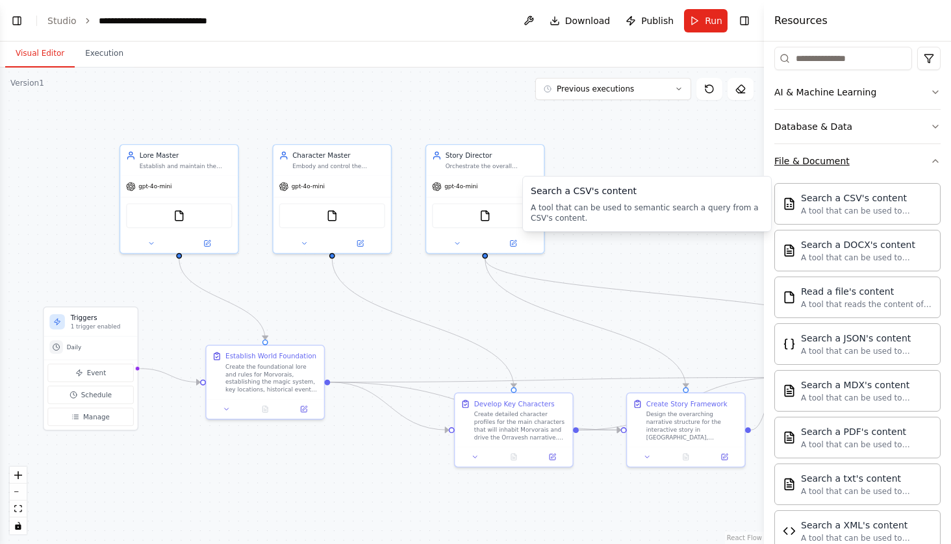
click at [840, 177] on button "File & Document" at bounding box center [857, 161] width 166 height 34
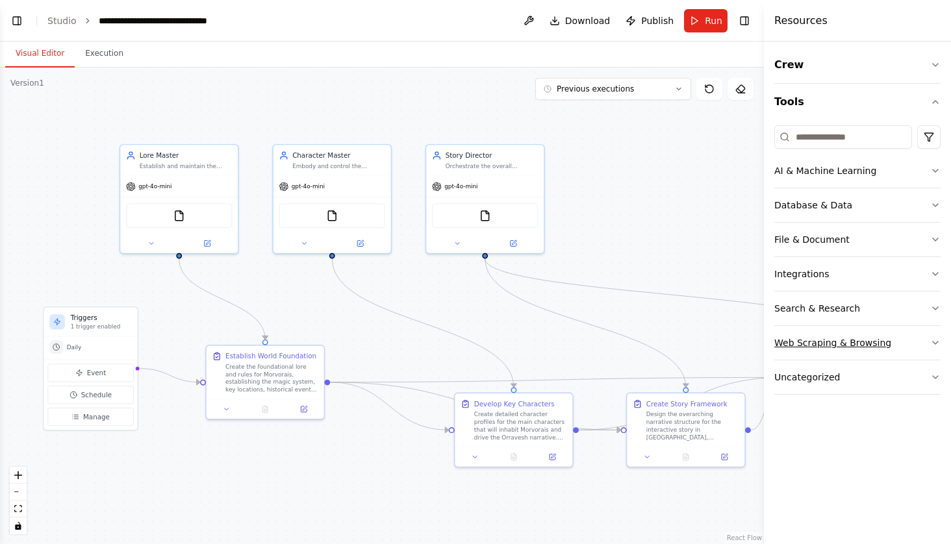
click at [810, 338] on div "Web Scraping & Browsing" at bounding box center [832, 343] width 117 height 13
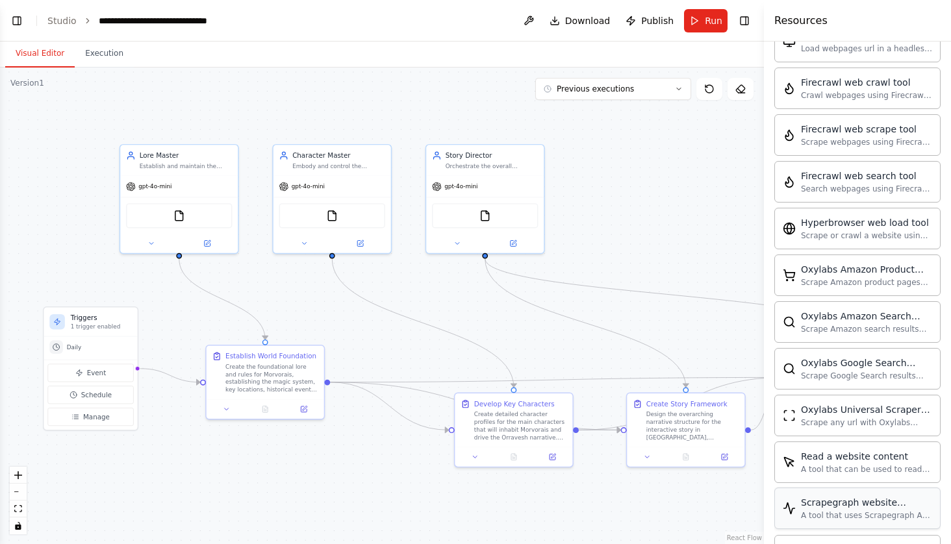
scroll to position [344, 0]
